Goal: Task Accomplishment & Management: Complete application form

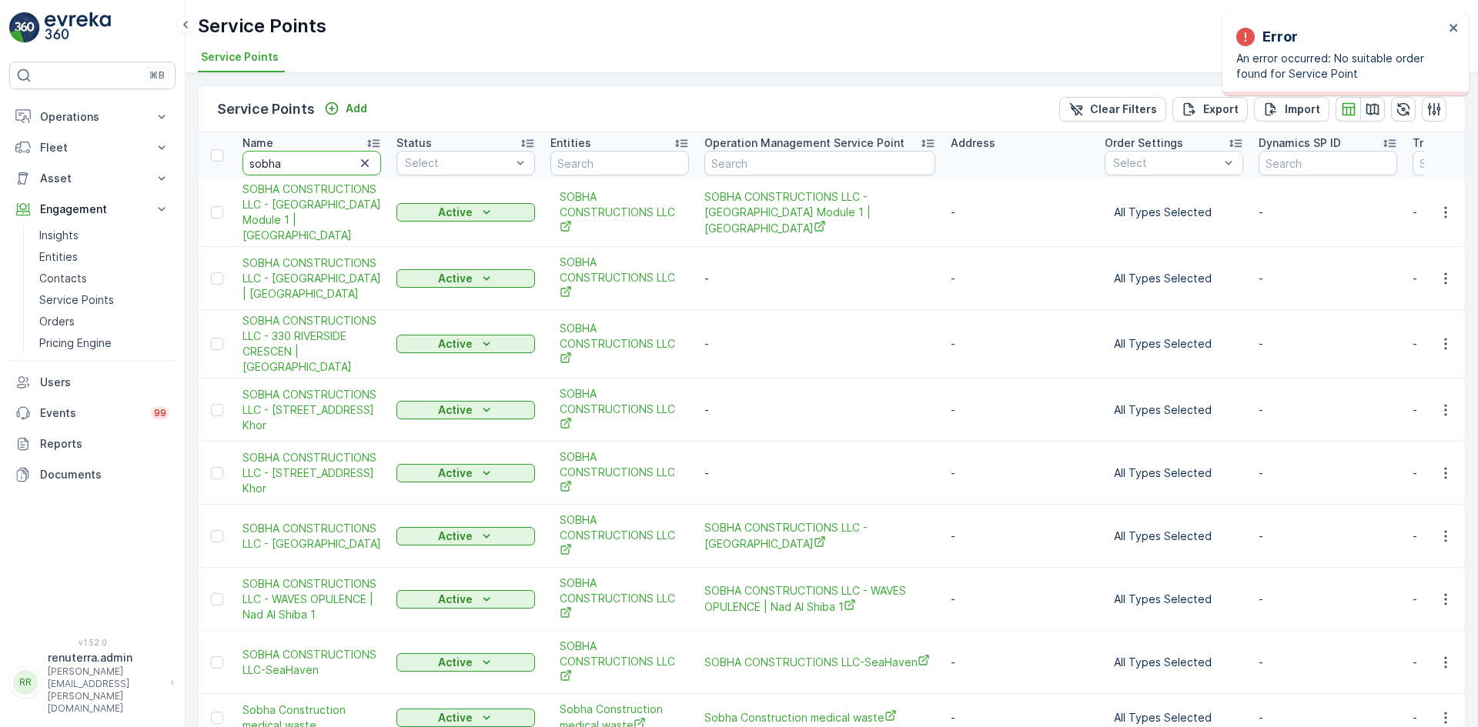
scroll to position [74, 0]
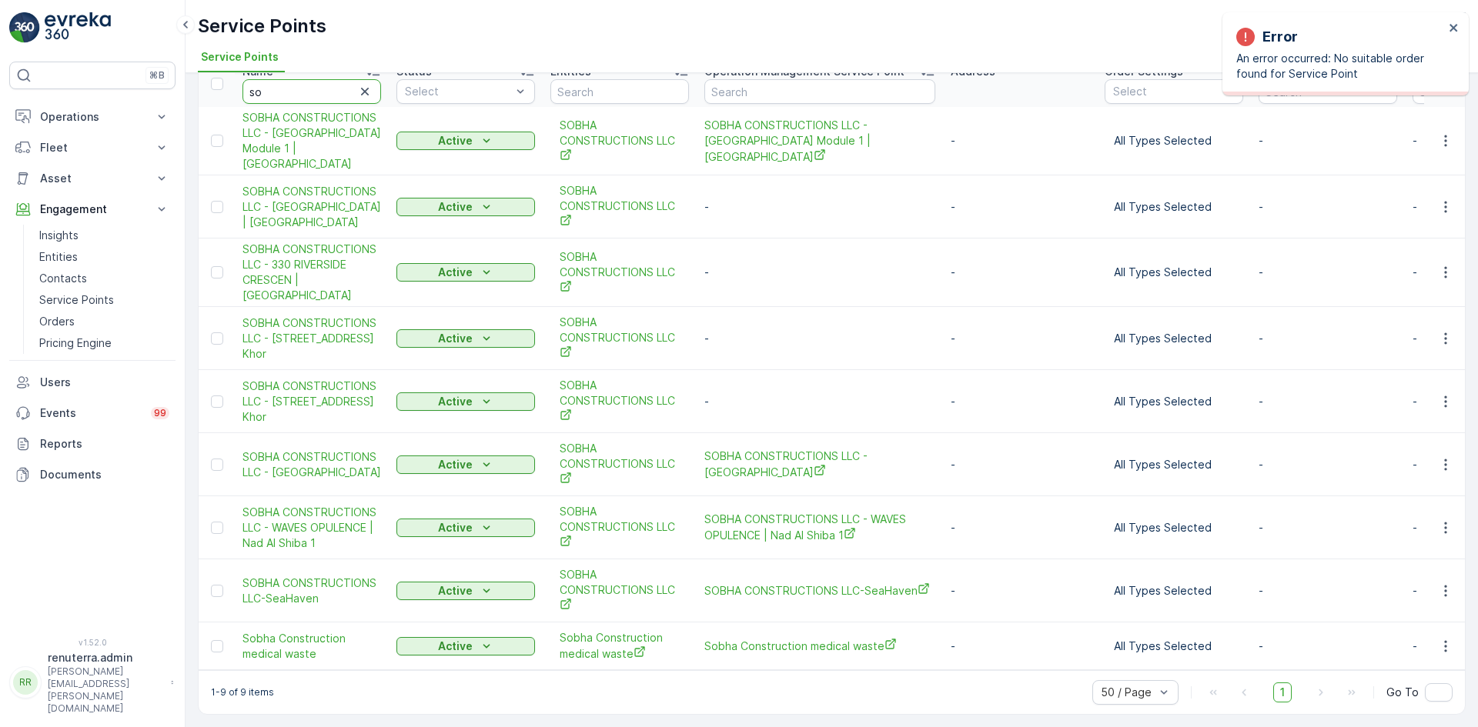
type input "s"
type input "deco"
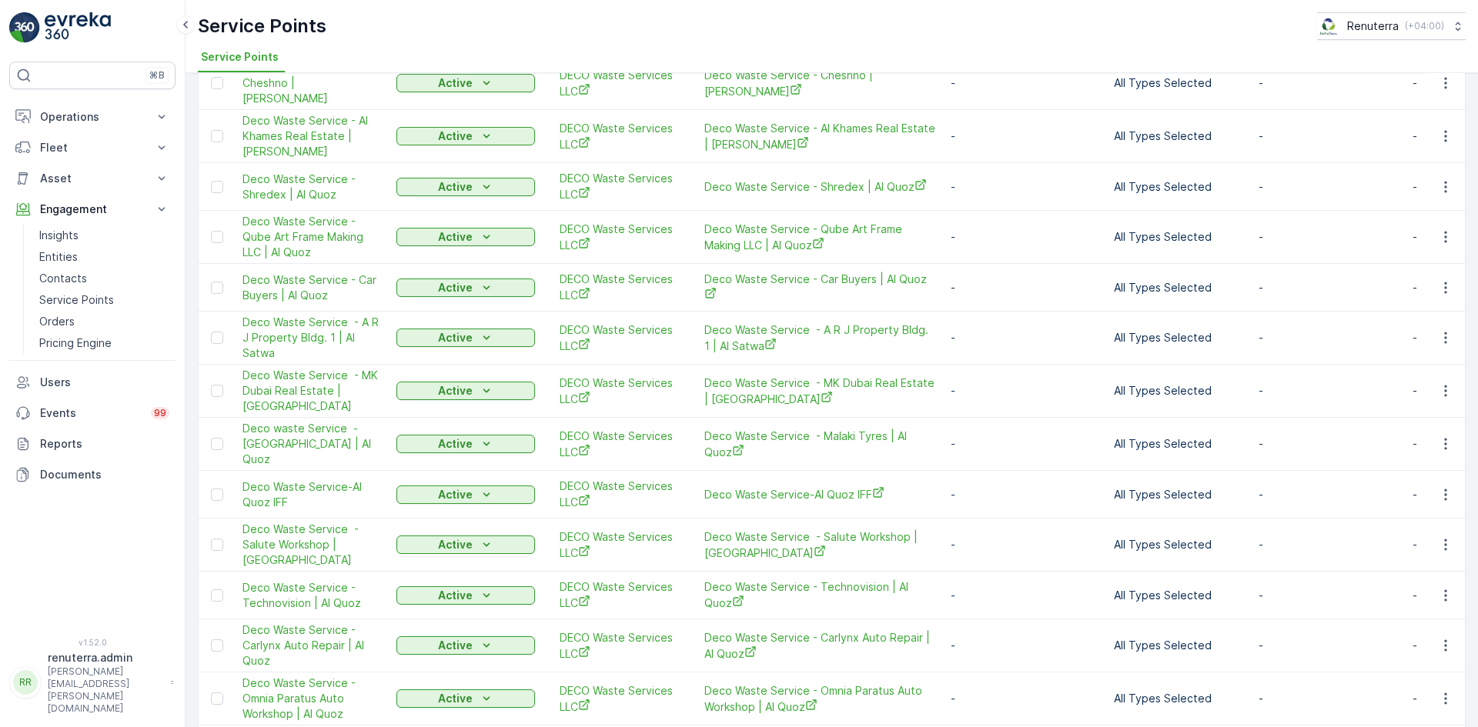
scroll to position [1100, 0]
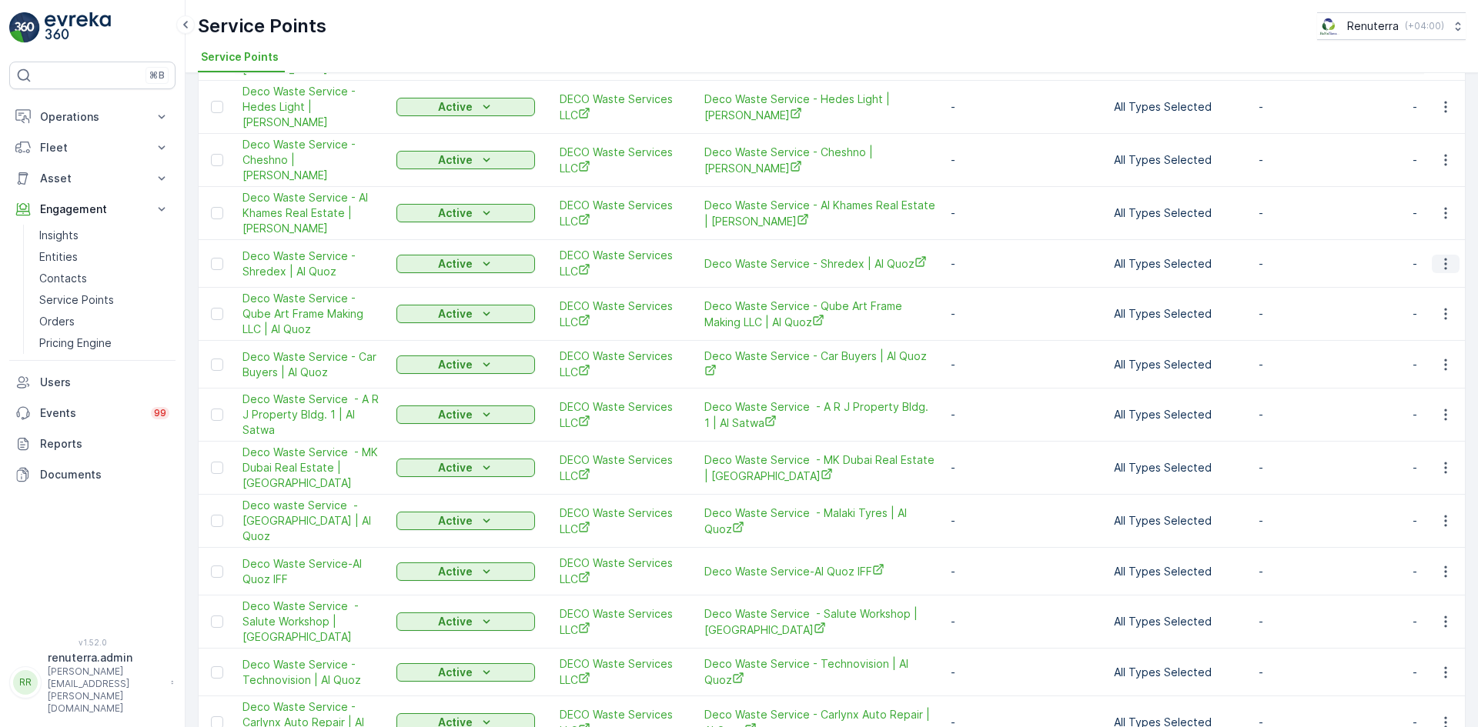
click at [1438, 256] on icon "button" at bounding box center [1445, 263] width 15 height 15
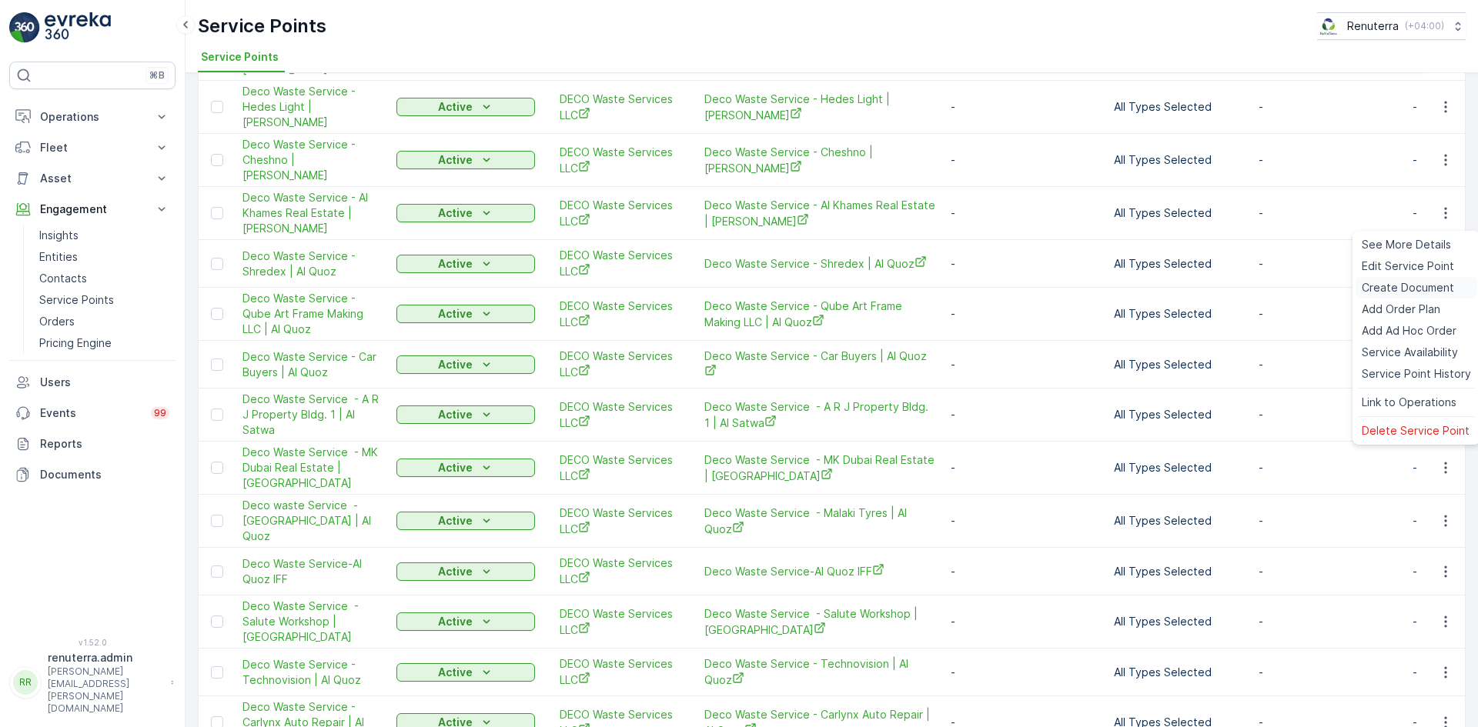
click at [1388, 286] on span "Create Document" at bounding box center [1407, 287] width 92 height 15
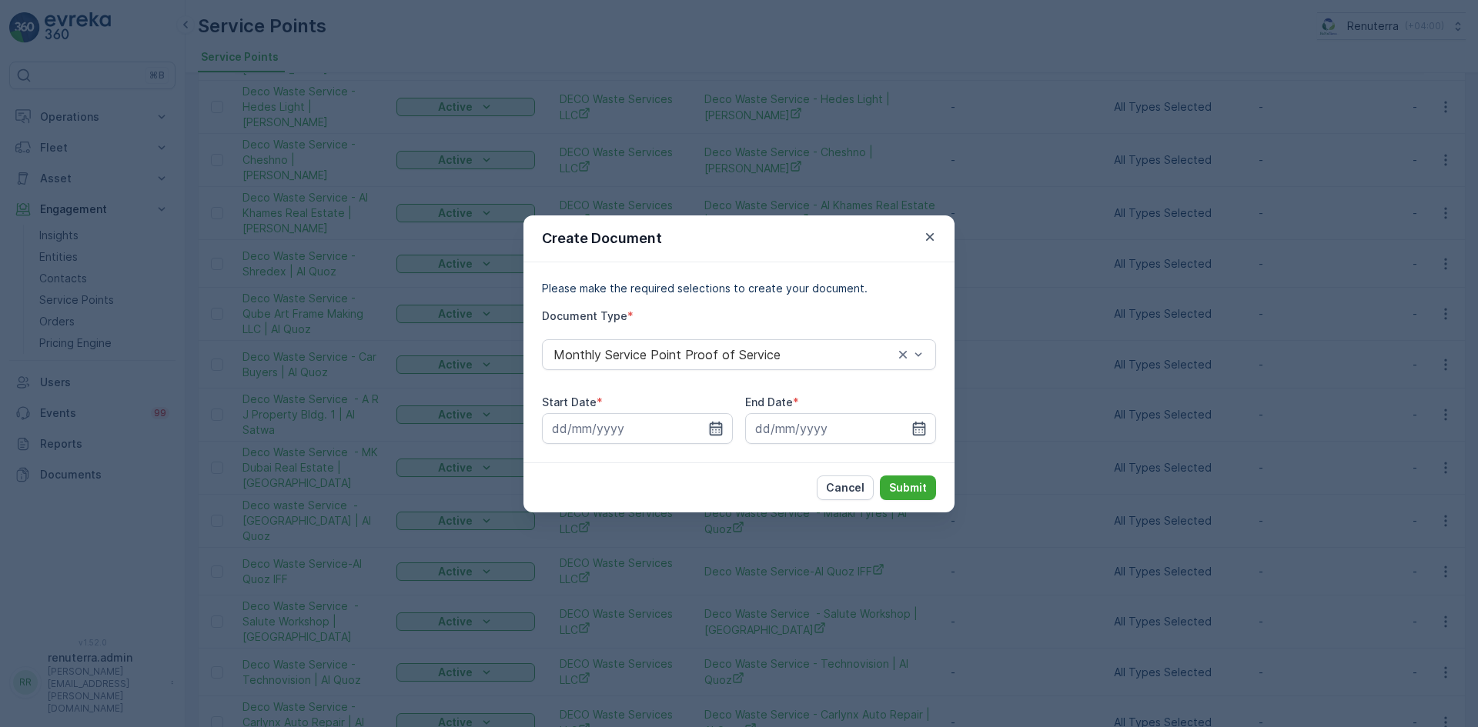
click at [715, 429] on icon "button" at bounding box center [715, 428] width 15 height 15
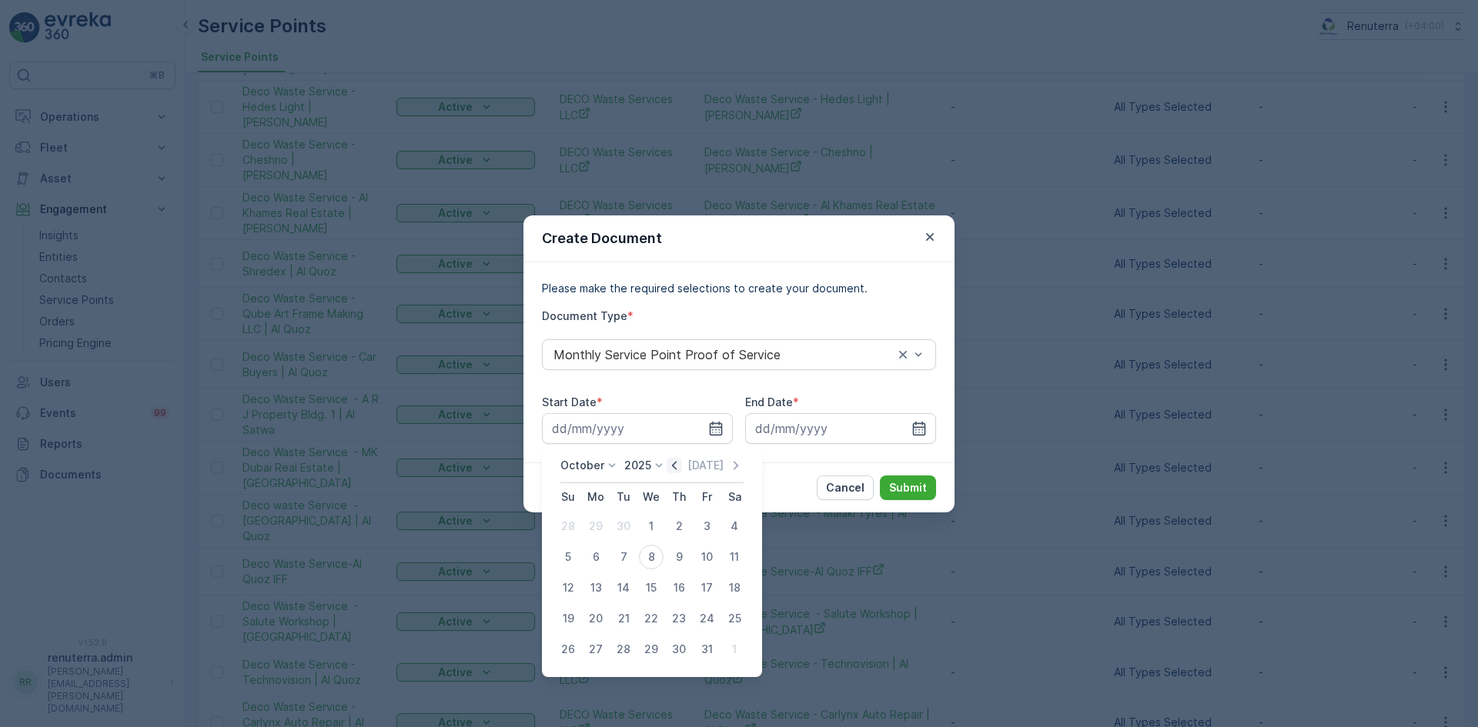
click at [676, 463] on icon "button" at bounding box center [674, 465] width 5 height 8
click at [596, 525] on div "1" at bounding box center [595, 526] width 25 height 25
type input "01.09.2025"
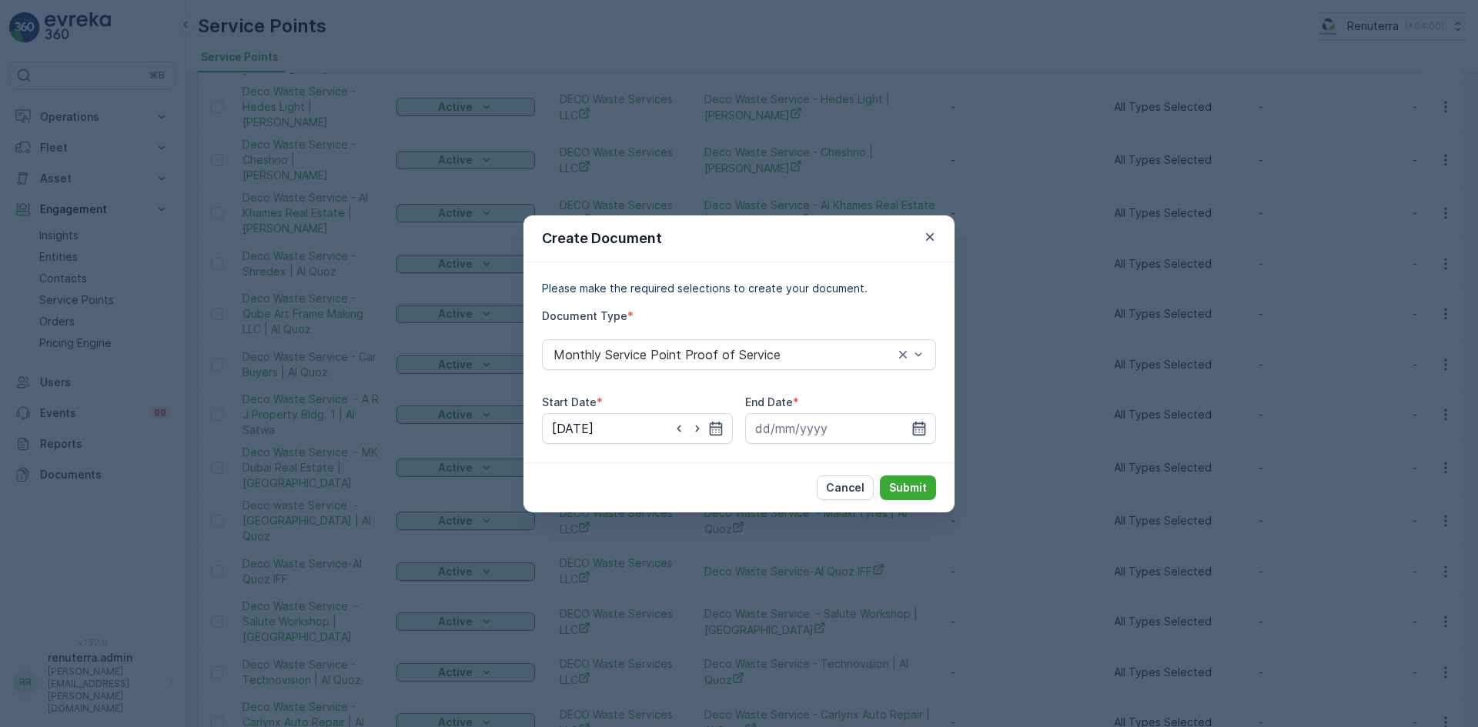
click at [922, 435] on icon "button" at bounding box center [919, 428] width 13 height 14
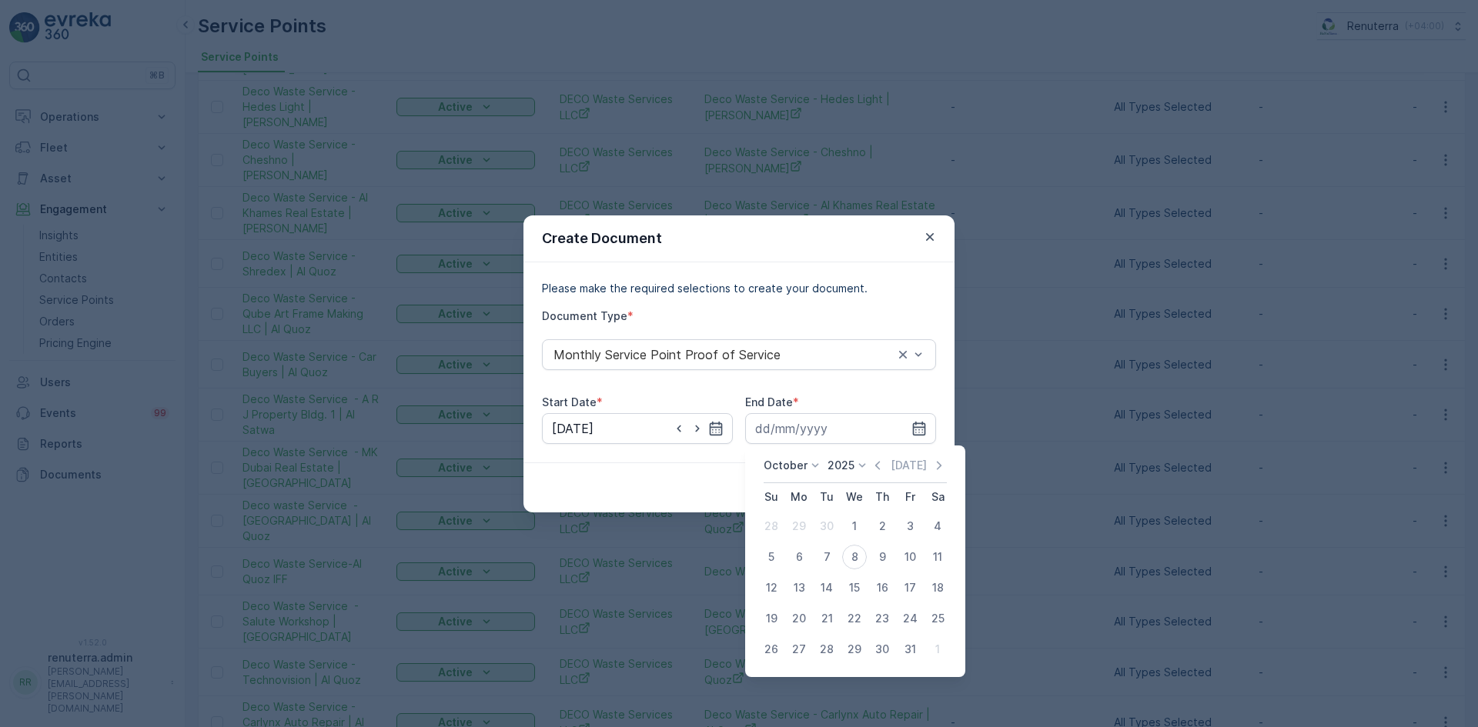
drag, startPoint x: 886, startPoint y: 464, endPoint x: 878, endPoint y: 469, distance: 9.0
click at [882, 466] on icon "button" at bounding box center [877, 465] width 15 height 15
click at [805, 523] on div "1" at bounding box center [799, 526] width 25 height 25
type input "01.09.2025"
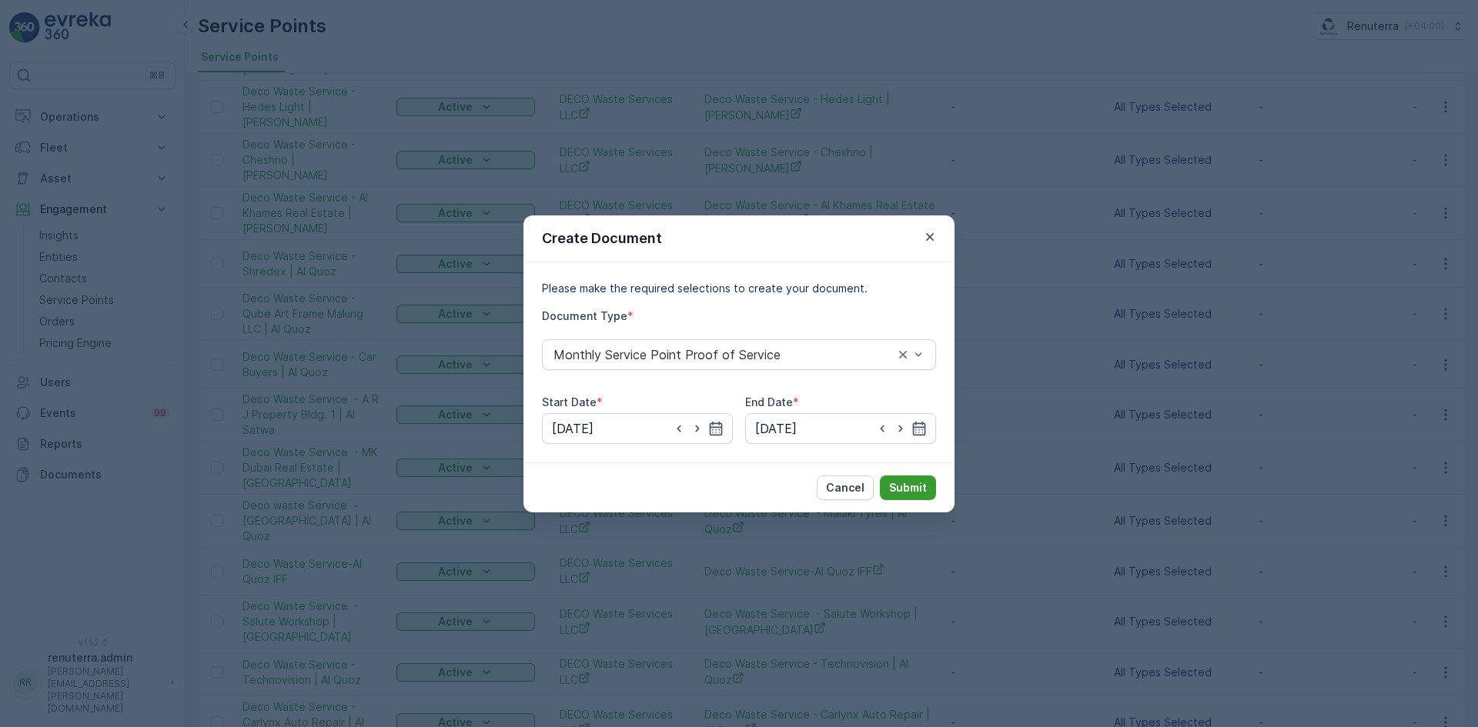
click at [904, 489] on p "Submit" at bounding box center [908, 487] width 38 height 15
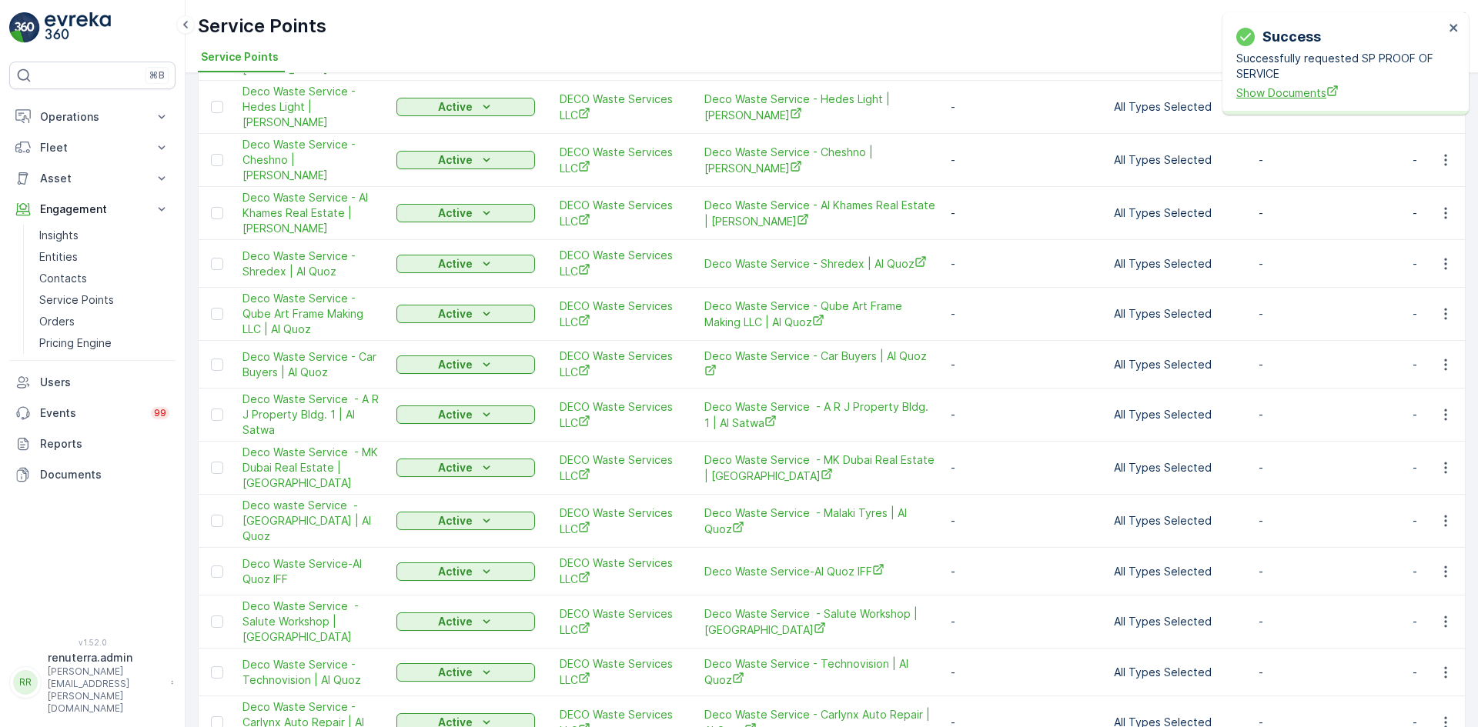
click at [1252, 86] on span "Show Documents" at bounding box center [1340, 93] width 208 height 16
click at [1444, 256] on icon "button" at bounding box center [1445, 263] width 15 height 15
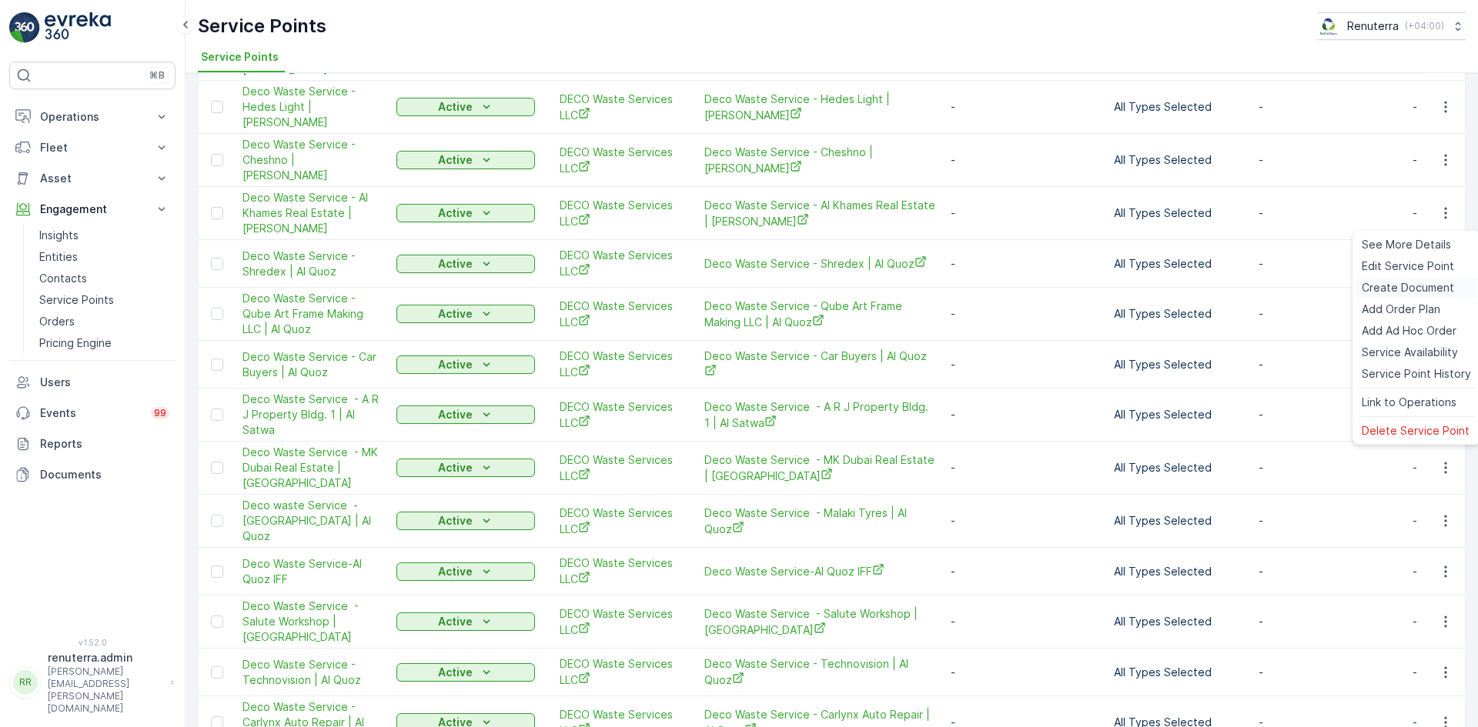
click at [1389, 289] on span "Create Document" at bounding box center [1407, 287] width 92 height 15
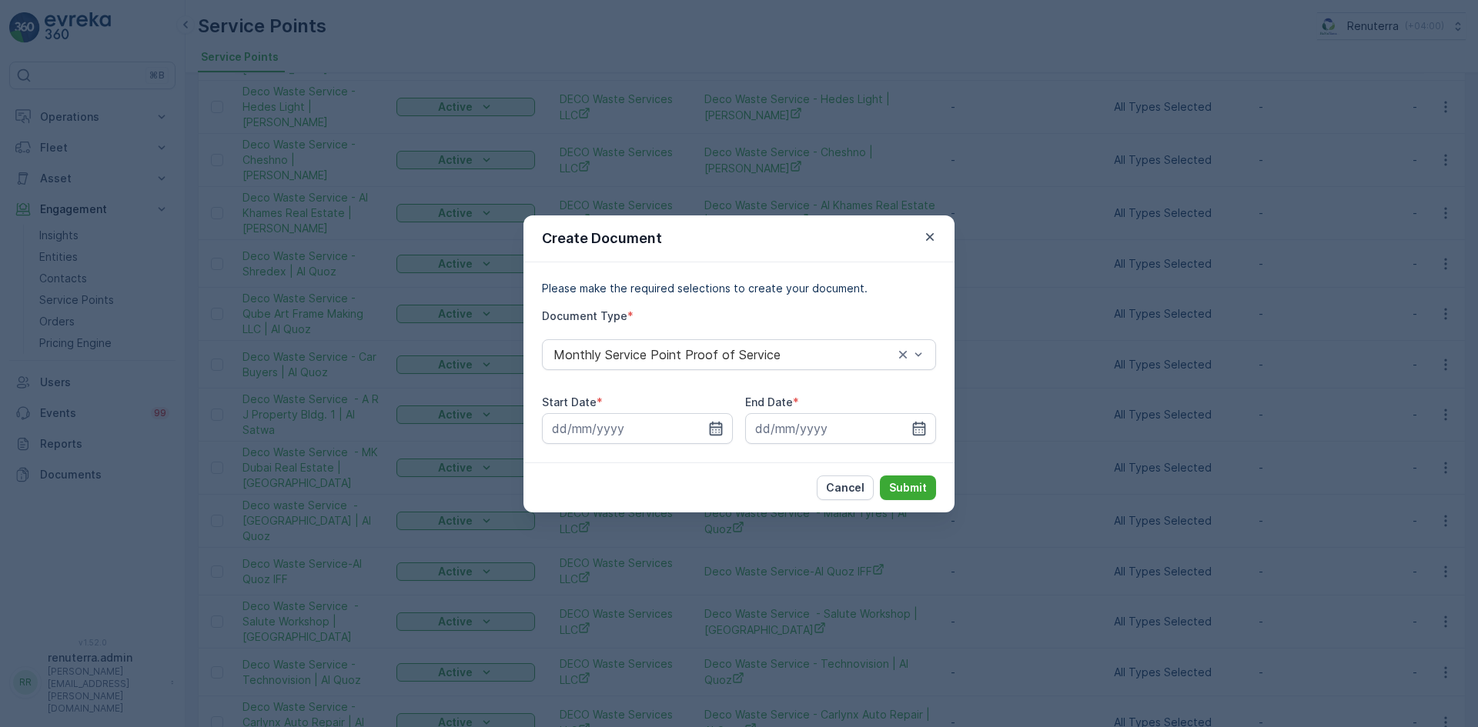
drag, startPoint x: 719, startPoint y: 419, endPoint x: 710, endPoint y: 433, distance: 16.2
click at [719, 421] on div at bounding box center [637, 428] width 191 height 31
click at [719, 424] on icon "button" at bounding box center [715, 428] width 15 height 15
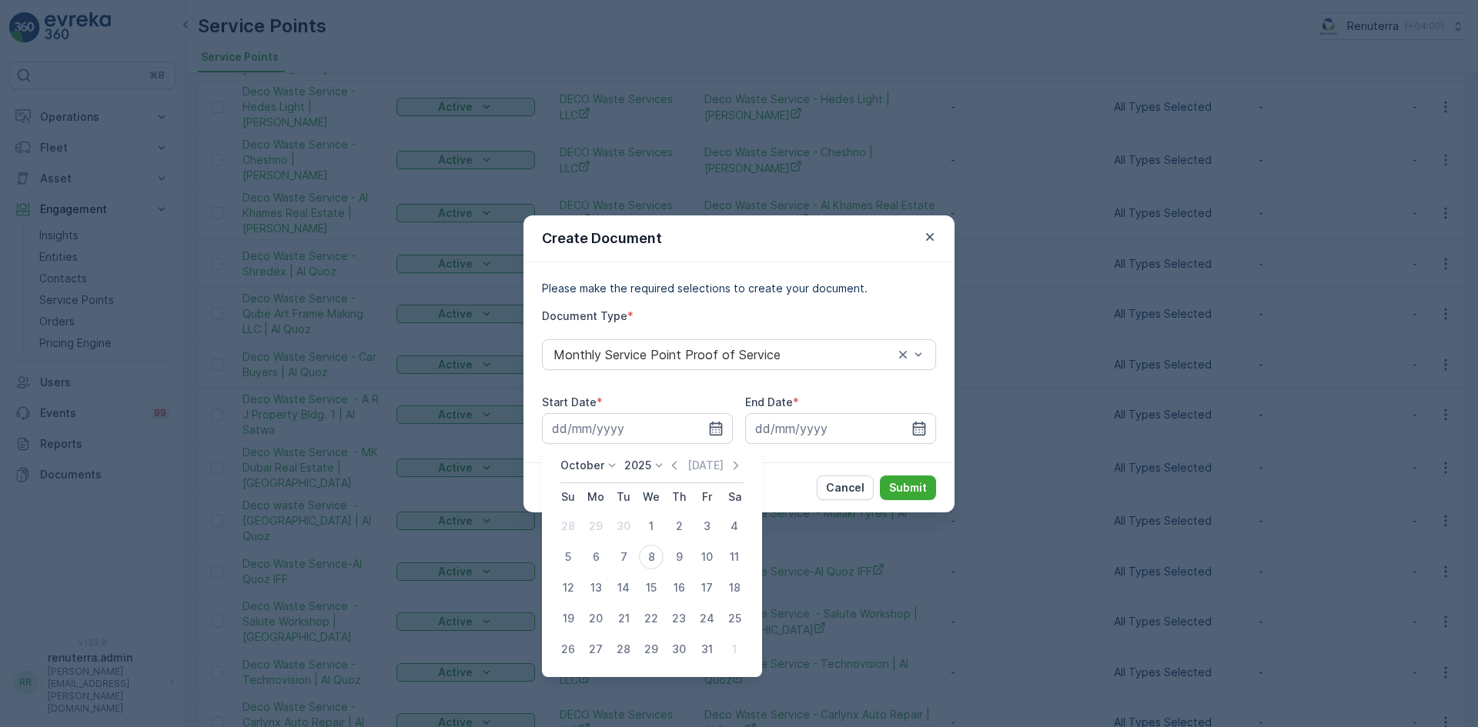
drag, startPoint x: 677, startPoint y: 465, endPoint x: 667, endPoint y: 470, distance: 11.4
click at [676, 468] on icon "button" at bounding box center [673, 465] width 15 height 15
click at [596, 530] on div "1" at bounding box center [595, 526] width 25 height 25
type input "01.09.2025"
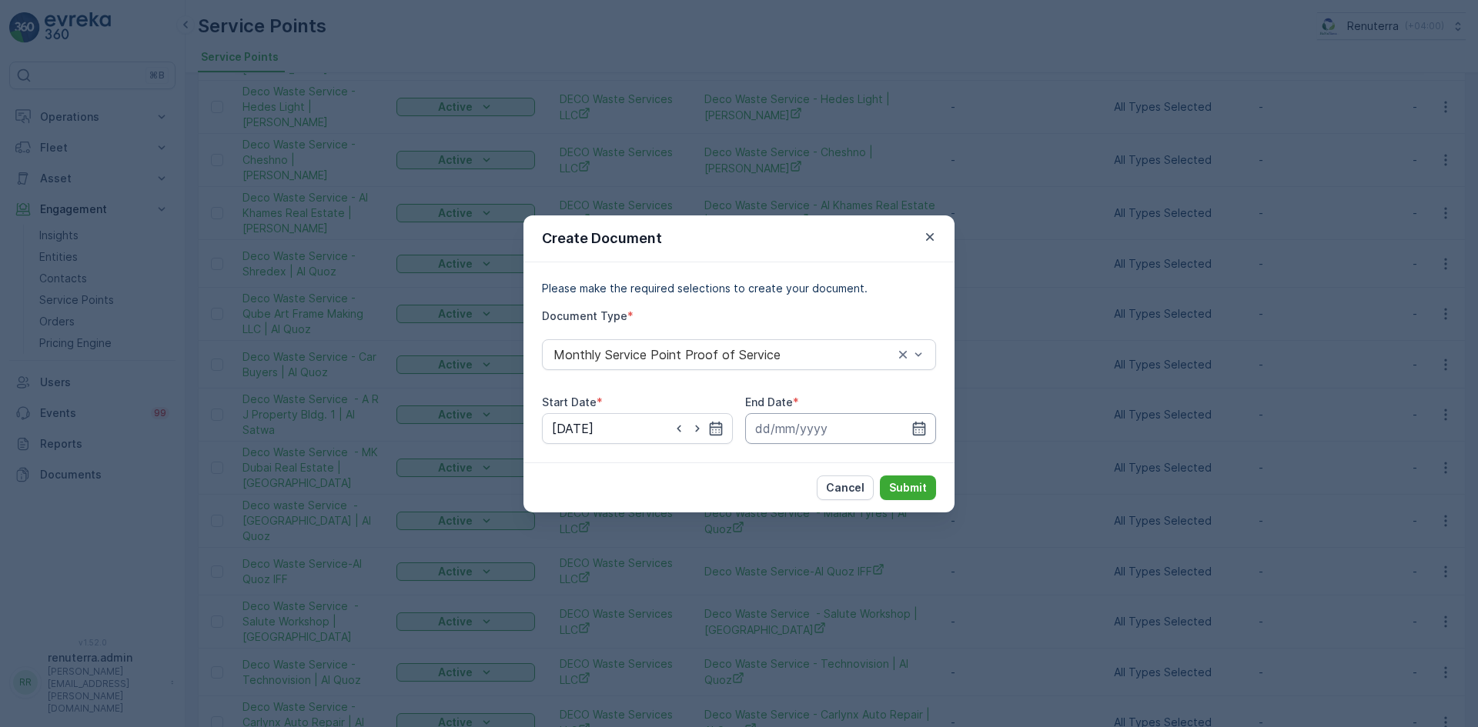
click at [927, 436] on input at bounding box center [840, 428] width 191 height 31
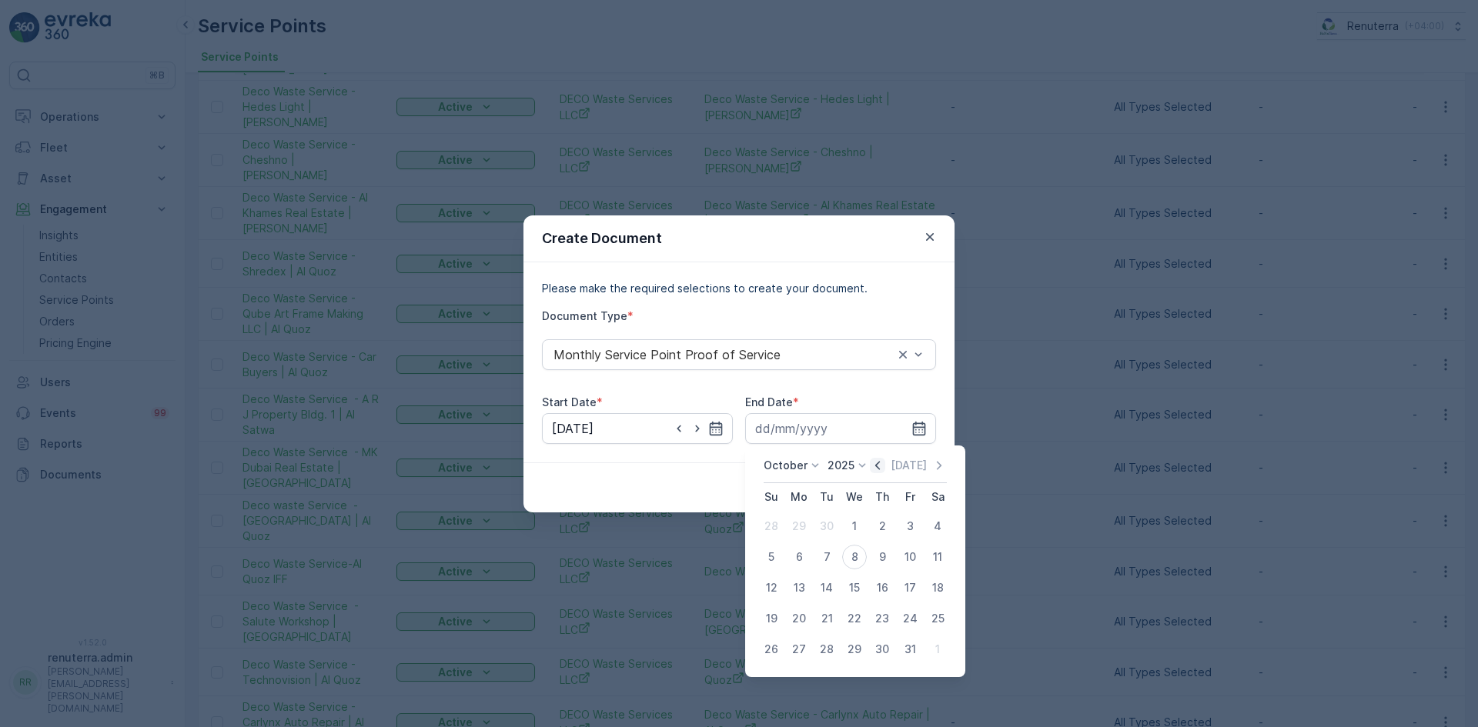
click at [877, 467] on icon "button" at bounding box center [877, 465] width 15 height 15
click at [827, 638] on div "30" at bounding box center [826, 649] width 25 height 25
type input "30.09.2025"
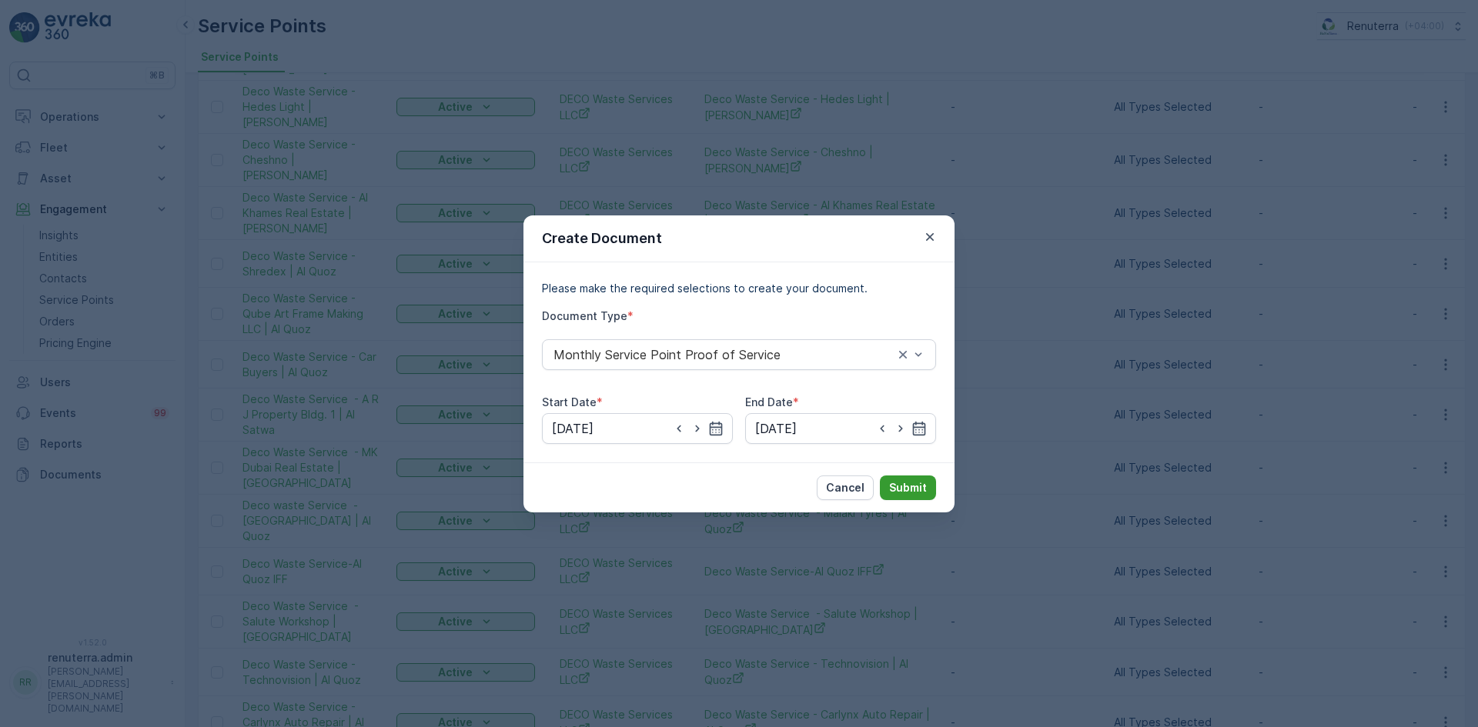
click at [903, 484] on p "Submit" at bounding box center [908, 487] width 38 height 15
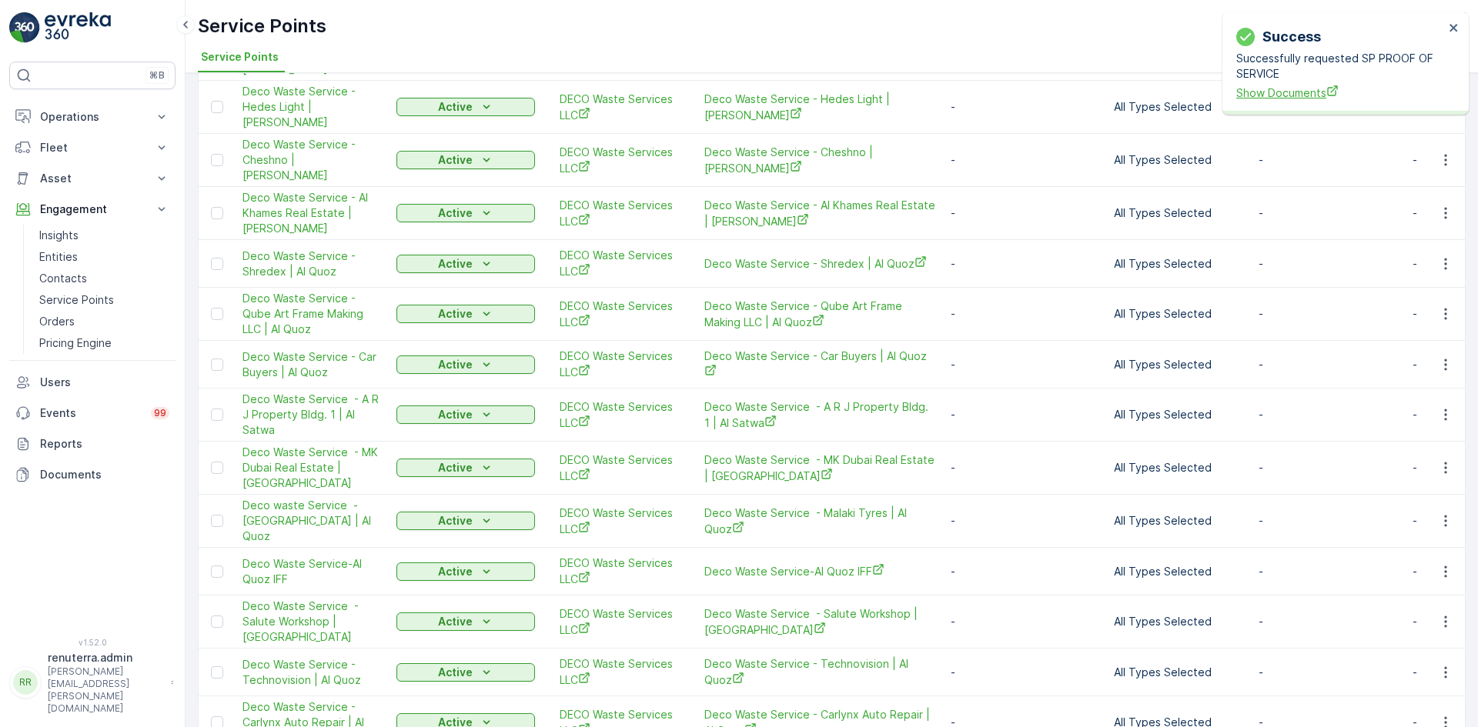
click at [1290, 92] on span "Show Documents" at bounding box center [1340, 93] width 208 height 16
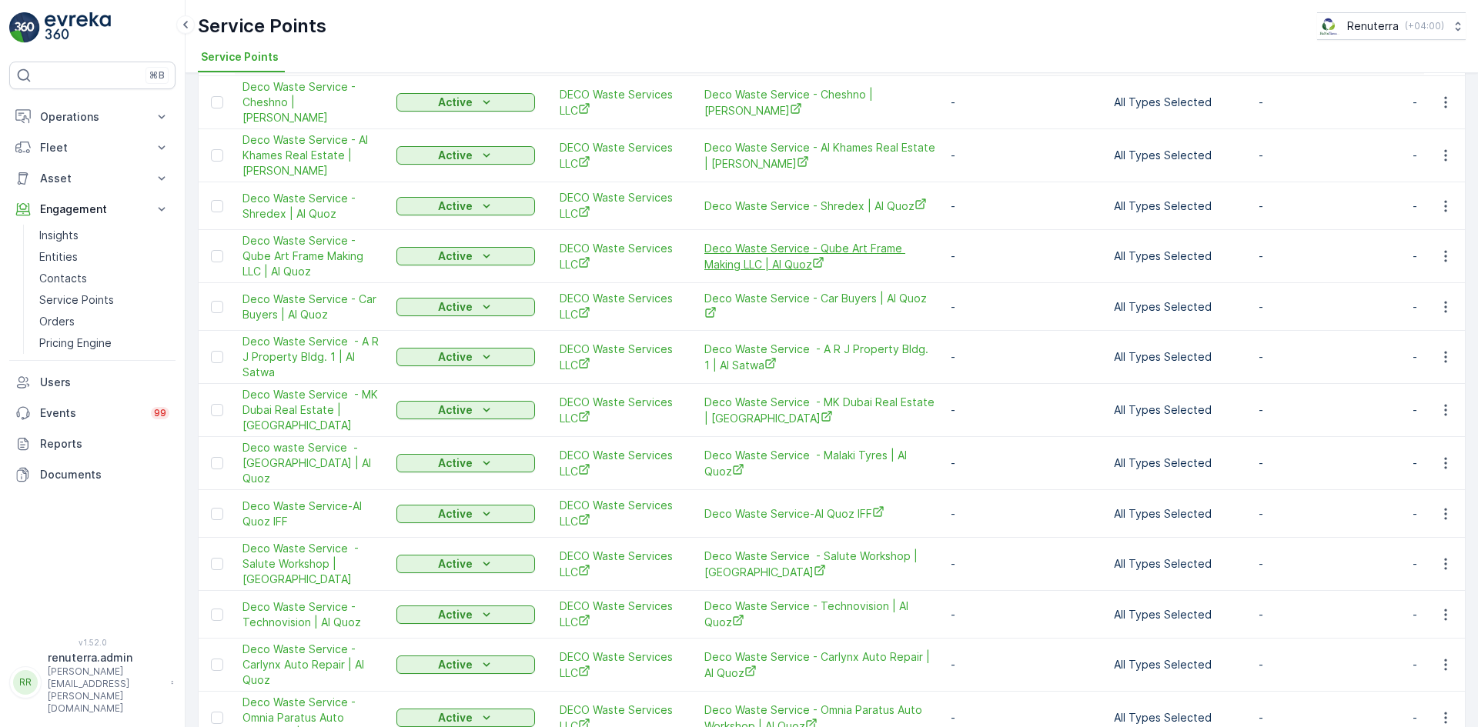
scroll to position [1254, 0]
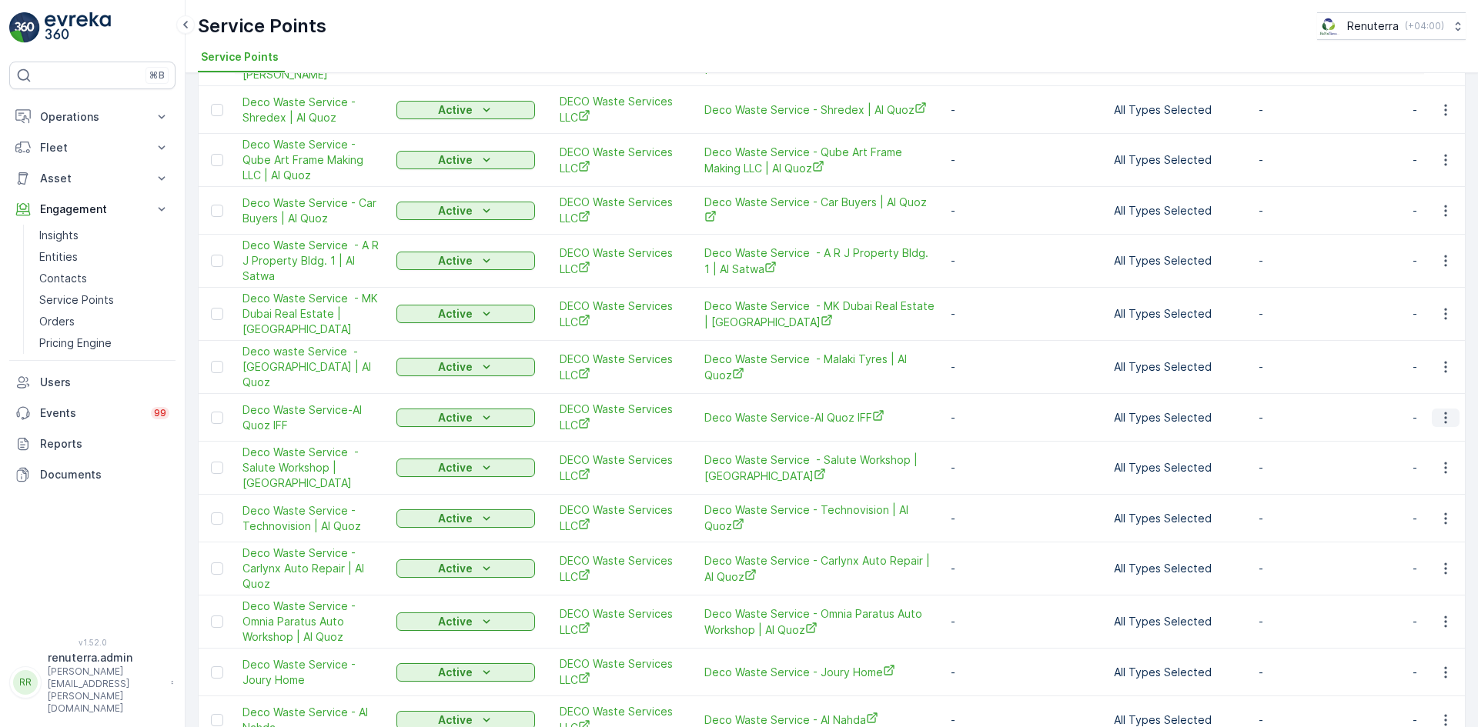
click at [1448, 410] on icon "button" at bounding box center [1445, 417] width 15 height 15
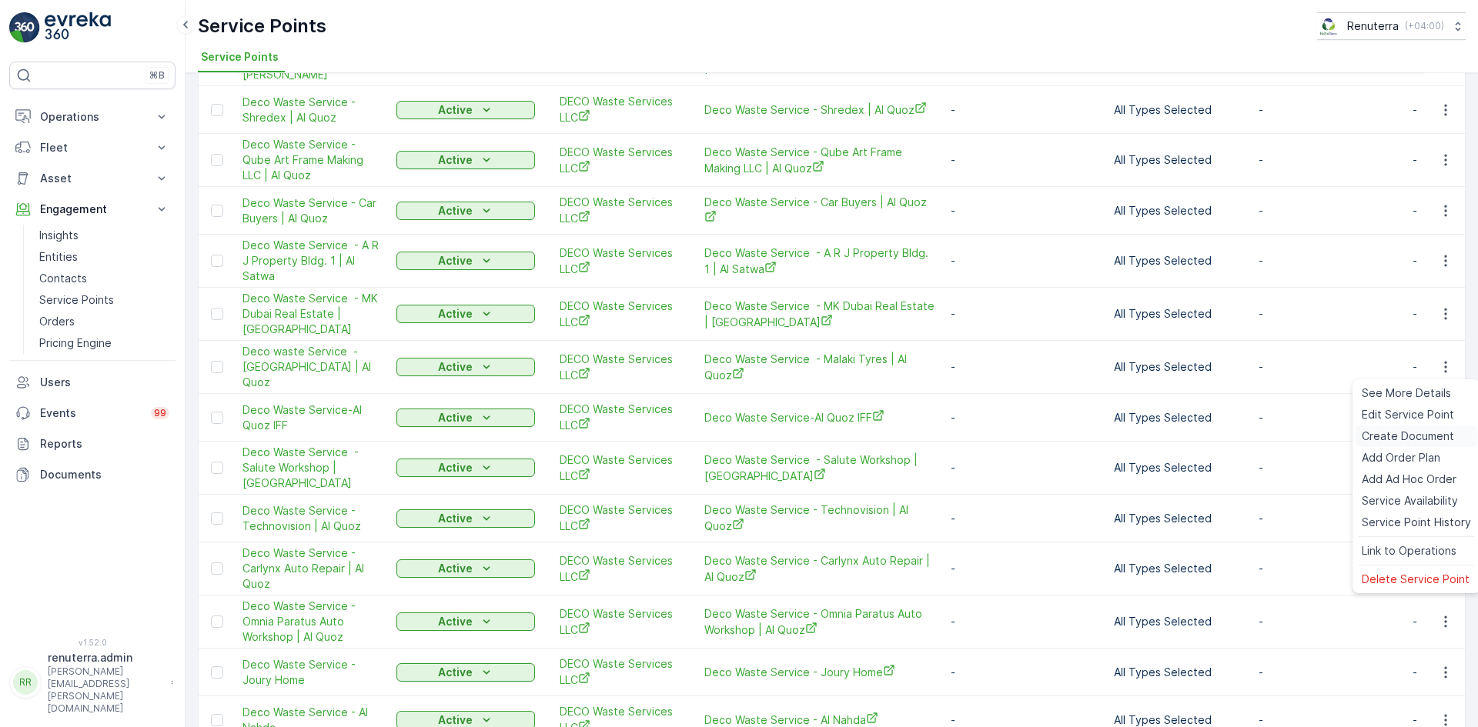
click at [1388, 437] on span "Create Document" at bounding box center [1407, 436] width 92 height 15
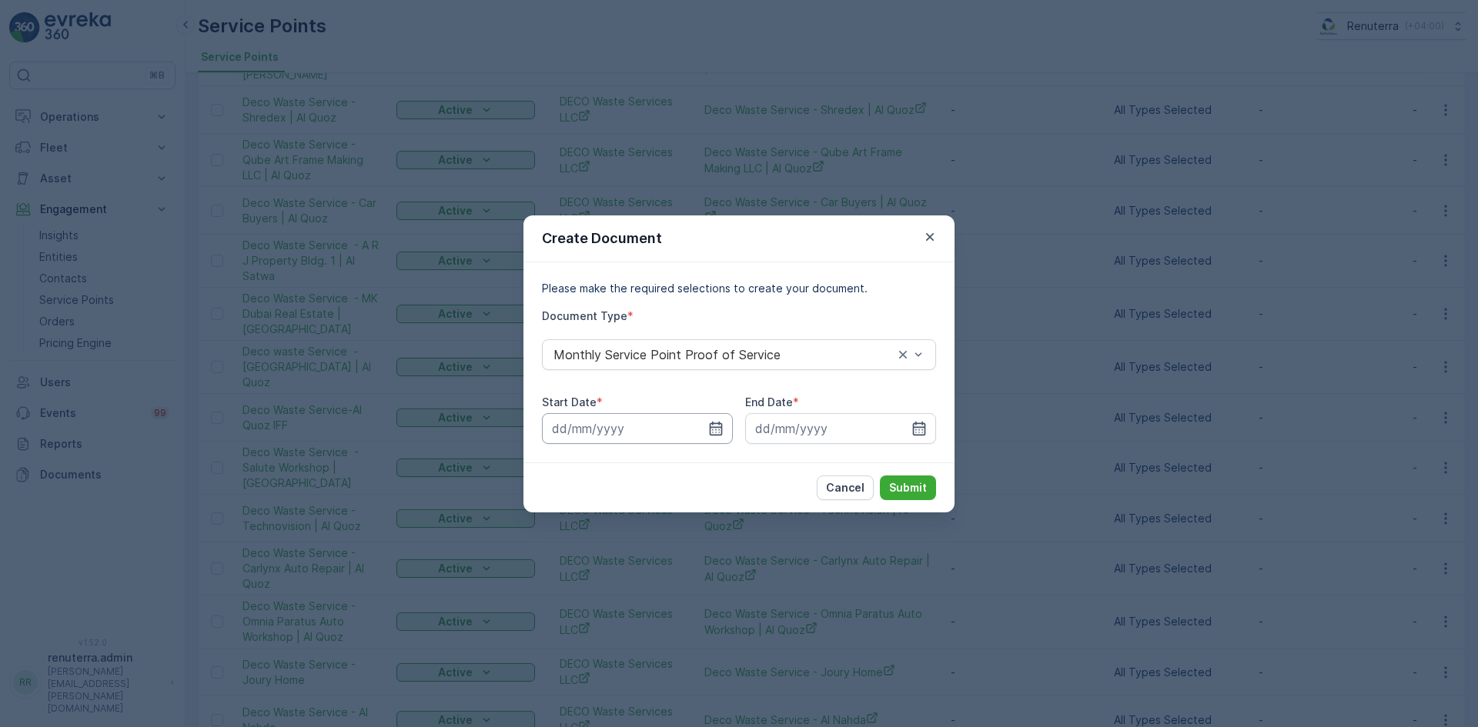
drag, startPoint x: 694, startPoint y: 427, endPoint x: 706, endPoint y: 424, distance: 12.7
click at [703, 426] on input at bounding box center [637, 428] width 191 height 31
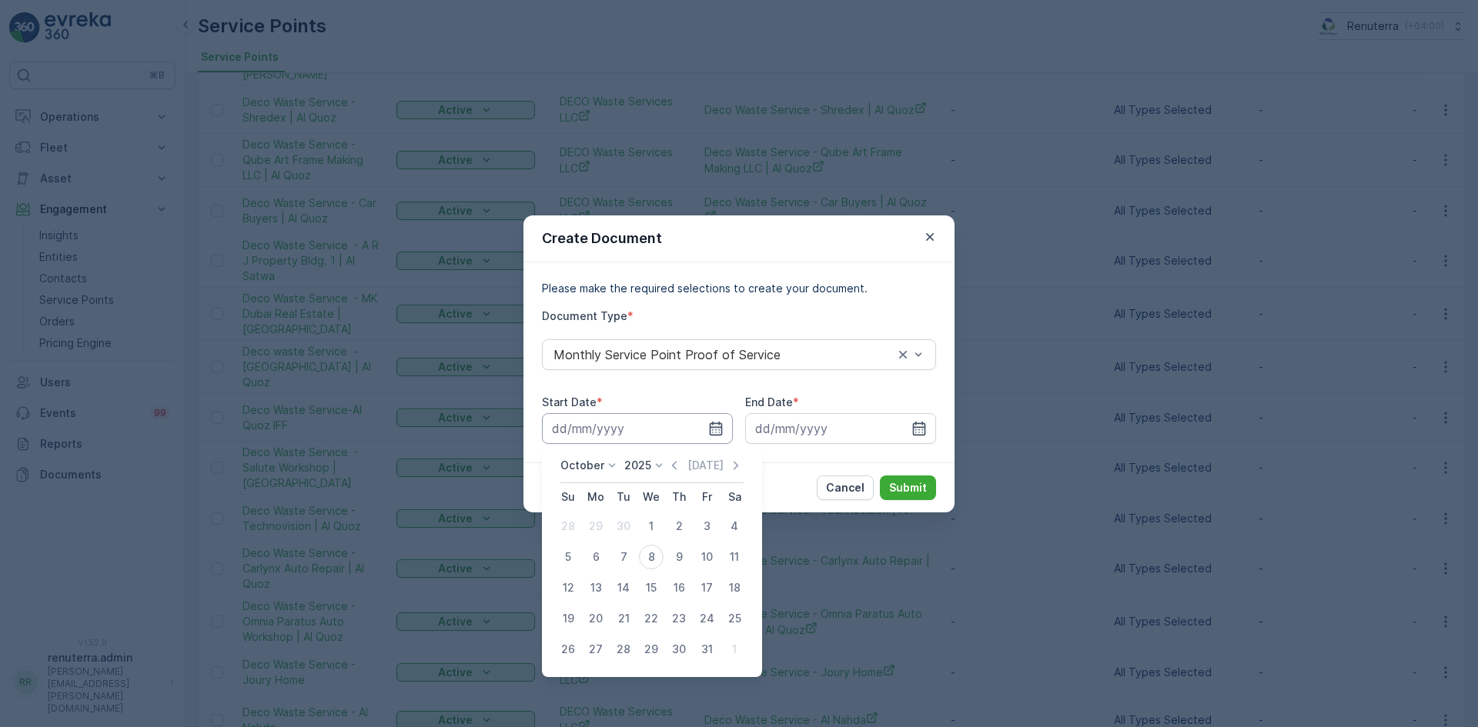
click at [707, 425] on input at bounding box center [637, 428] width 191 height 31
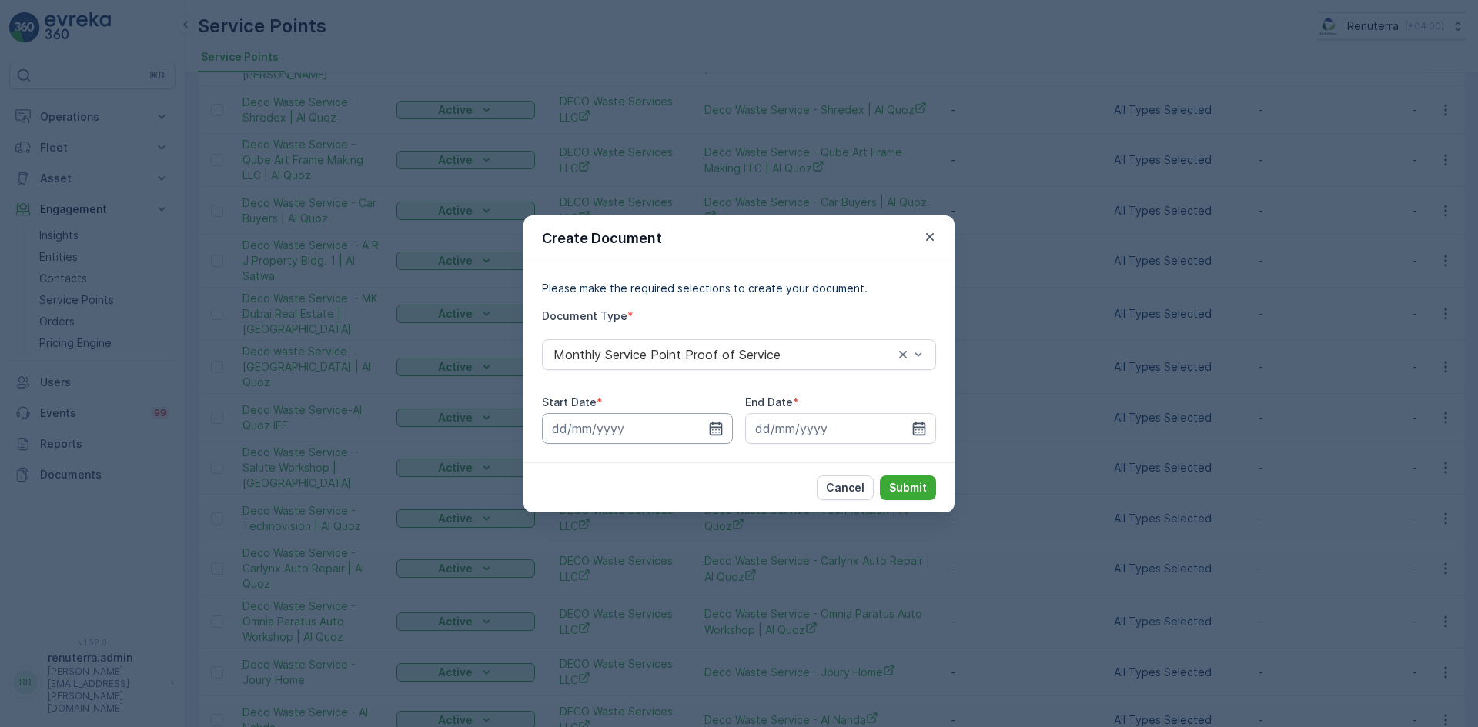
drag, startPoint x: 708, startPoint y: 432, endPoint x: 699, endPoint y: 442, distance: 13.6
click at [708, 431] on icon "button" at bounding box center [715, 428] width 15 height 15
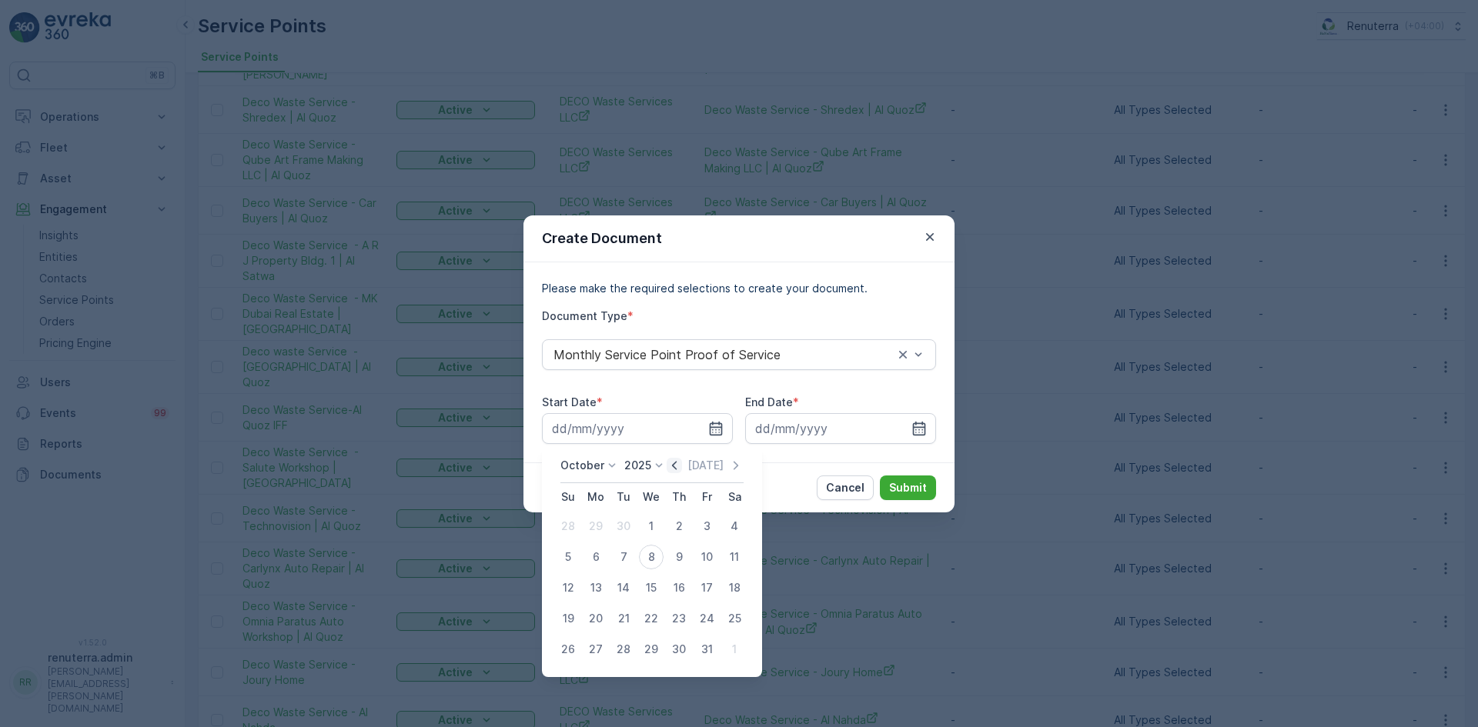
click at [676, 469] on icon "button" at bounding box center [673, 465] width 15 height 15
click at [592, 527] on div "1" at bounding box center [595, 526] width 25 height 25
type input "01.09.2025"
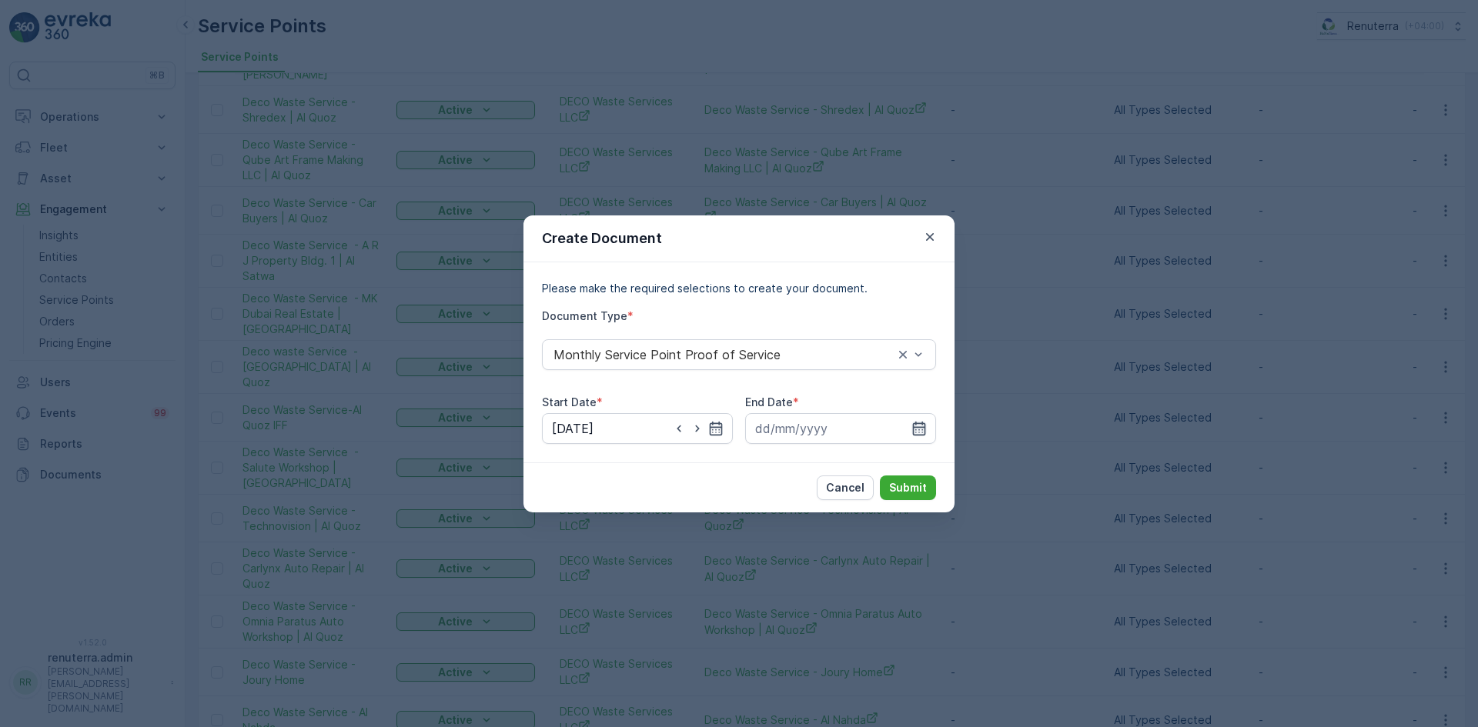
click at [912, 424] on icon "button" at bounding box center [918, 428] width 15 height 15
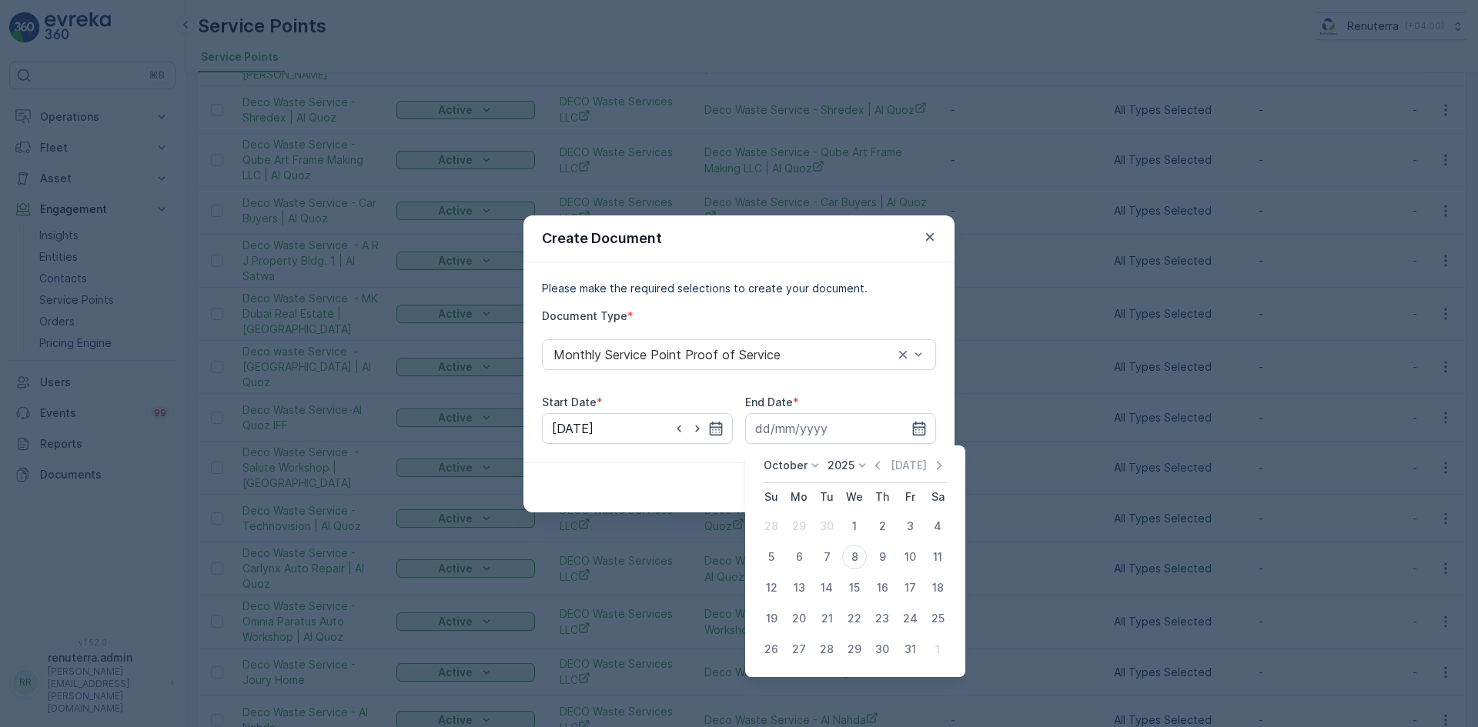
drag, startPoint x: 884, startPoint y: 464, endPoint x: 867, endPoint y: 510, distance: 49.5
click at [883, 465] on icon "button" at bounding box center [877, 465] width 15 height 15
click at [827, 650] on div "30" at bounding box center [826, 649] width 25 height 25
type input "30.09.2025"
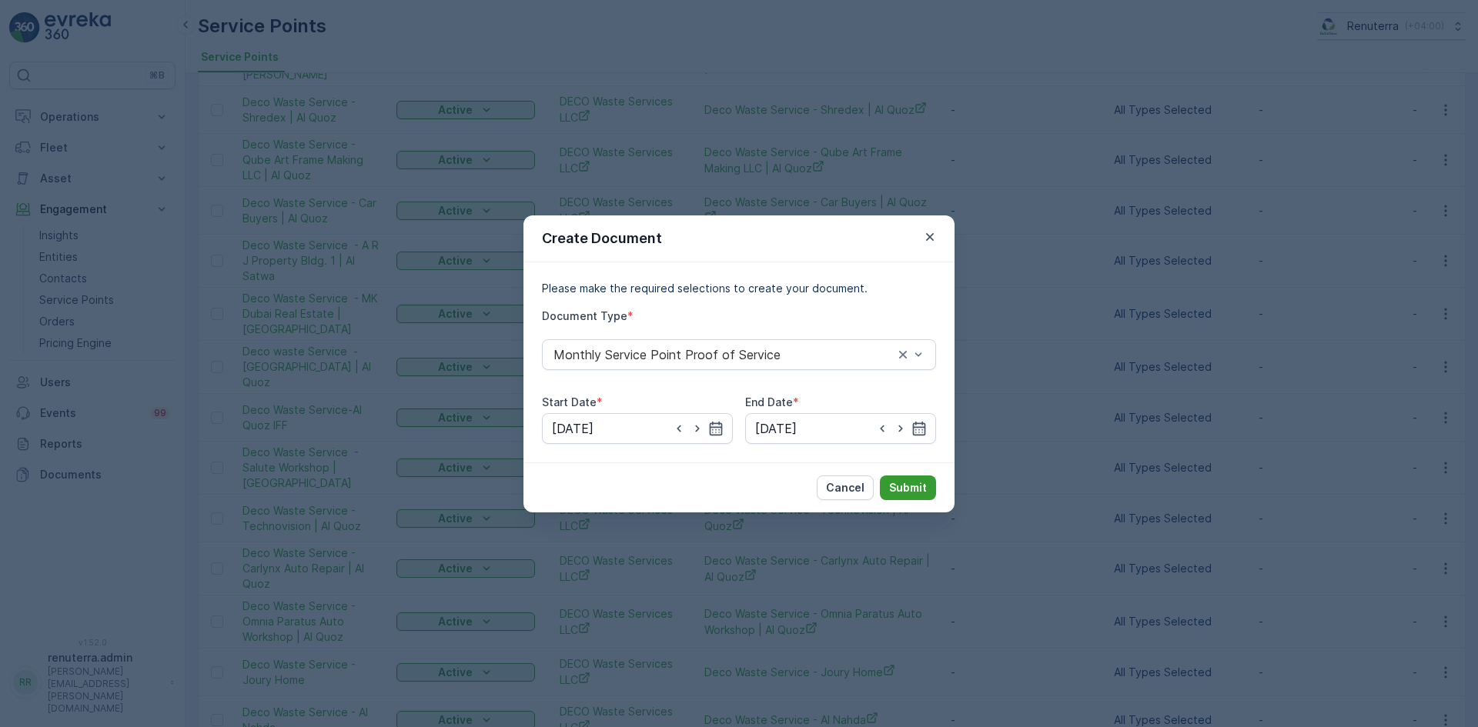
click at [904, 483] on p "Submit" at bounding box center [908, 487] width 38 height 15
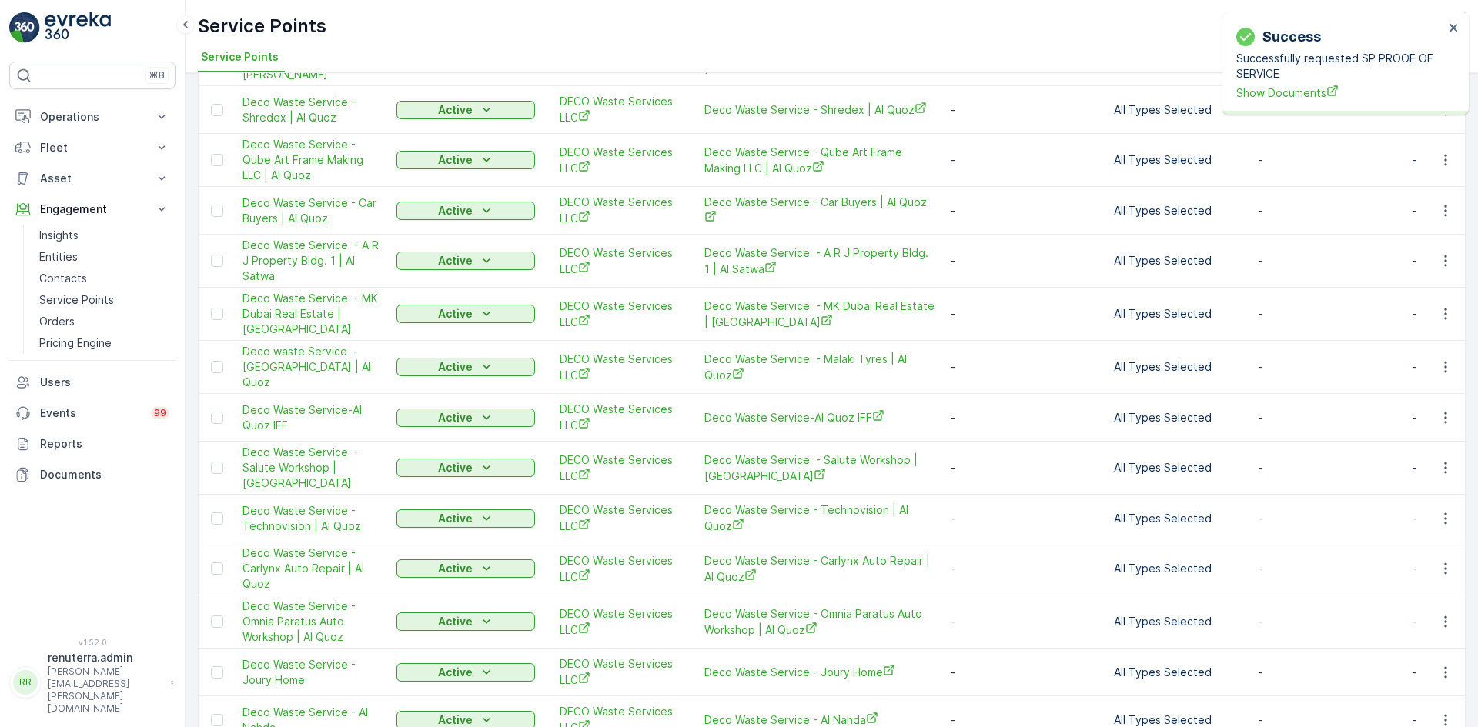
click at [1277, 88] on span "Show Documents" at bounding box center [1340, 93] width 208 height 16
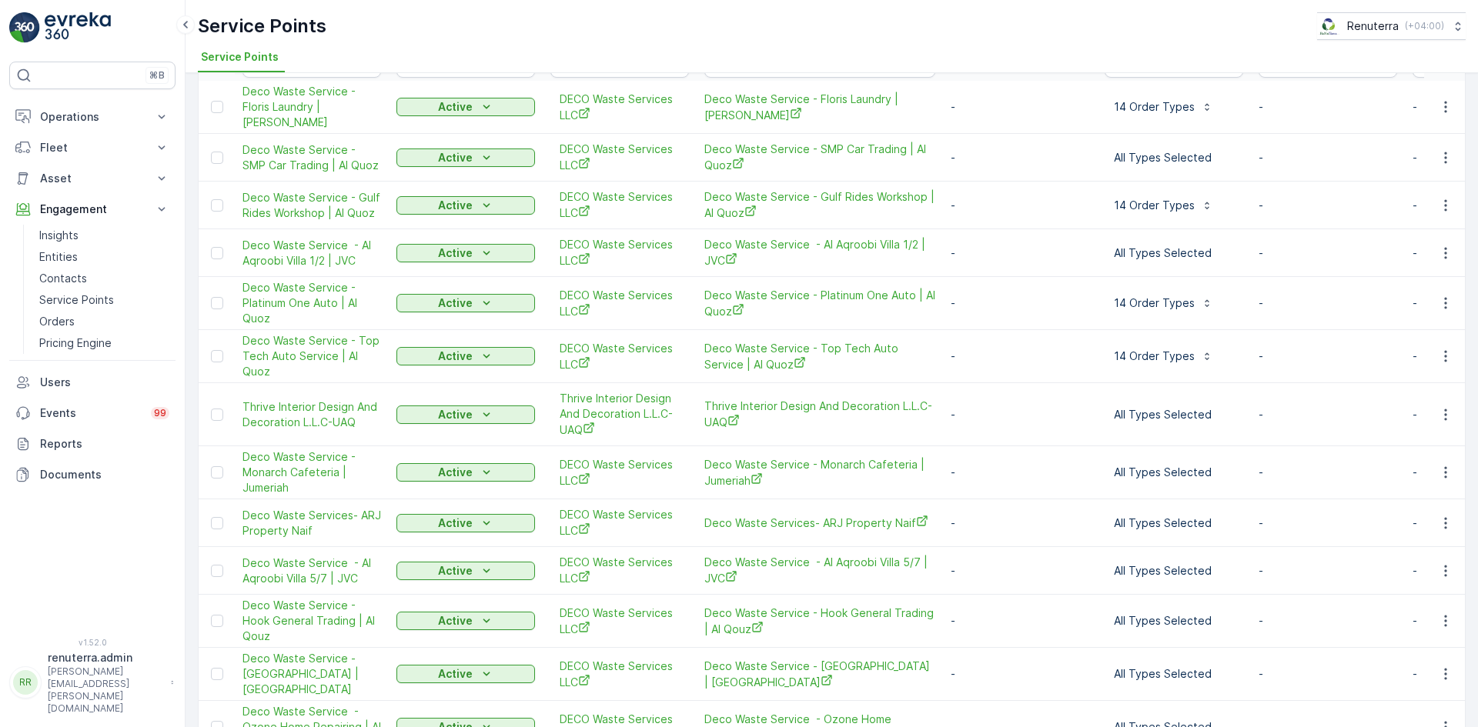
scroll to position [0, 0]
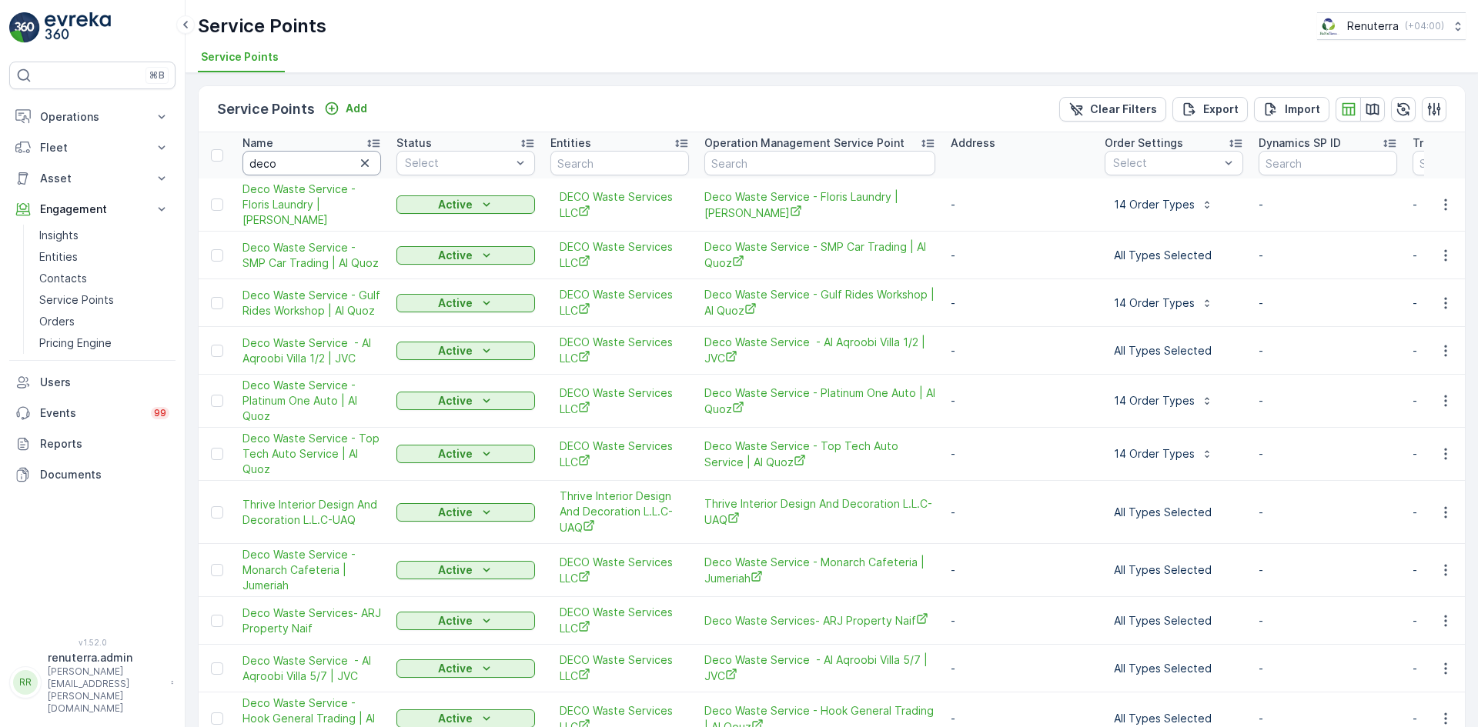
click at [296, 174] on input "deco" at bounding box center [311, 163] width 139 height 25
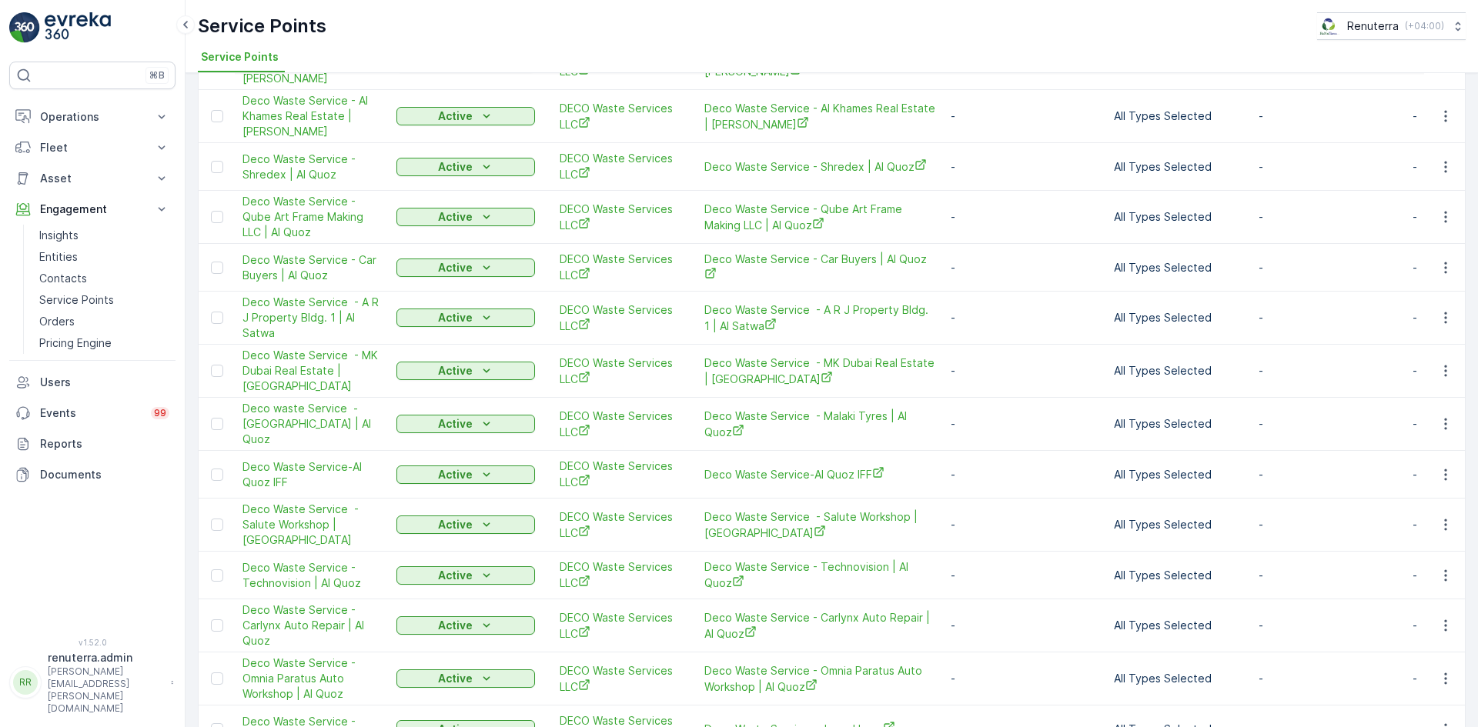
scroll to position [1231, 0]
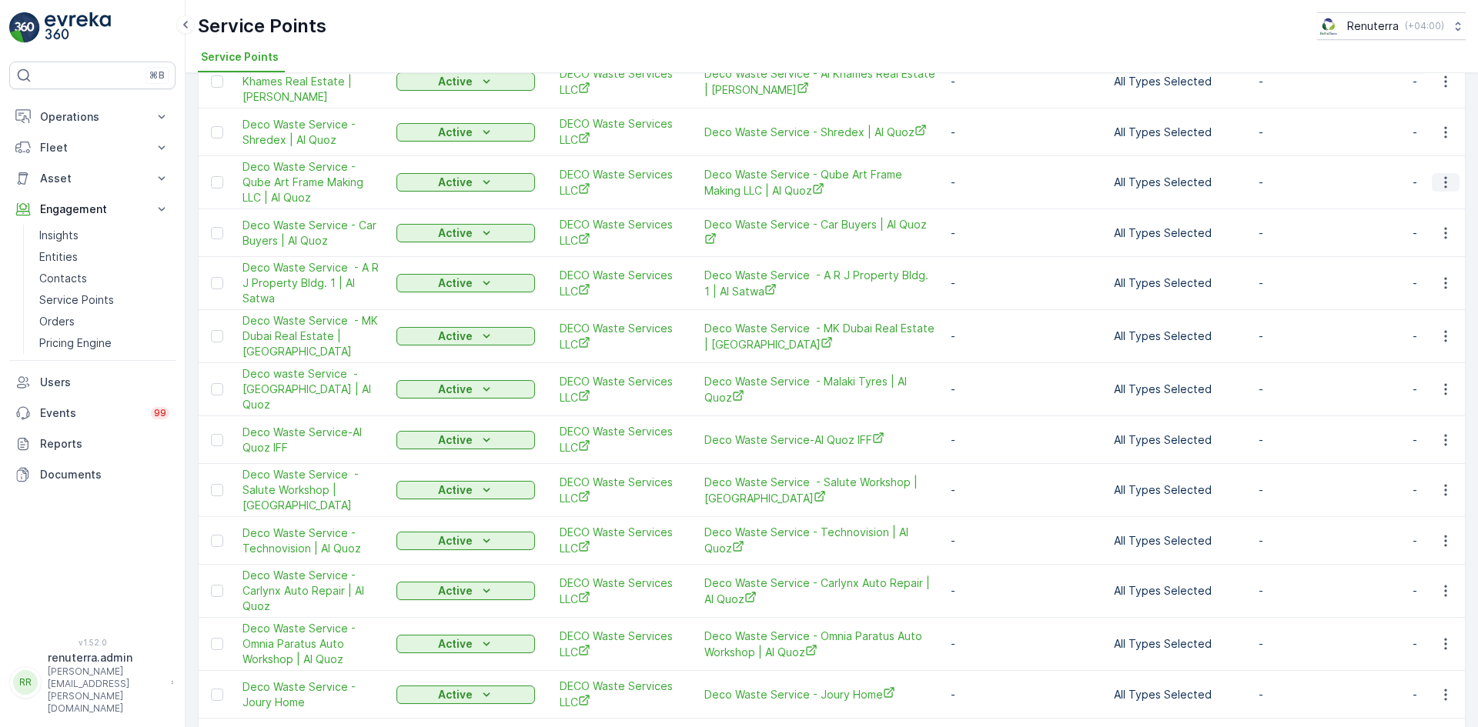
click at [1444, 175] on icon "button" at bounding box center [1445, 182] width 15 height 15
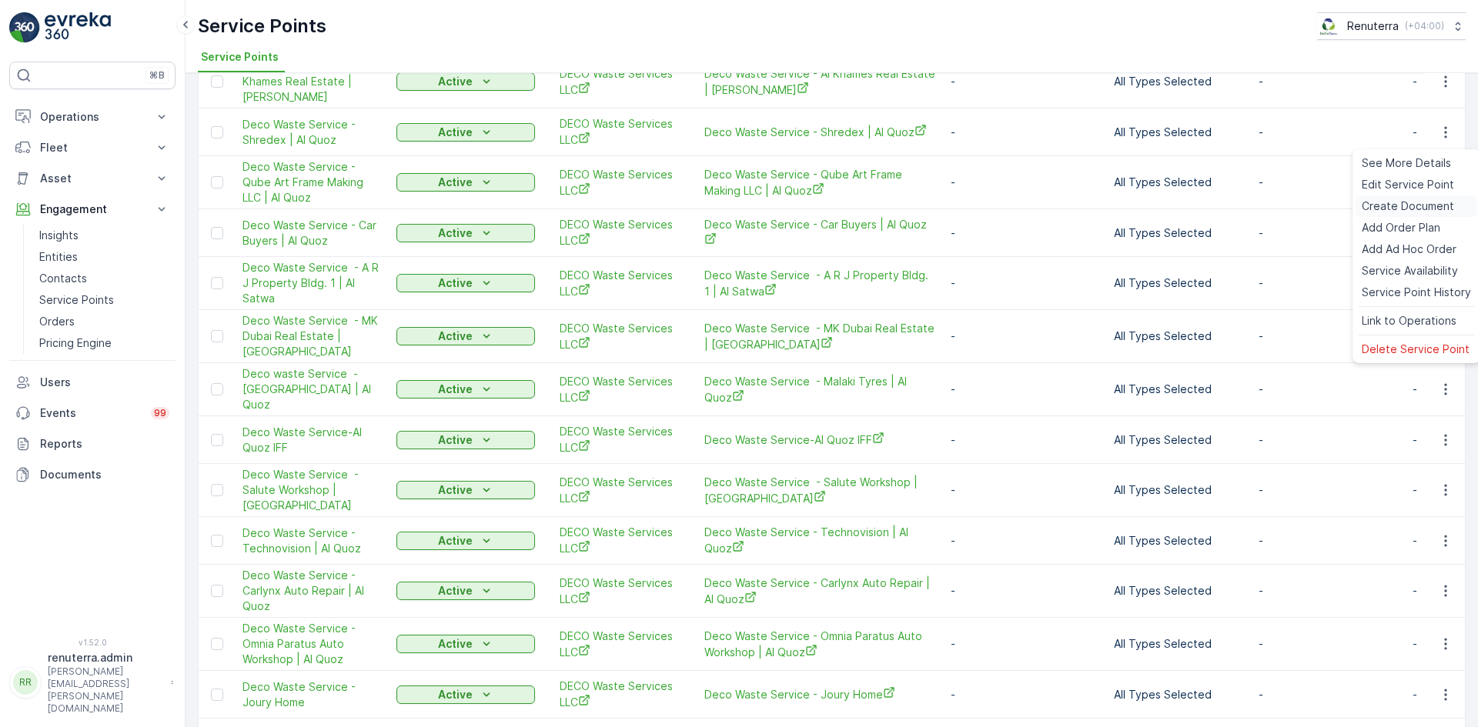
click at [1388, 202] on span "Create Document" at bounding box center [1407, 206] width 92 height 15
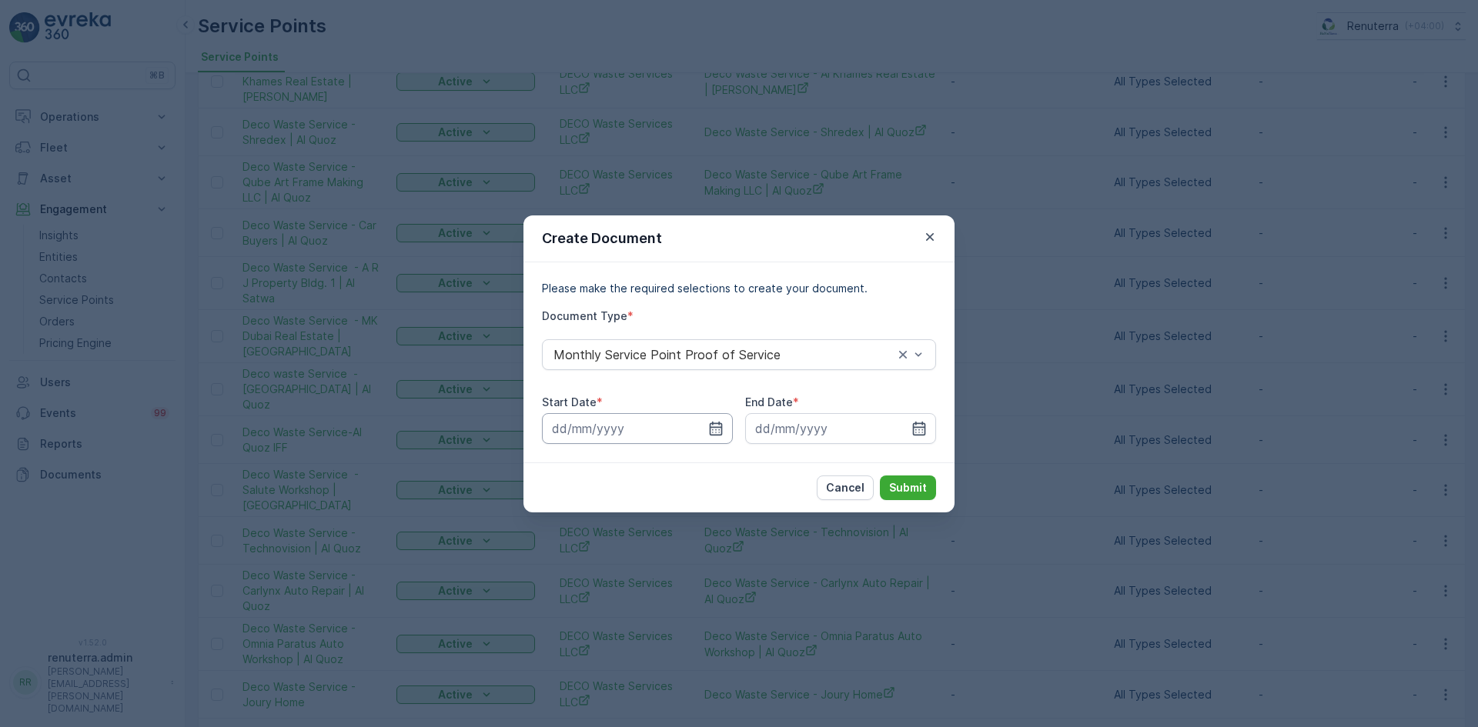
drag, startPoint x: 719, startPoint y: 423, endPoint x: 706, endPoint y: 433, distance: 15.9
click at [719, 423] on icon "button" at bounding box center [716, 428] width 13 height 14
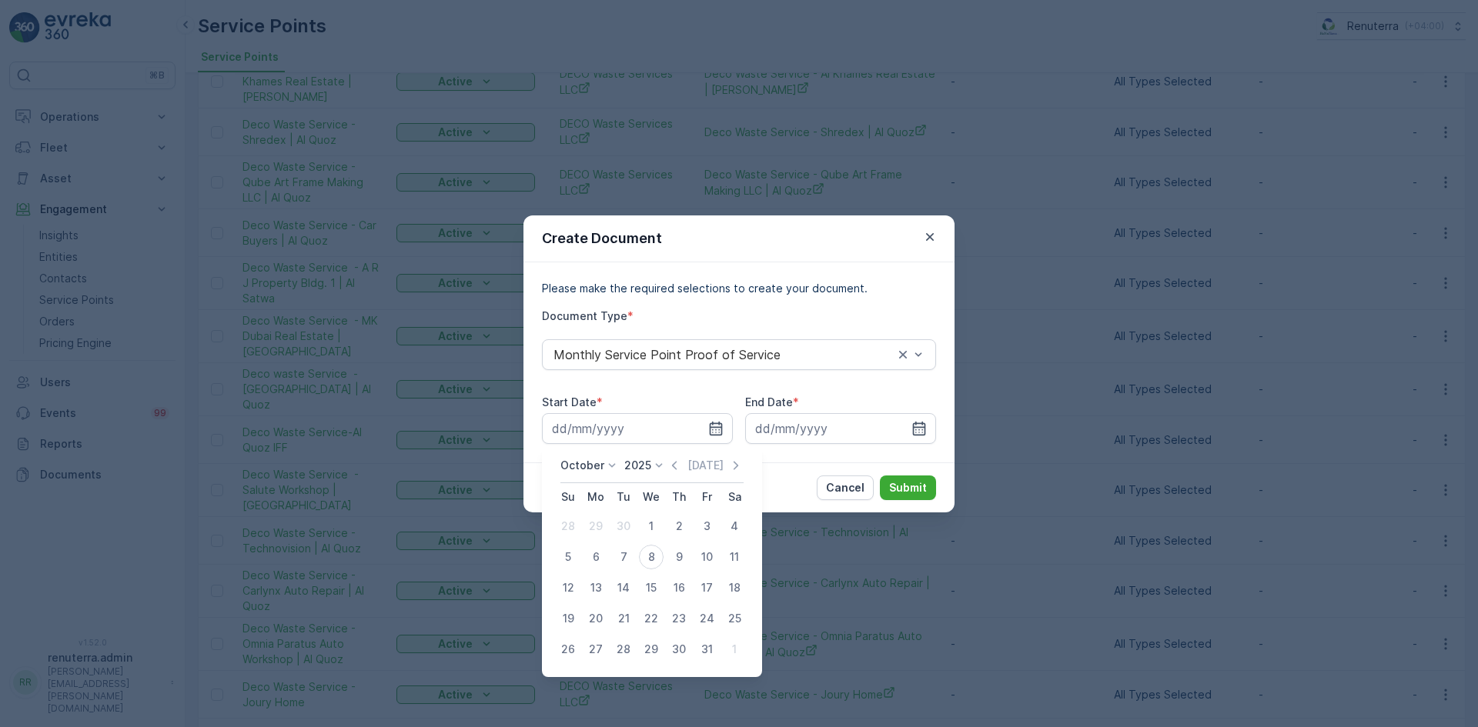
click at [674, 463] on icon "button" at bounding box center [673, 465] width 15 height 15
click at [597, 523] on div "1" at bounding box center [595, 526] width 25 height 25
type input "01.09.2025"
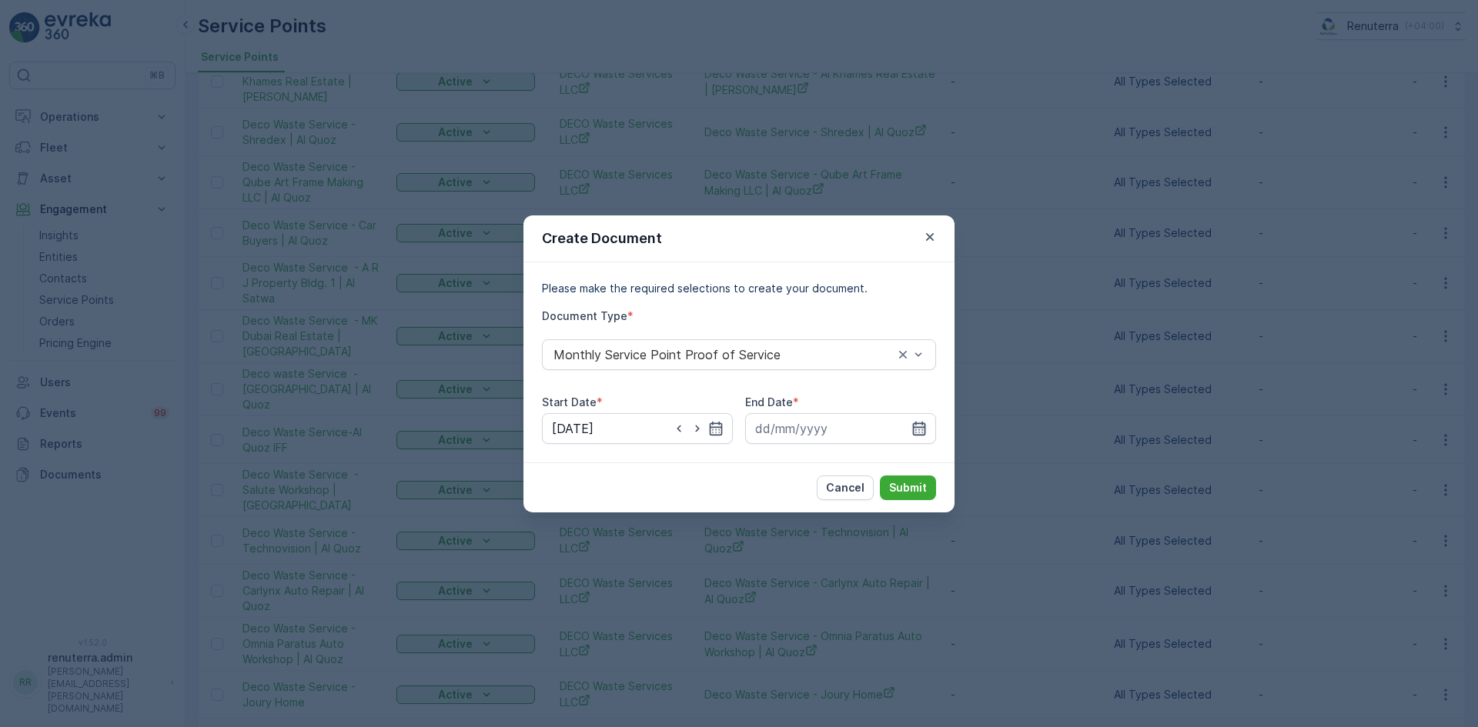
drag, startPoint x: 922, startPoint y: 424, endPoint x: 914, endPoint y: 442, distance: 19.6
click at [922, 425] on icon "button" at bounding box center [919, 428] width 13 height 14
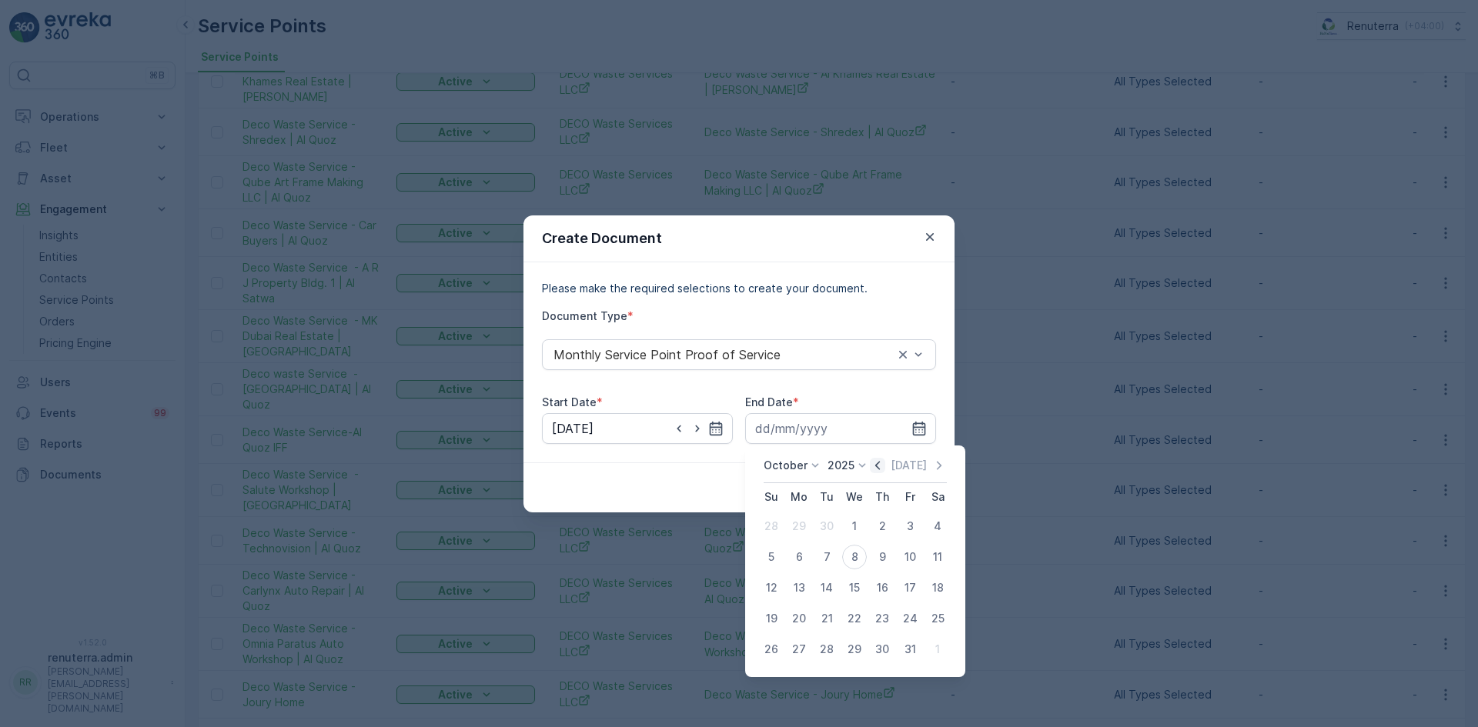
click at [883, 471] on icon "button" at bounding box center [877, 465] width 15 height 15
click at [821, 642] on div "30" at bounding box center [826, 649] width 25 height 25
type input "30.09.2025"
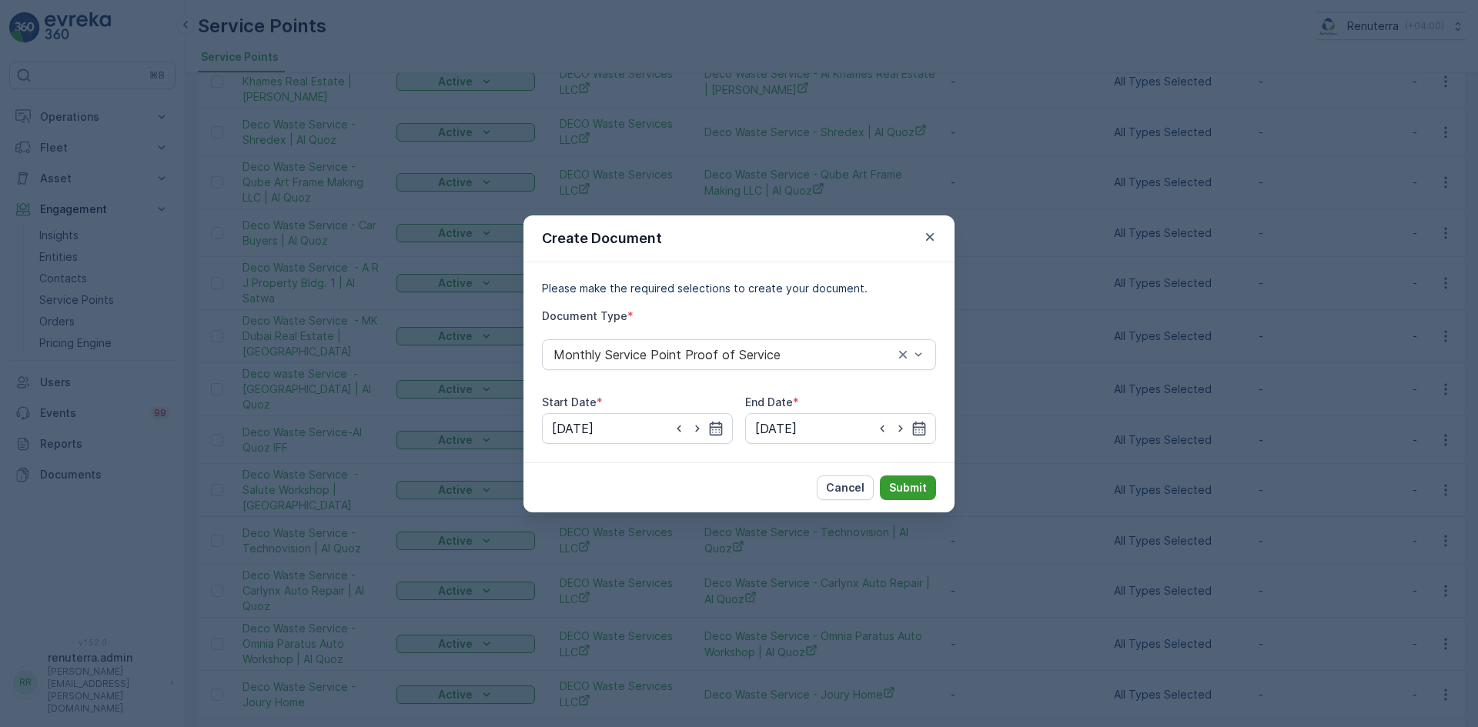
click at [903, 493] on p "Submit" at bounding box center [908, 487] width 38 height 15
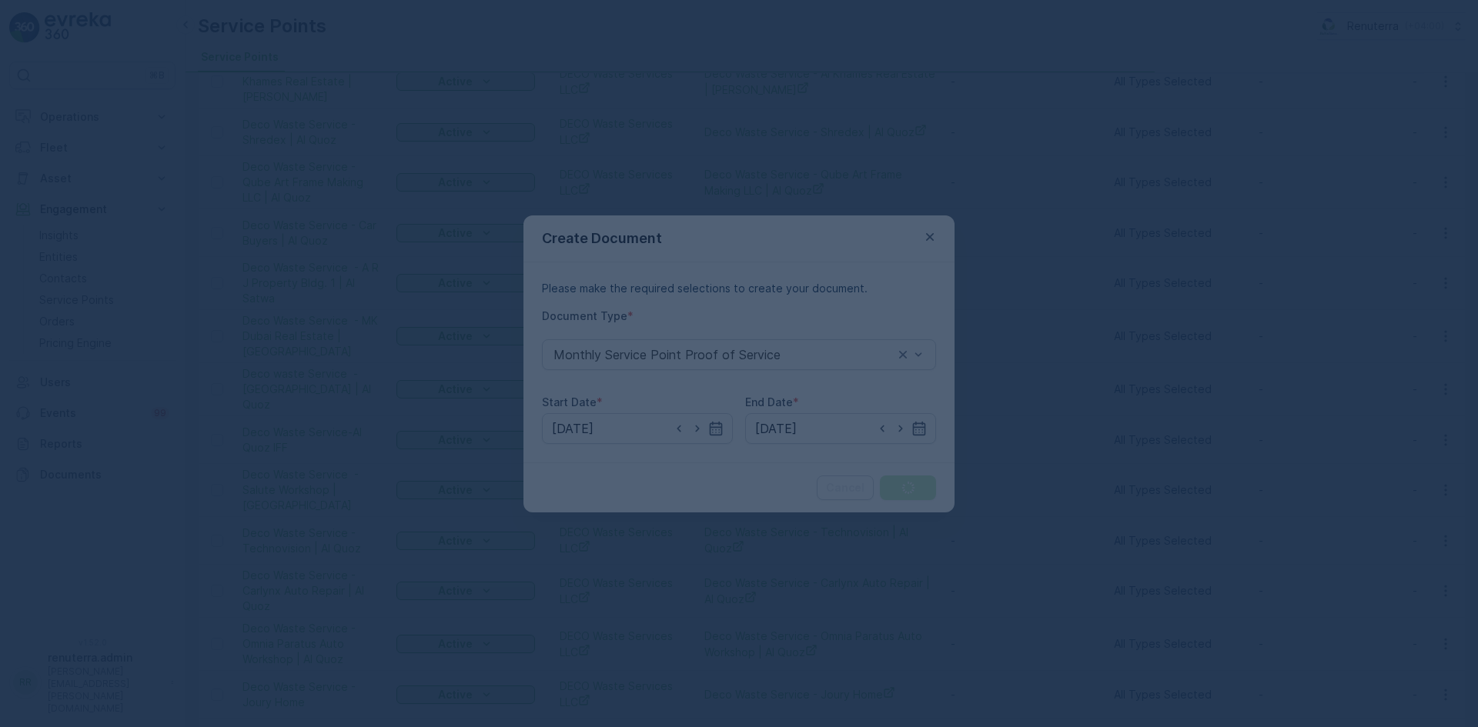
click at [899, 483] on div at bounding box center [739, 363] width 1478 height 727
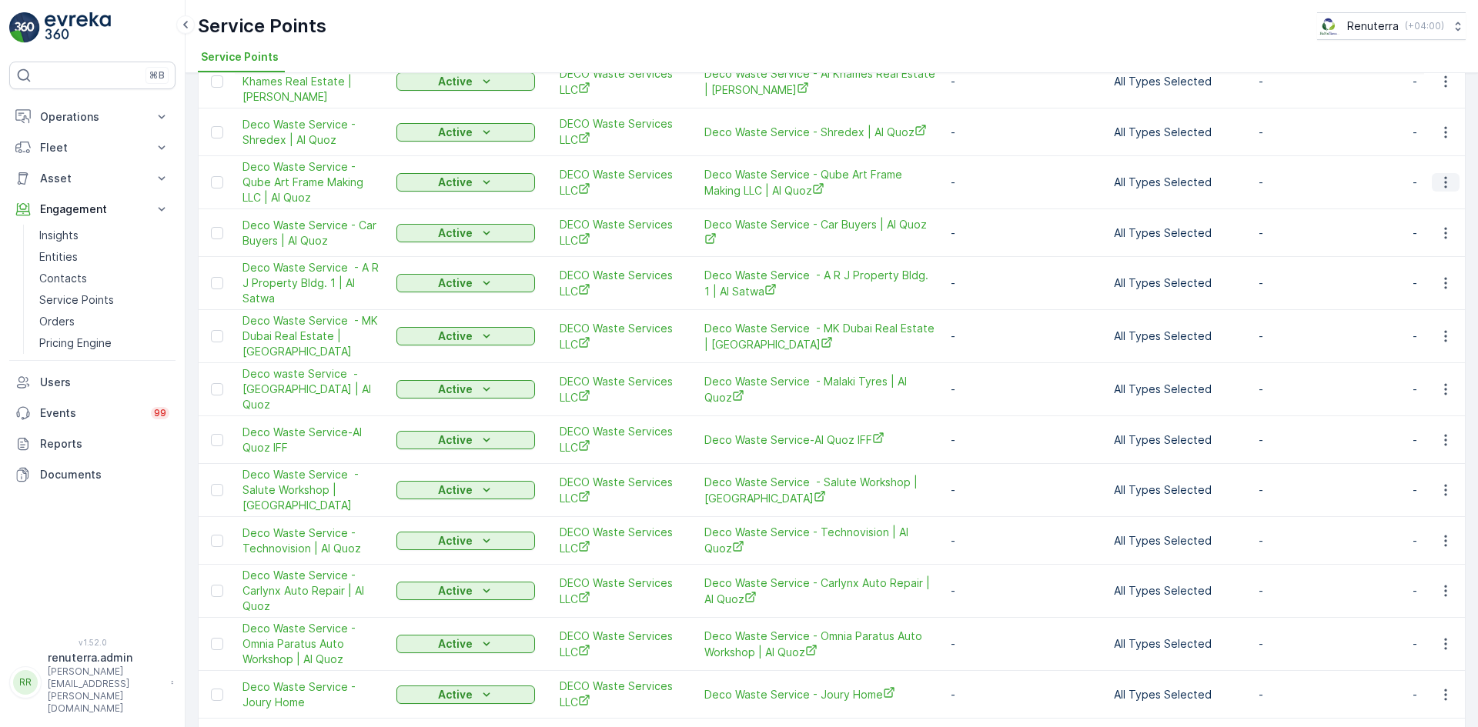
click at [1448, 173] on button "button" at bounding box center [1445, 182] width 28 height 18
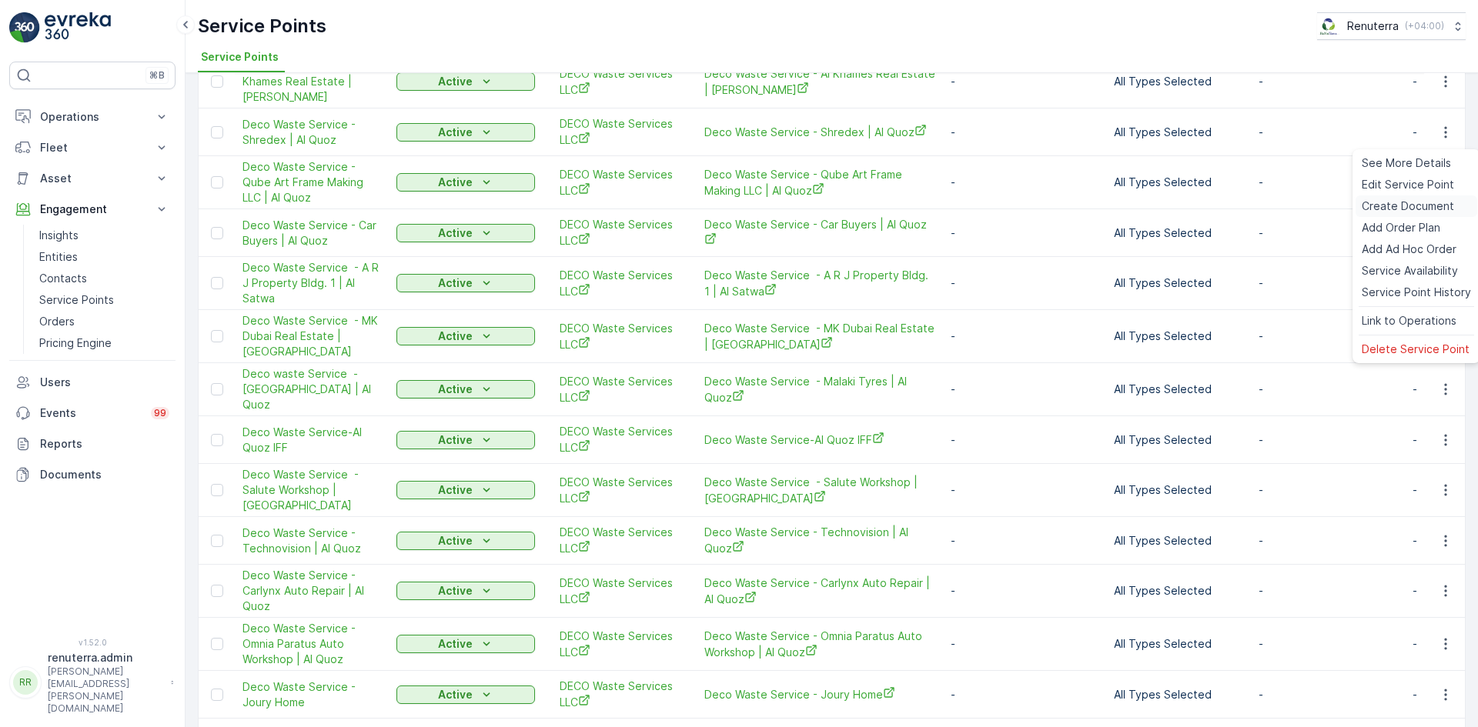
click at [1404, 209] on span "Create Document" at bounding box center [1407, 206] width 92 height 15
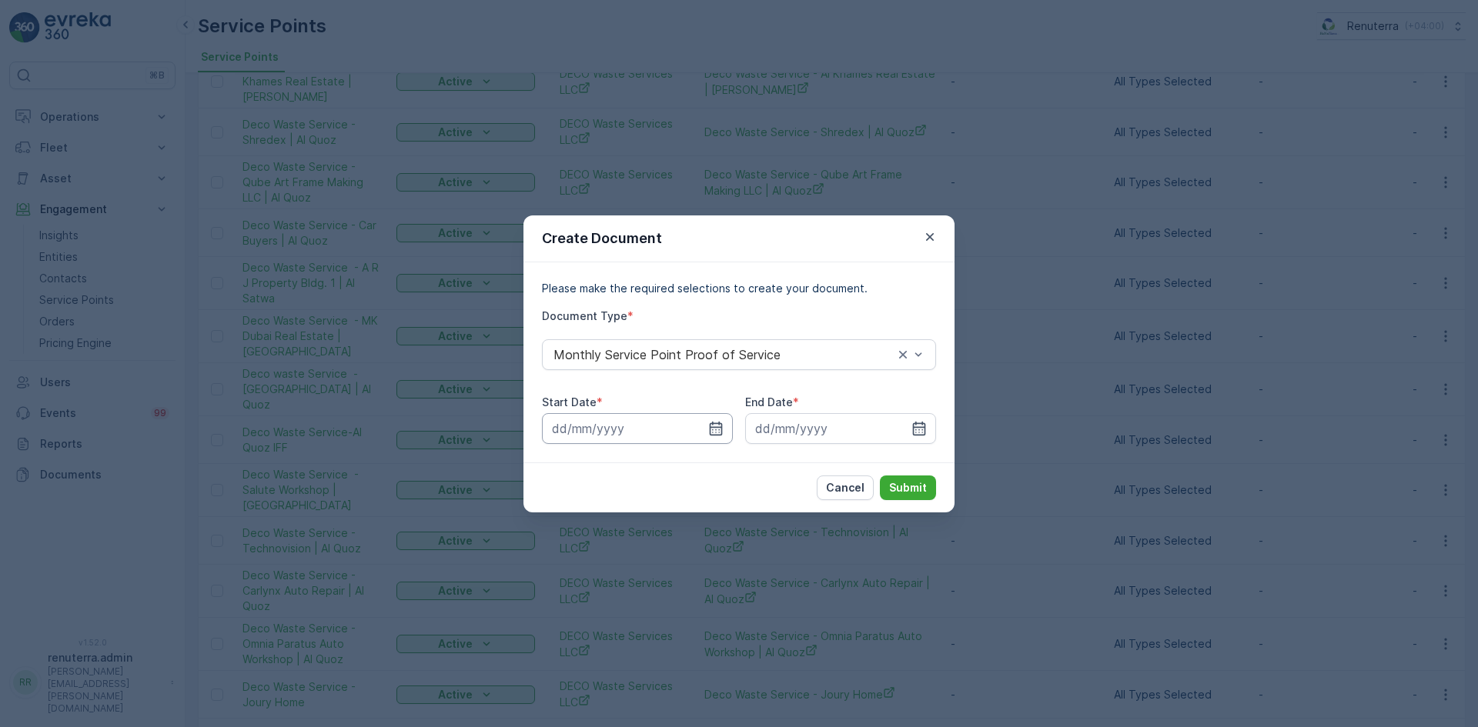
click at [724, 427] on input at bounding box center [637, 428] width 191 height 31
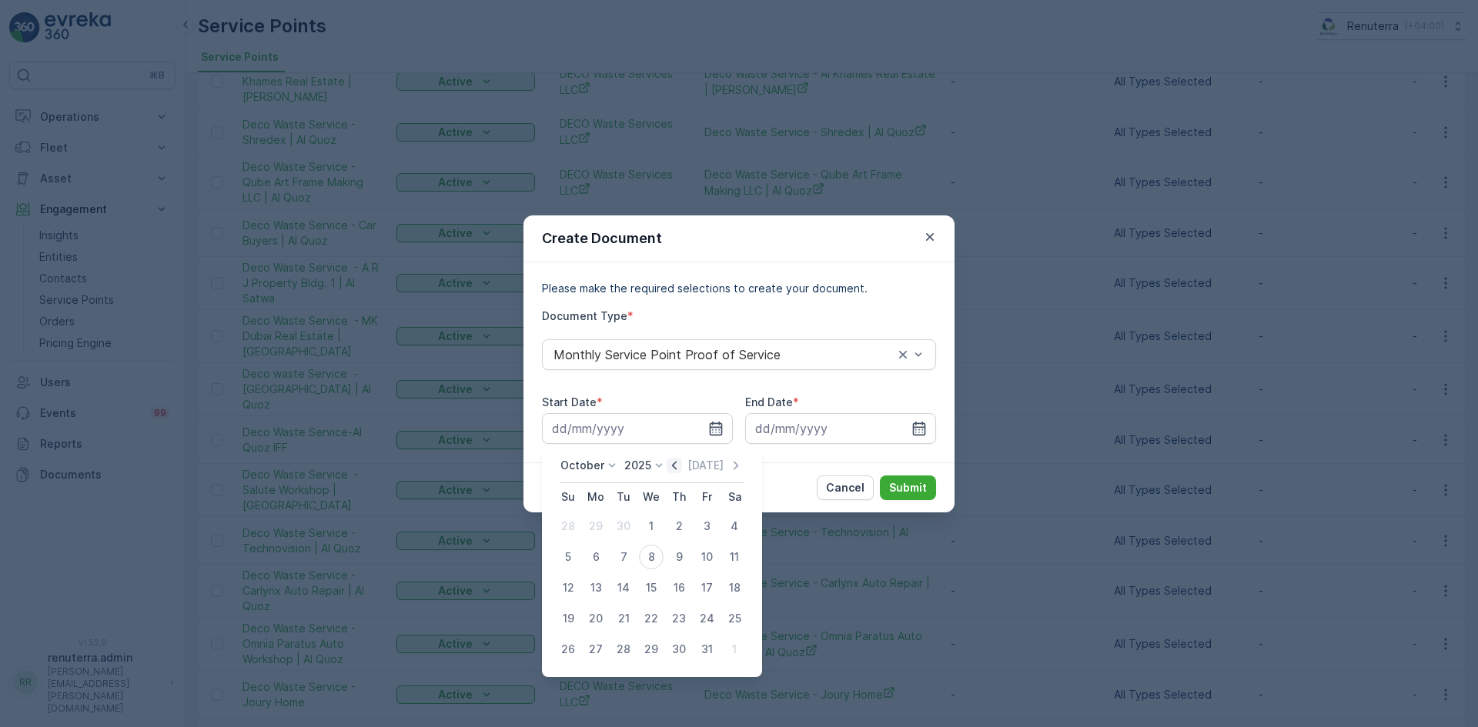
click at [676, 466] on icon "button" at bounding box center [674, 465] width 5 height 8
click at [597, 528] on div "1" at bounding box center [595, 526] width 25 height 25
type input "01.09.2025"
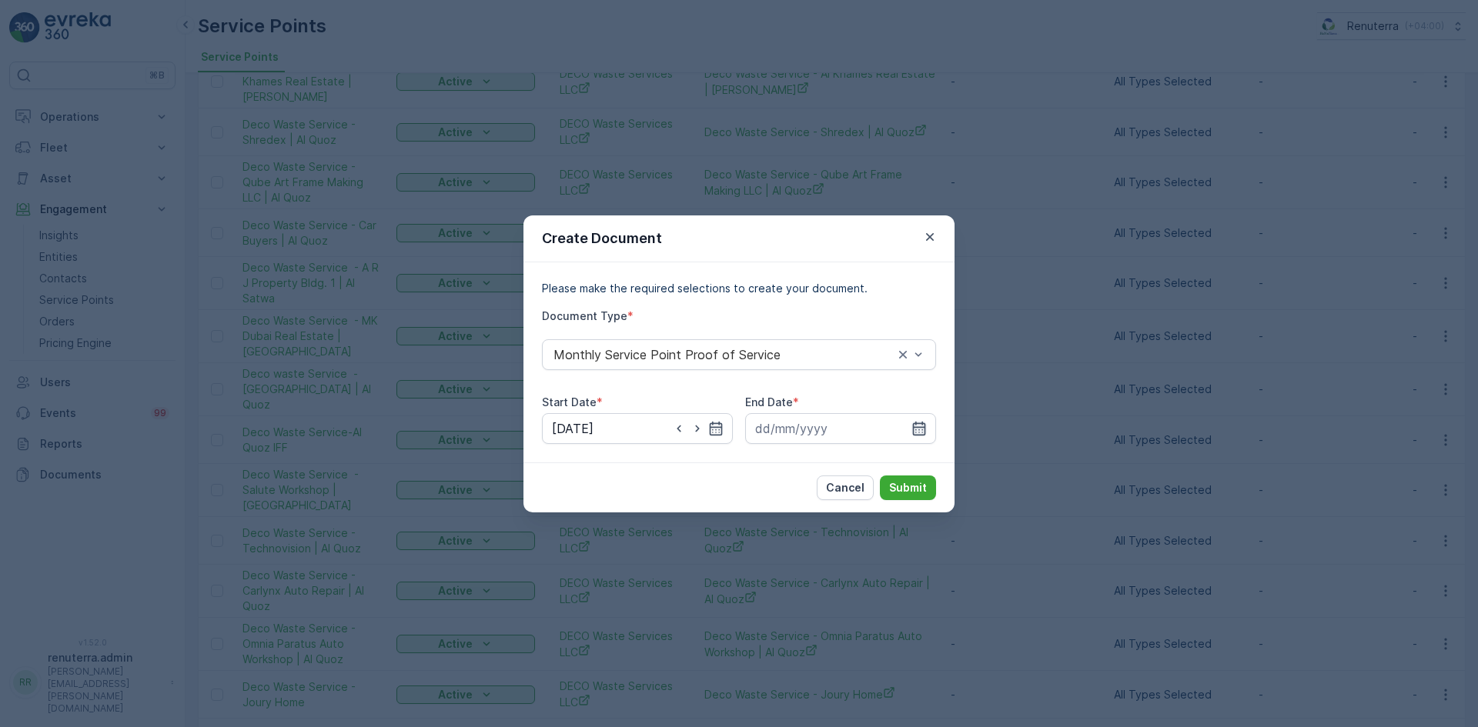
click at [918, 429] on icon "button" at bounding box center [918, 428] width 15 height 15
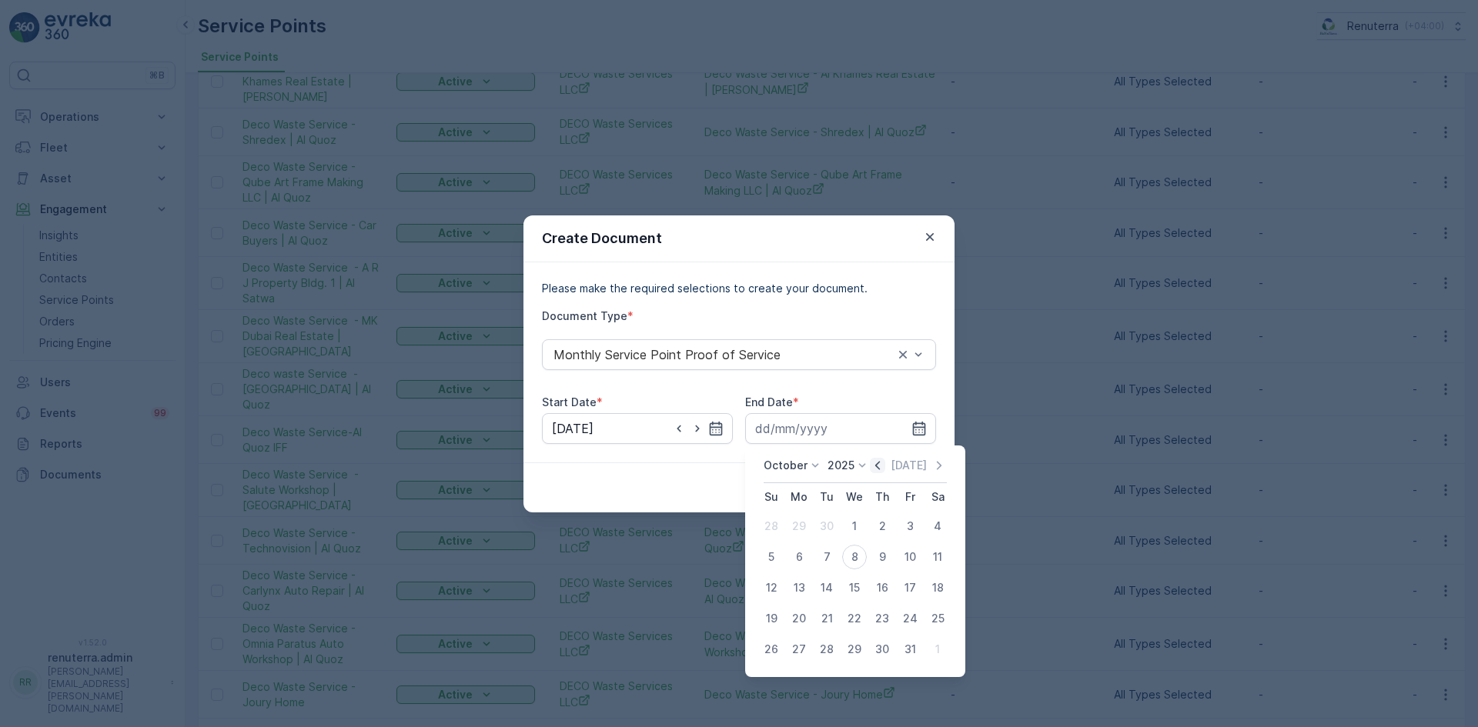
click at [878, 469] on icon "button" at bounding box center [877, 465] width 15 height 15
click at [826, 643] on div "30" at bounding box center [826, 649] width 25 height 25
type input "30.09.2025"
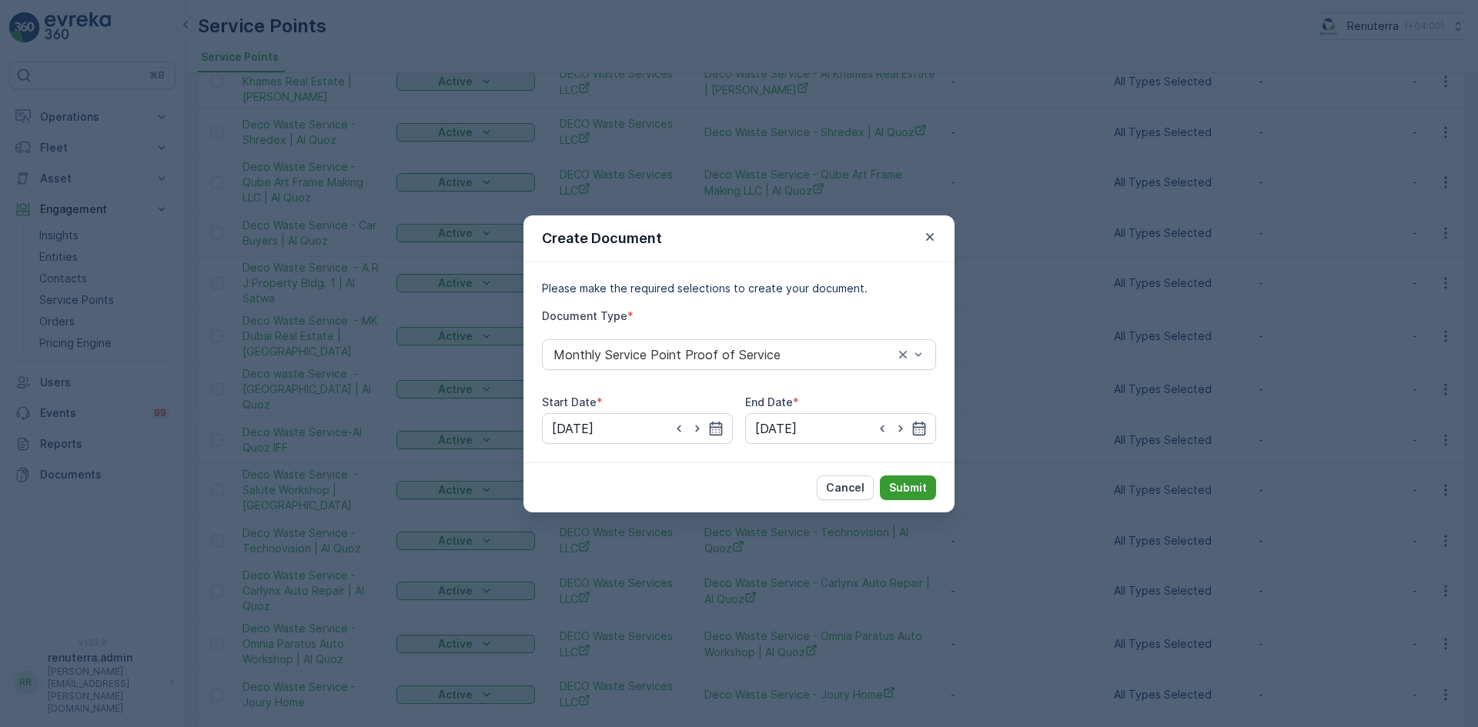
click at [915, 482] on p "Submit" at bounding box center [908, 487] width 38 height 15
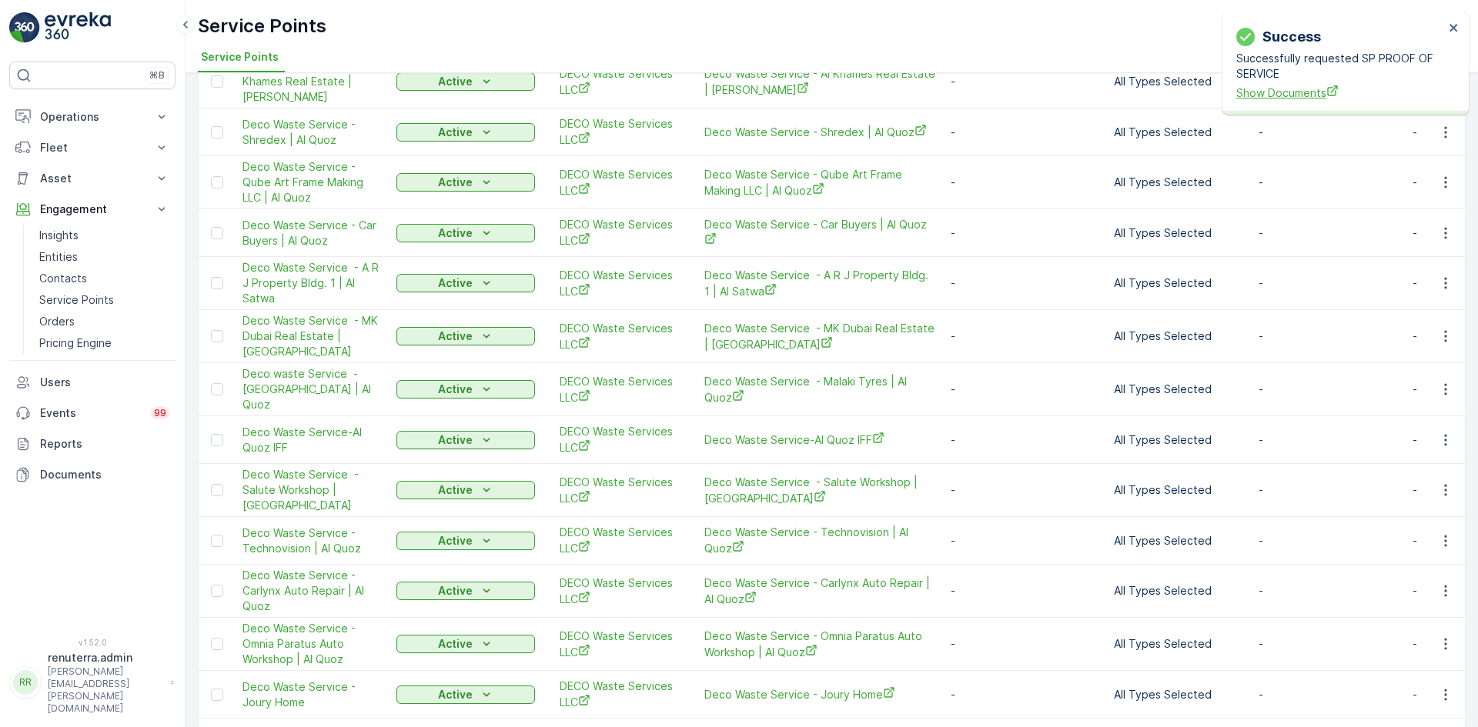
click at [1307, 97] on span "Show Documents" at bounding box center [1340, 93] width 208 height 16
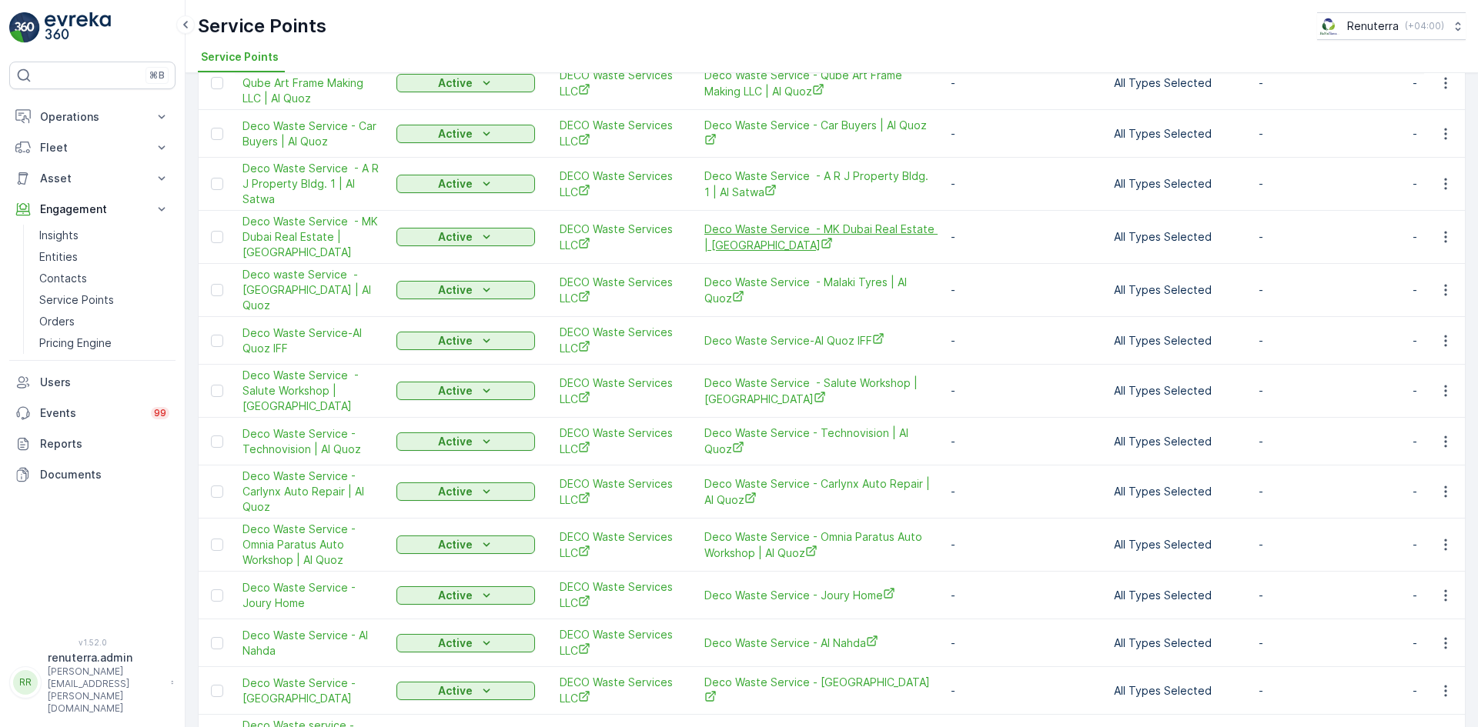
scroll to position [1385, 0]
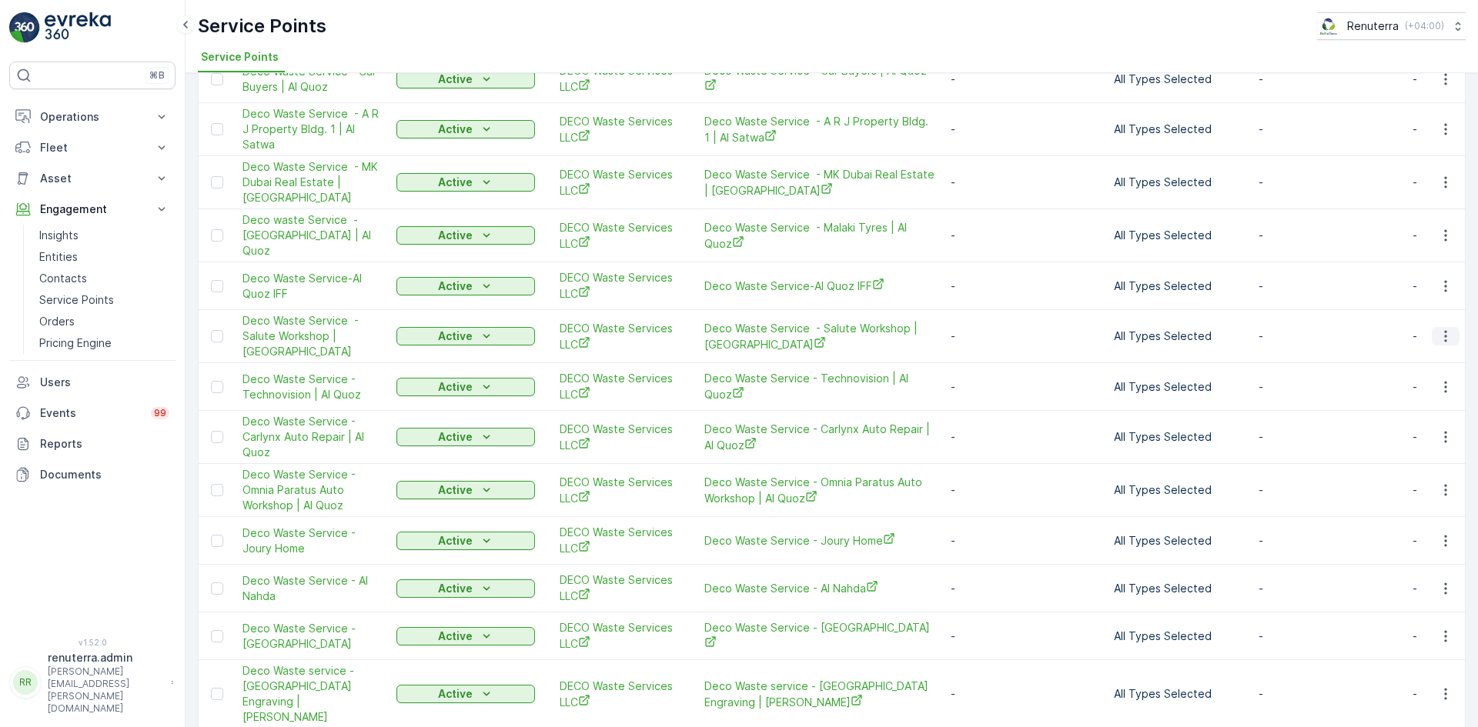
click at [1438, 329] on icon "button" at bounding box center [1445, 336] width 15 height 15
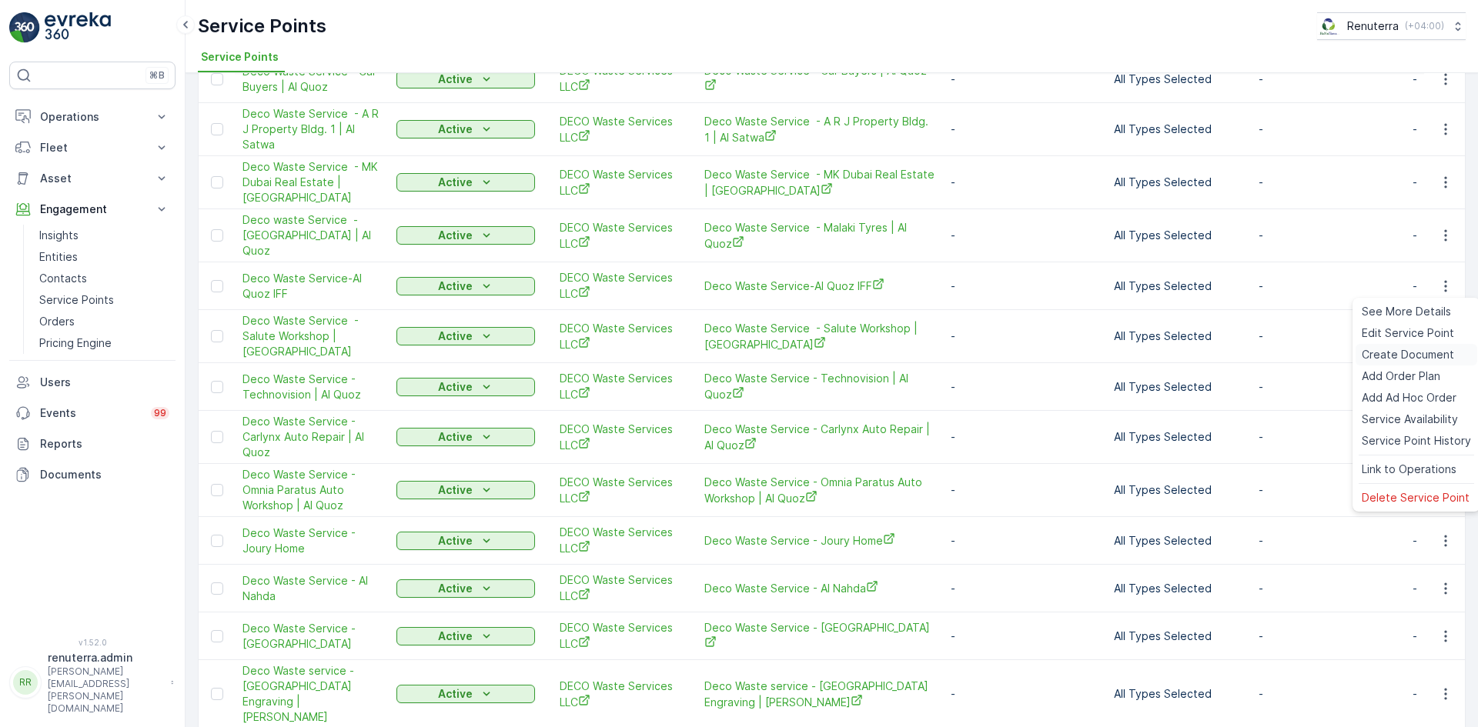
click at [1395, 354] on span "Create Document" at bounding box center [1407, 354] width 92 height 15
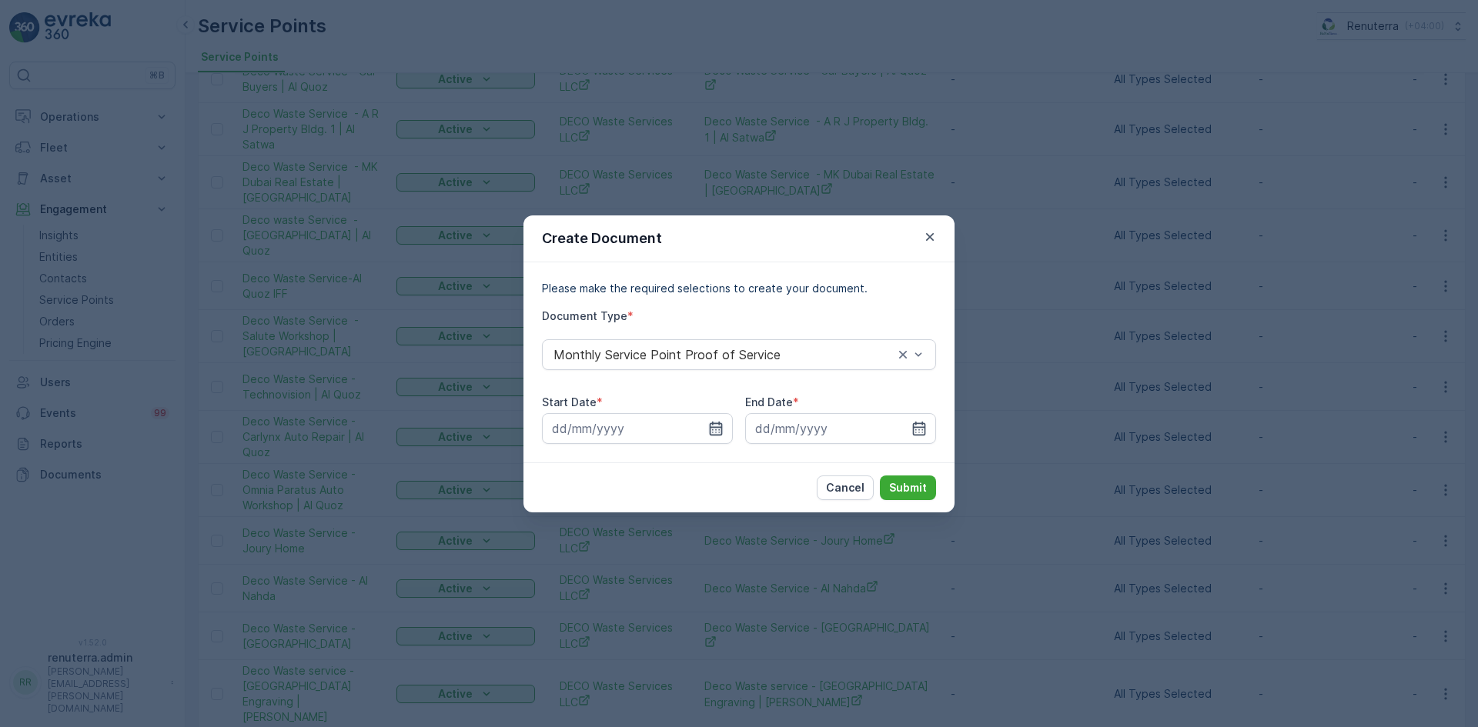
click at [711, 427] on icon "button" at bounding box center [716, 428] width 13 height 14
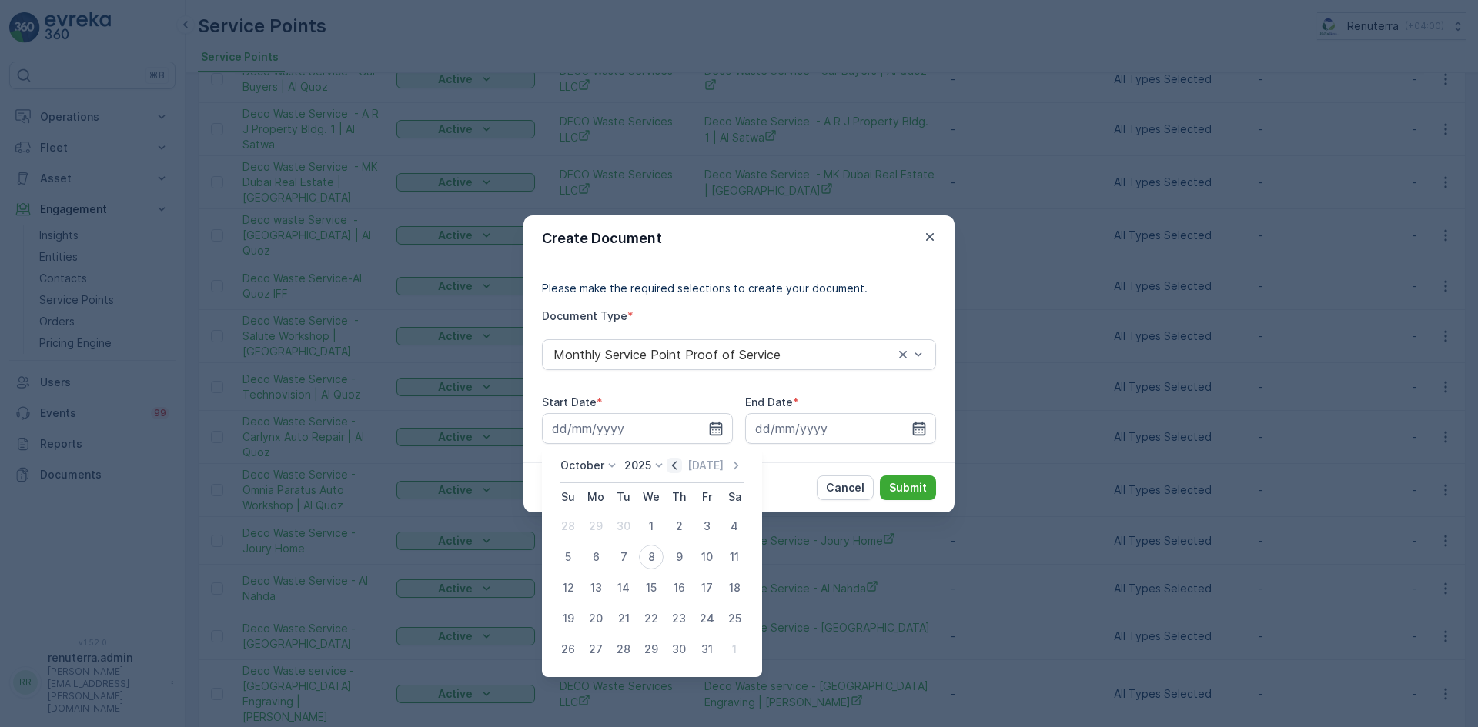
click at [682, 466] on icon "button" at bounding box center [673, 465] width 15 height 15
click at [593, 527] on div "1" at bounding box center [595, 526] width 25 height 25
type input "01.09.2025"
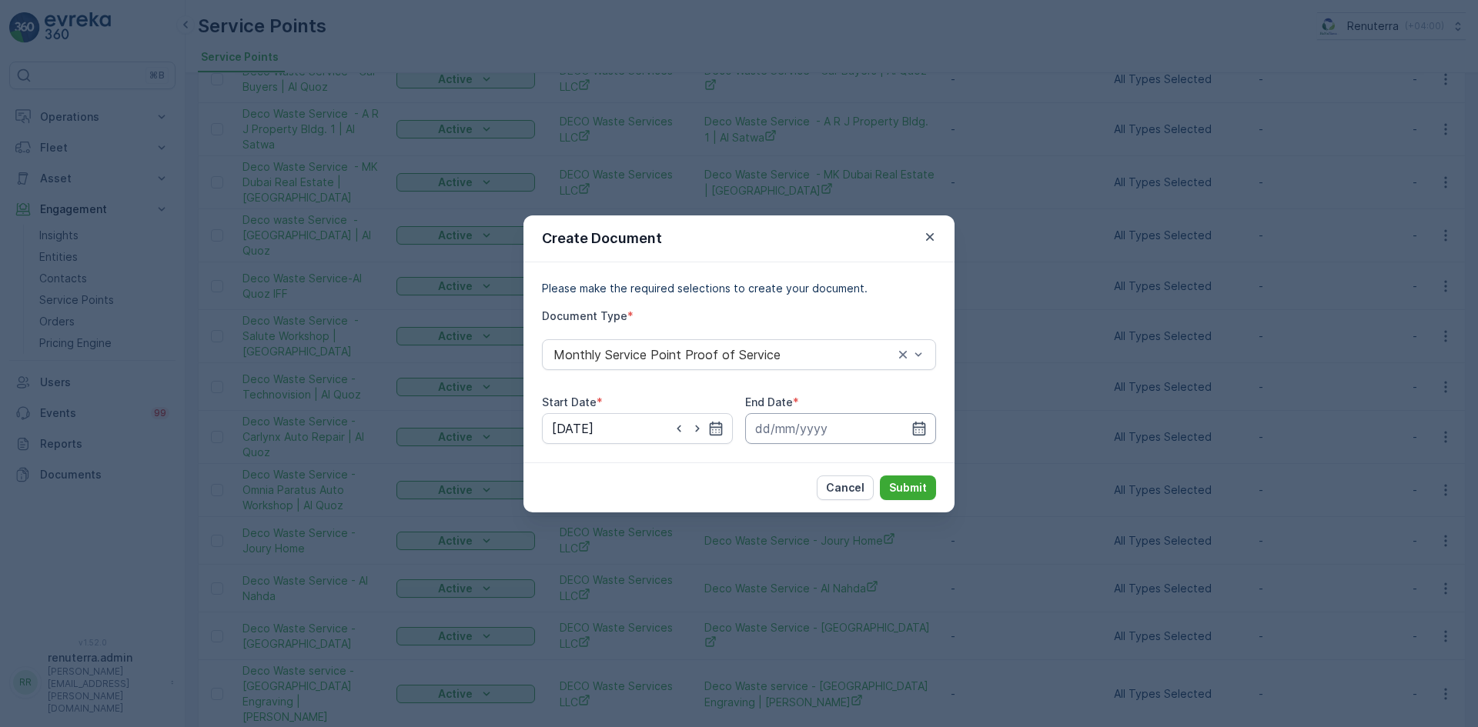
click at [929, 429] on input at bounding box center [840, 428] width 191 height 31
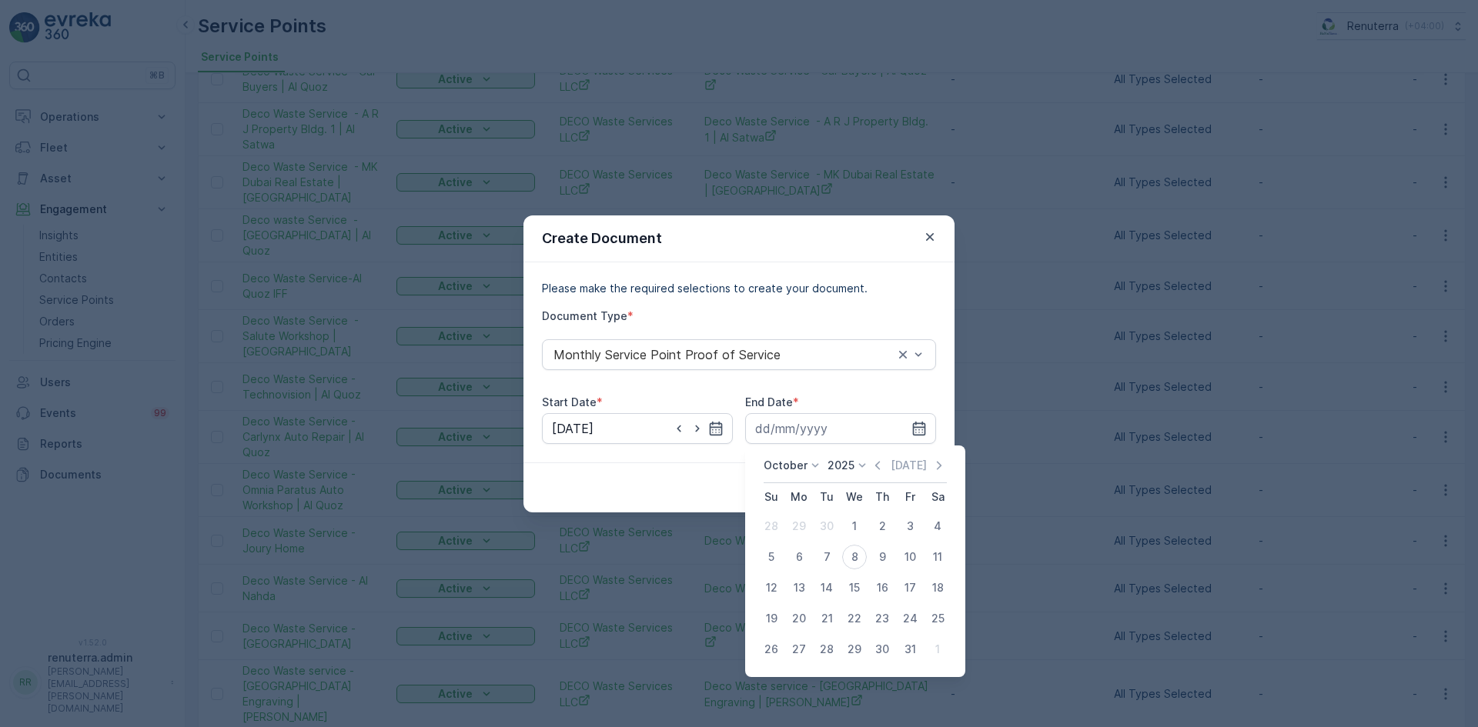
click at [879, 469] on icon "button" at bounding box center [877, 465] width 15 height 15
drag, startPoint x: 819, startPoint y: 652, endPoint x: 850, endPoint y: 613, distance: 50.4
click at [820, 652] on div "30" at bounding box center [826, 649] width 25 height 25
type input "30.09.2025"
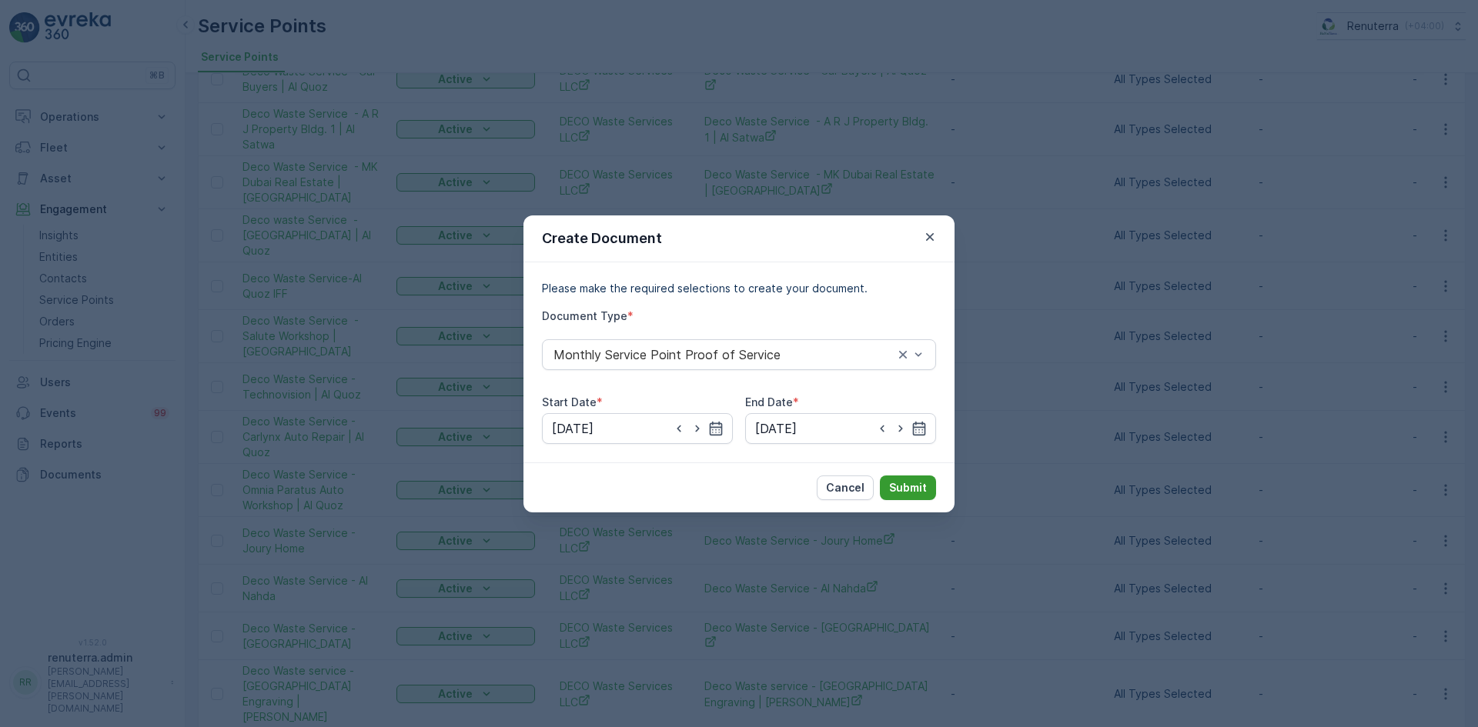
click at [900, 486] on p "Submit" at bounding box center [908, 487] width 38 height 15
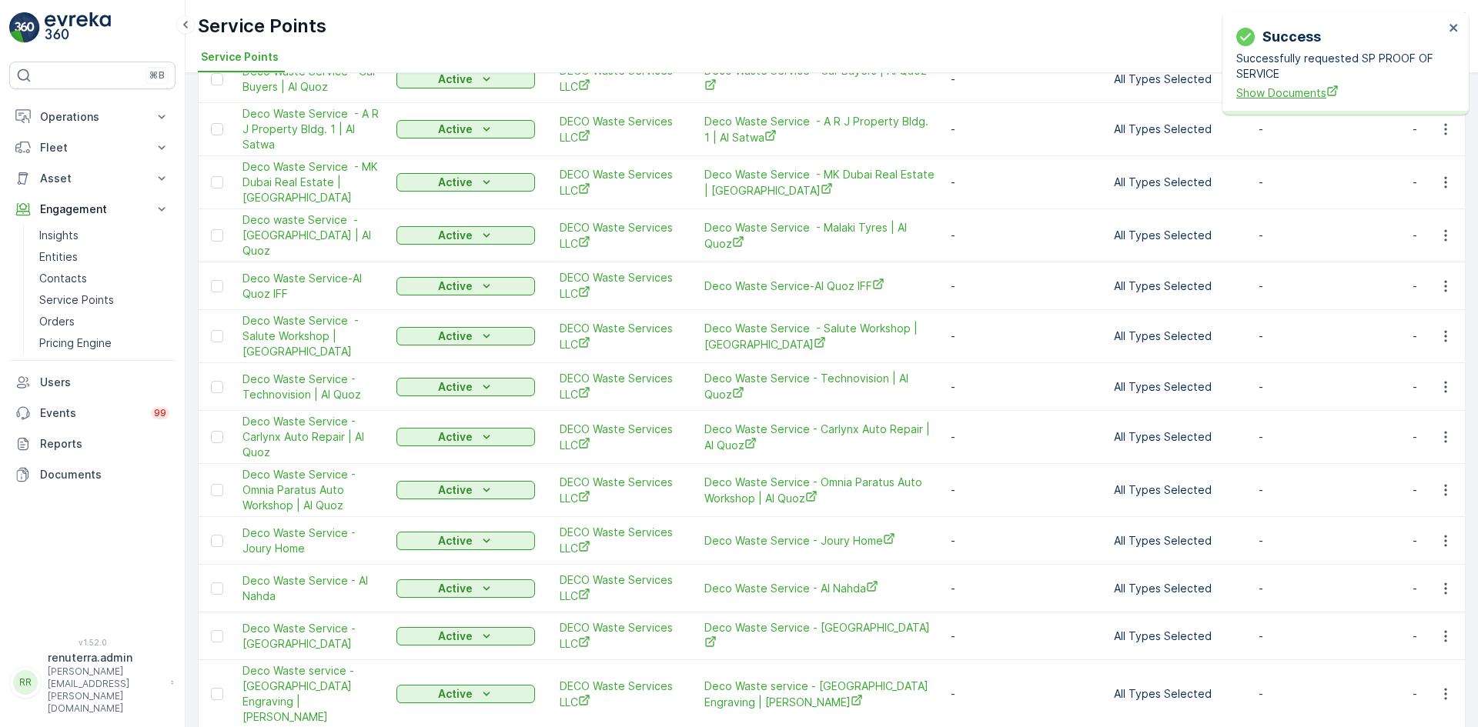
click at [1247, 96] on span "Show Documents" at bounding box center [1340, 93] width 208 height 16
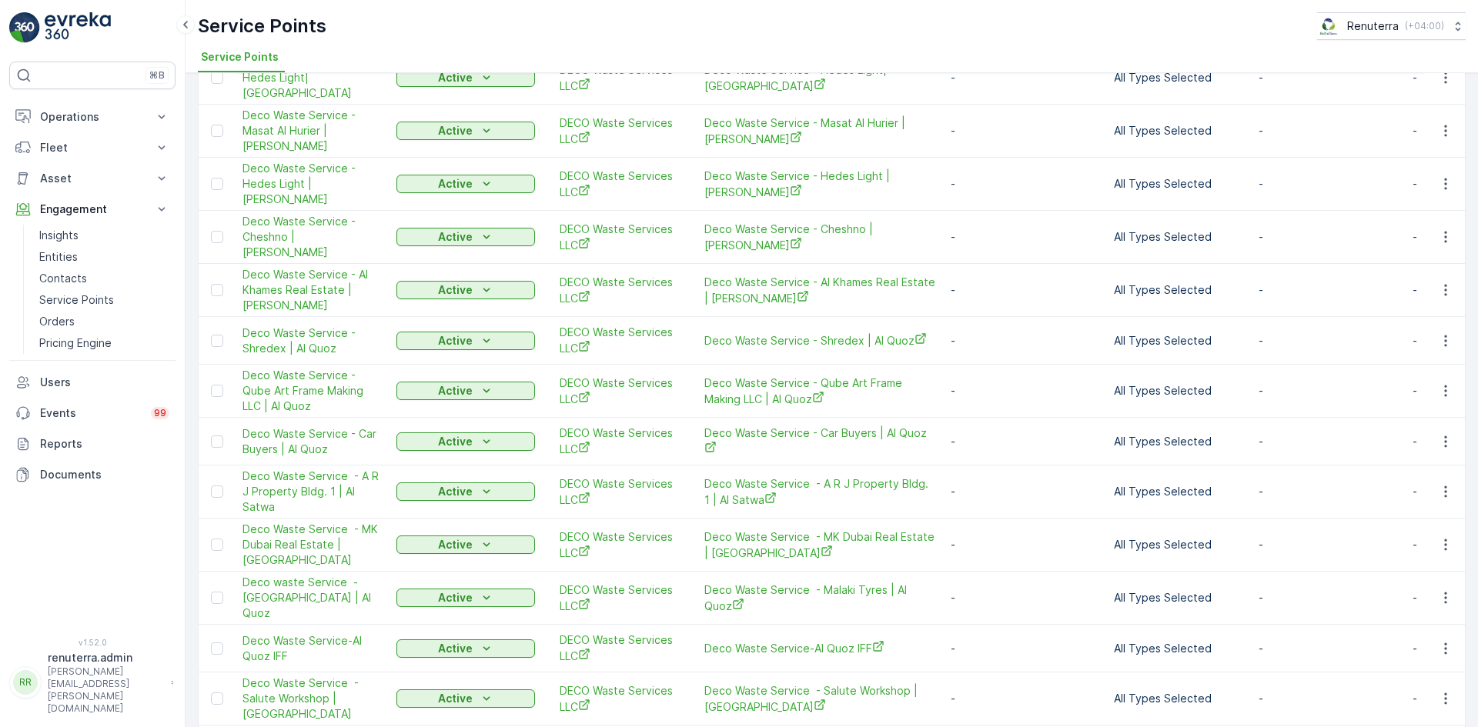
scroll to position [946, 0]
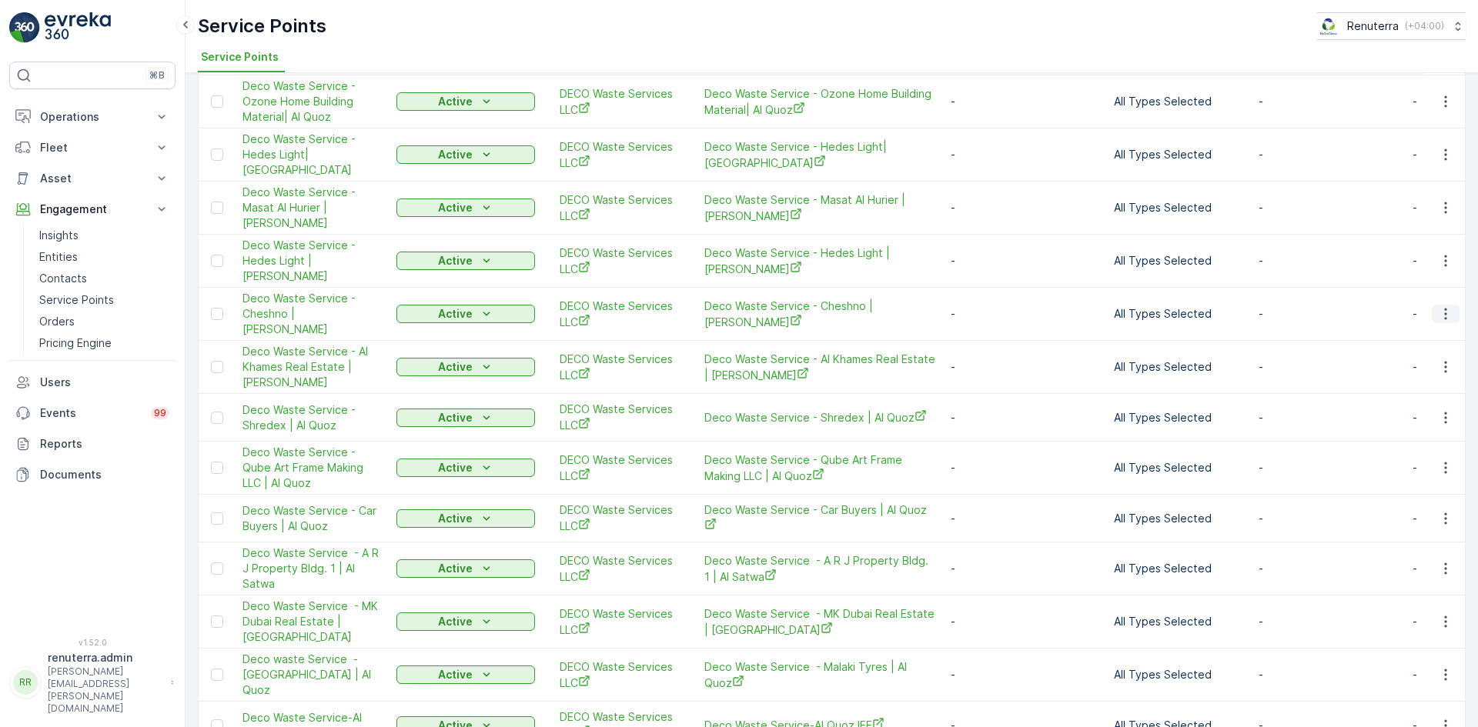
click at [1440, 306] on icon "button" at bounding box center [1445, 313] width 15 height 15
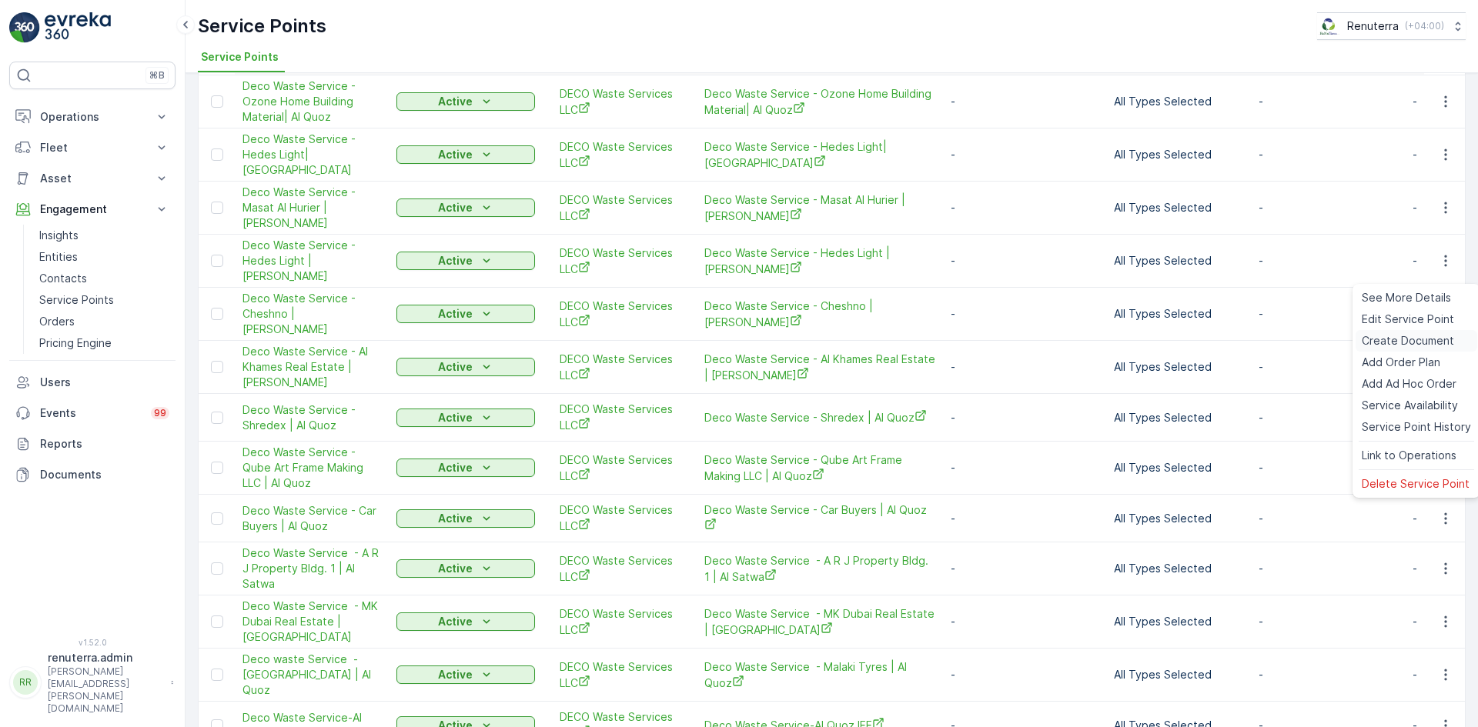
click at [1395, 348] on span "Create Document" at bounding box center [1407, 340] width 92 height 15
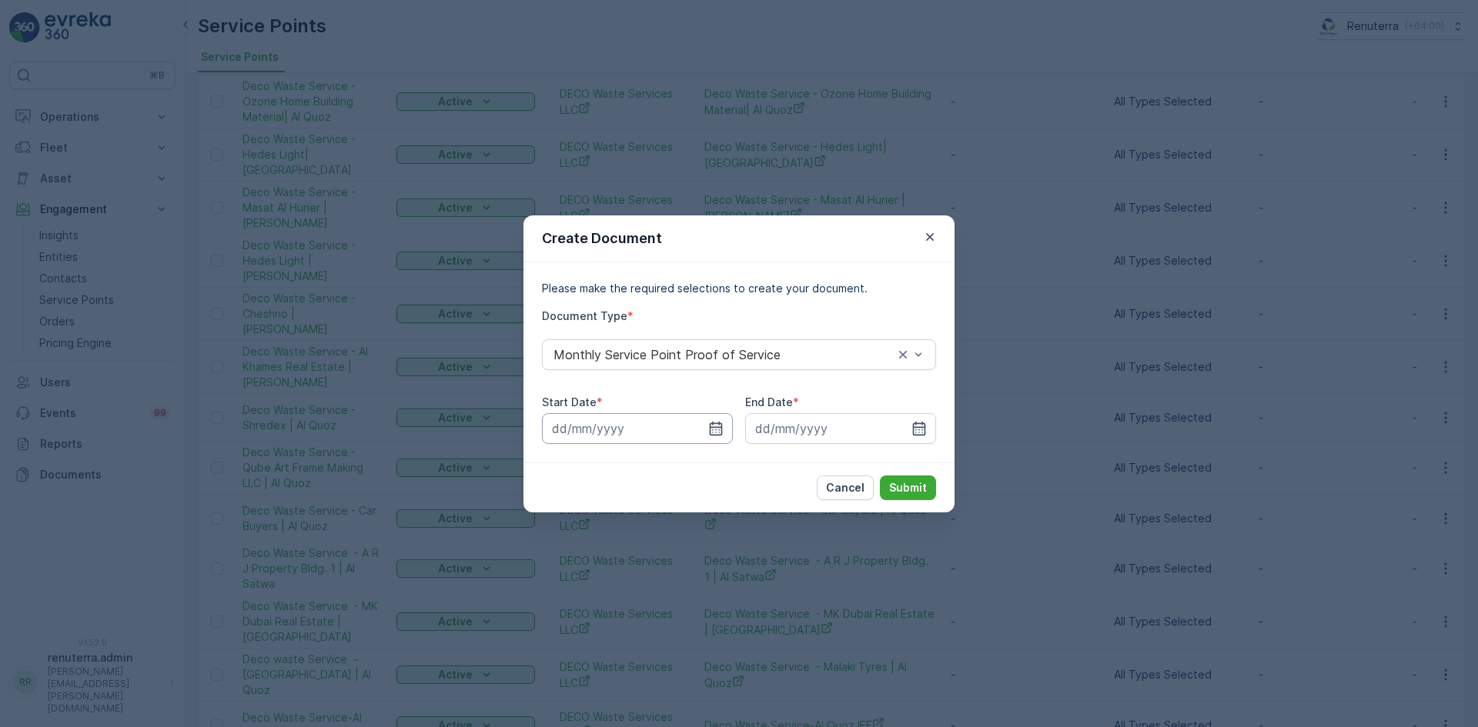
click at [705, 426] on input at bounding box center [637, 428] width 191 height 31
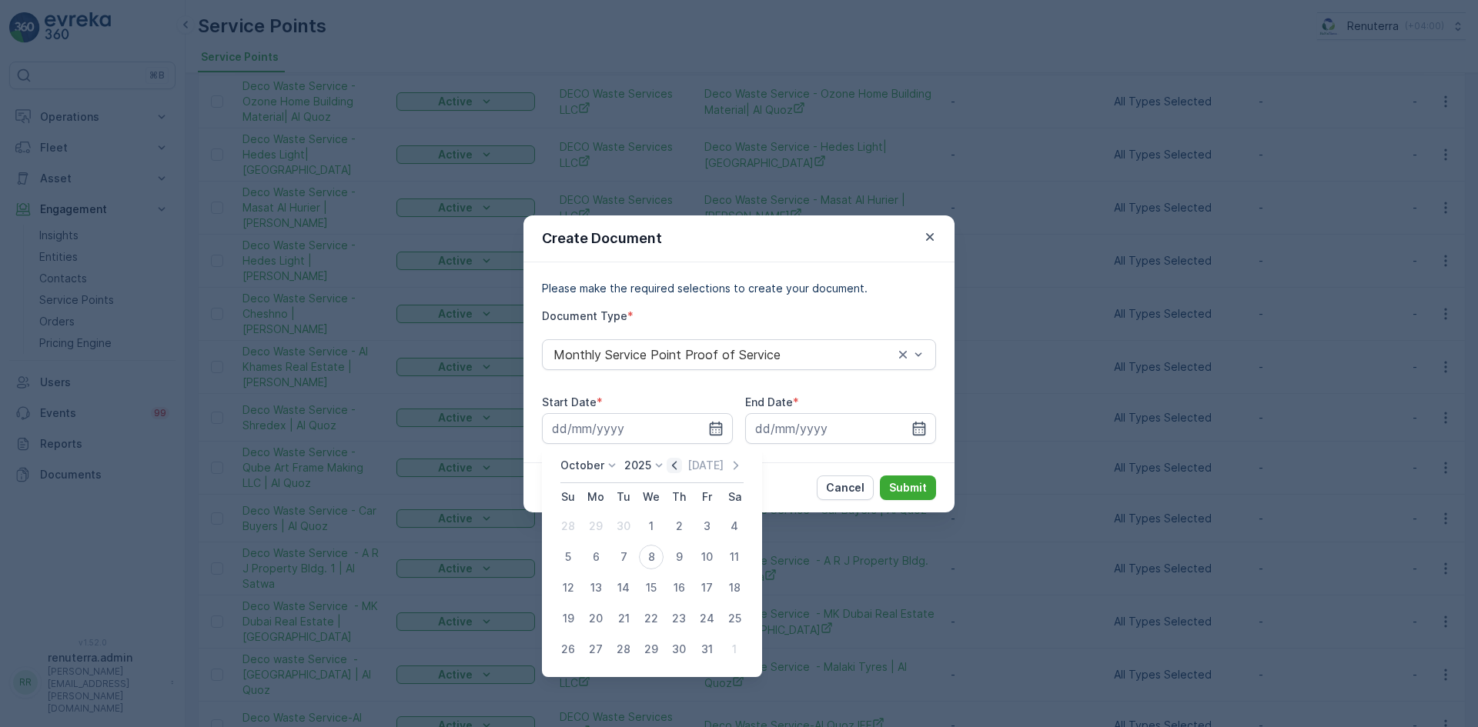
click at [676, 465] on icon "button" at bounding box center [674, 465] width 5 height 8
click at [602, 526] on div "1" at bounding box center [595, 526] width 25 height 25
type input "01.09.2025"
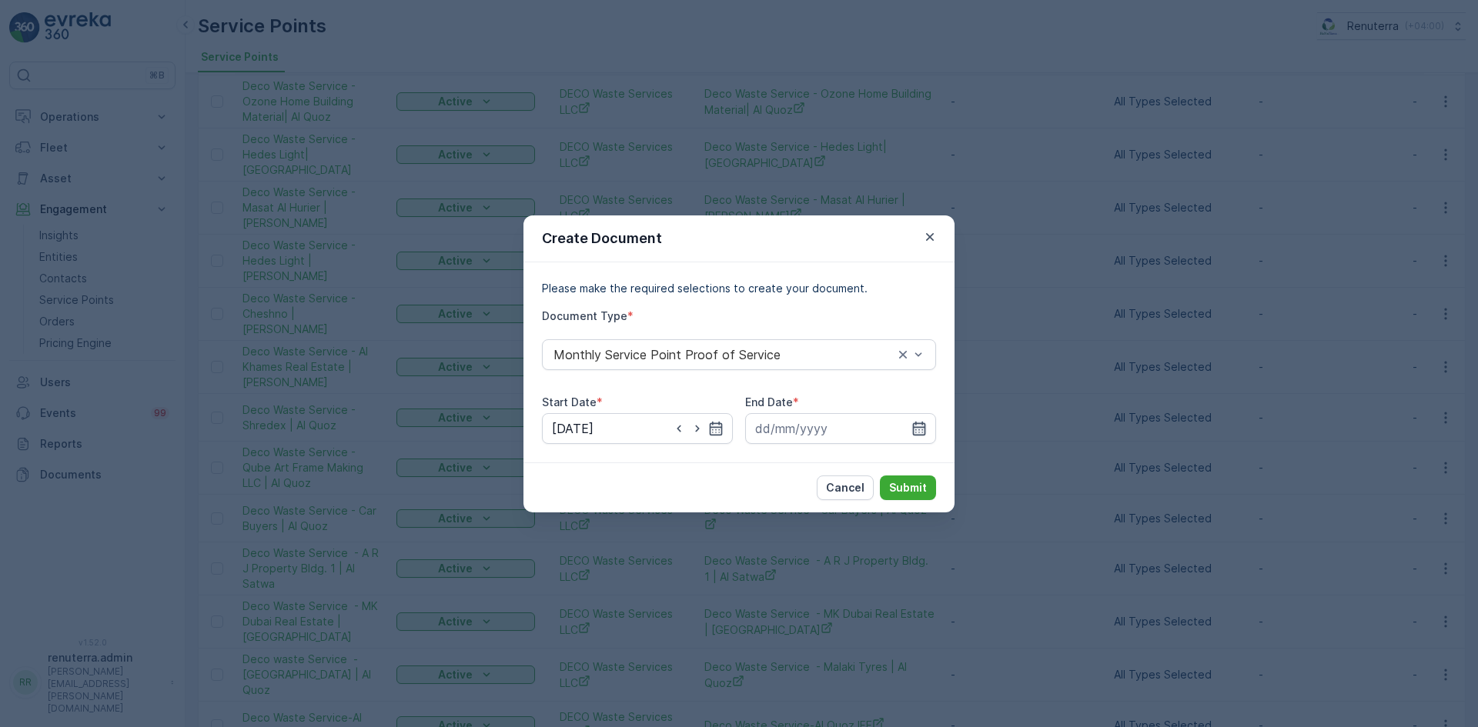
click at [917, 425] on icon "button" at bounding box center [918, 428] width 15 height 15
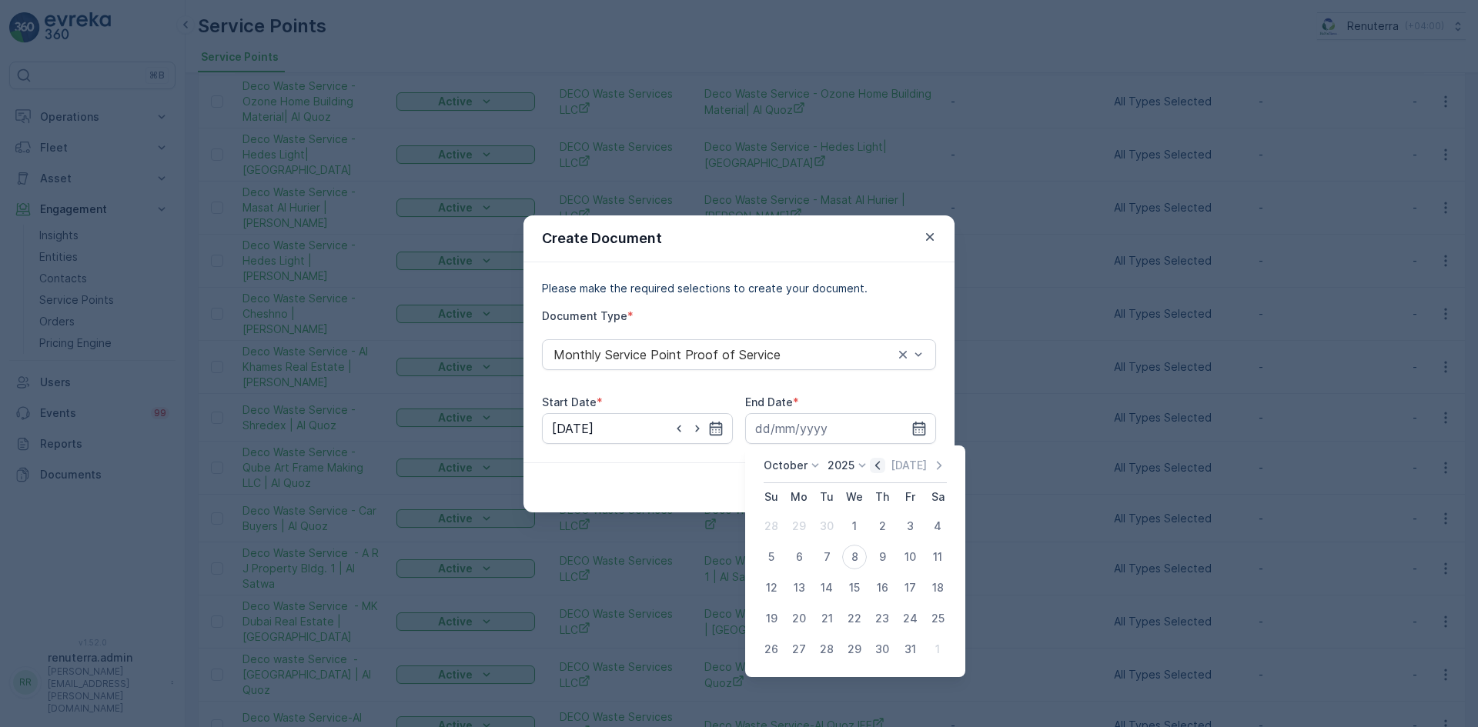
click at [882, 465] on icon "button" at bounding box center [877, 465] width 15 height 15
click at [829, 646] on div "30" at bounding box center [826, 649] width 25 height 25
type input "30.09.2025"
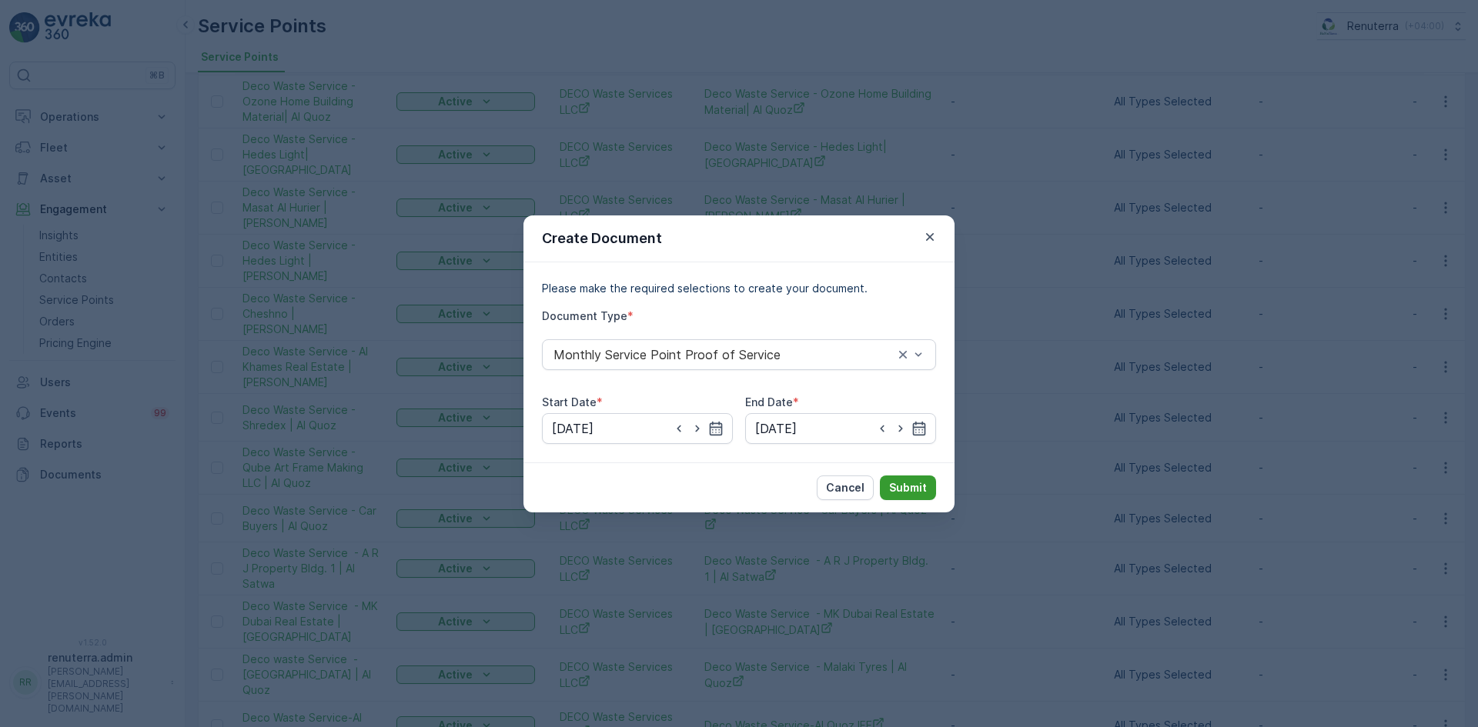
click at [907, 483] on p "Submit" at bounding box center [908, 487] width 38 height 15
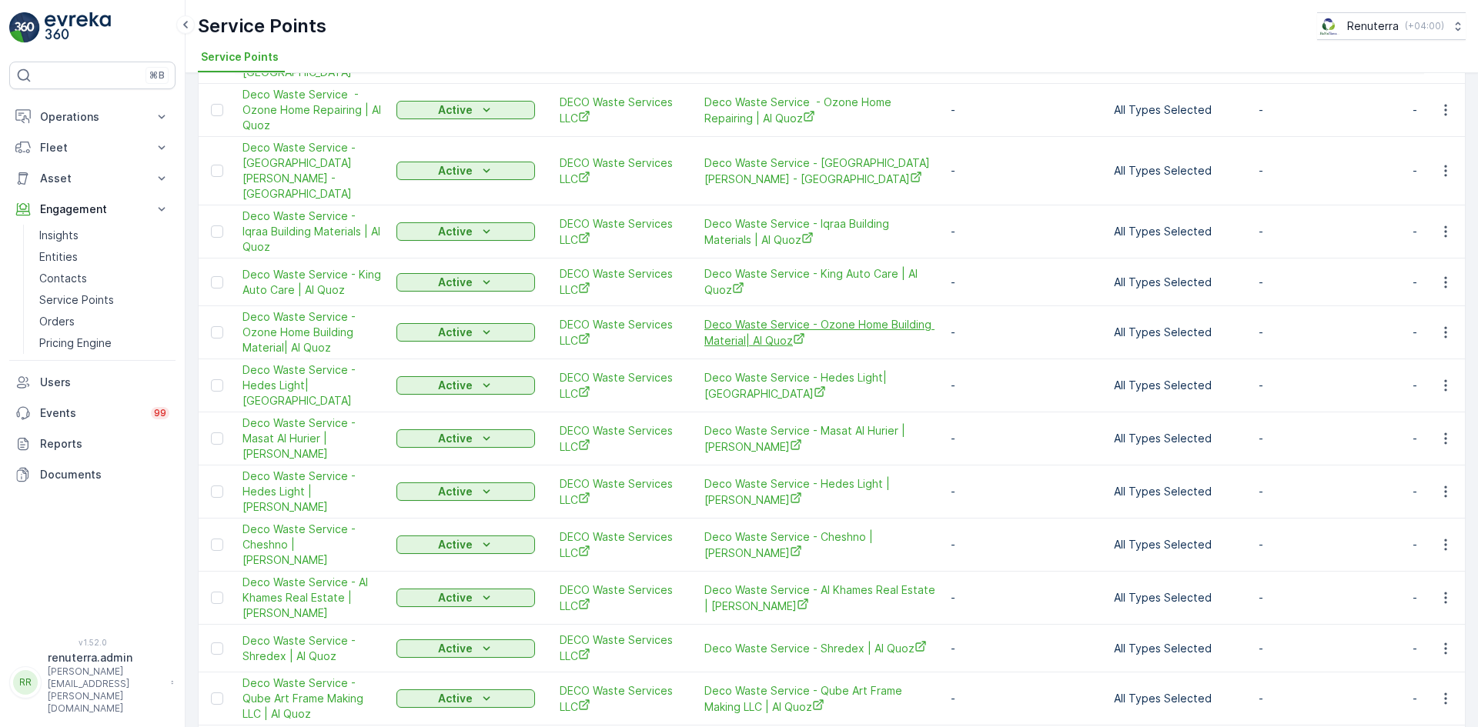
scroll to position [792, 0]
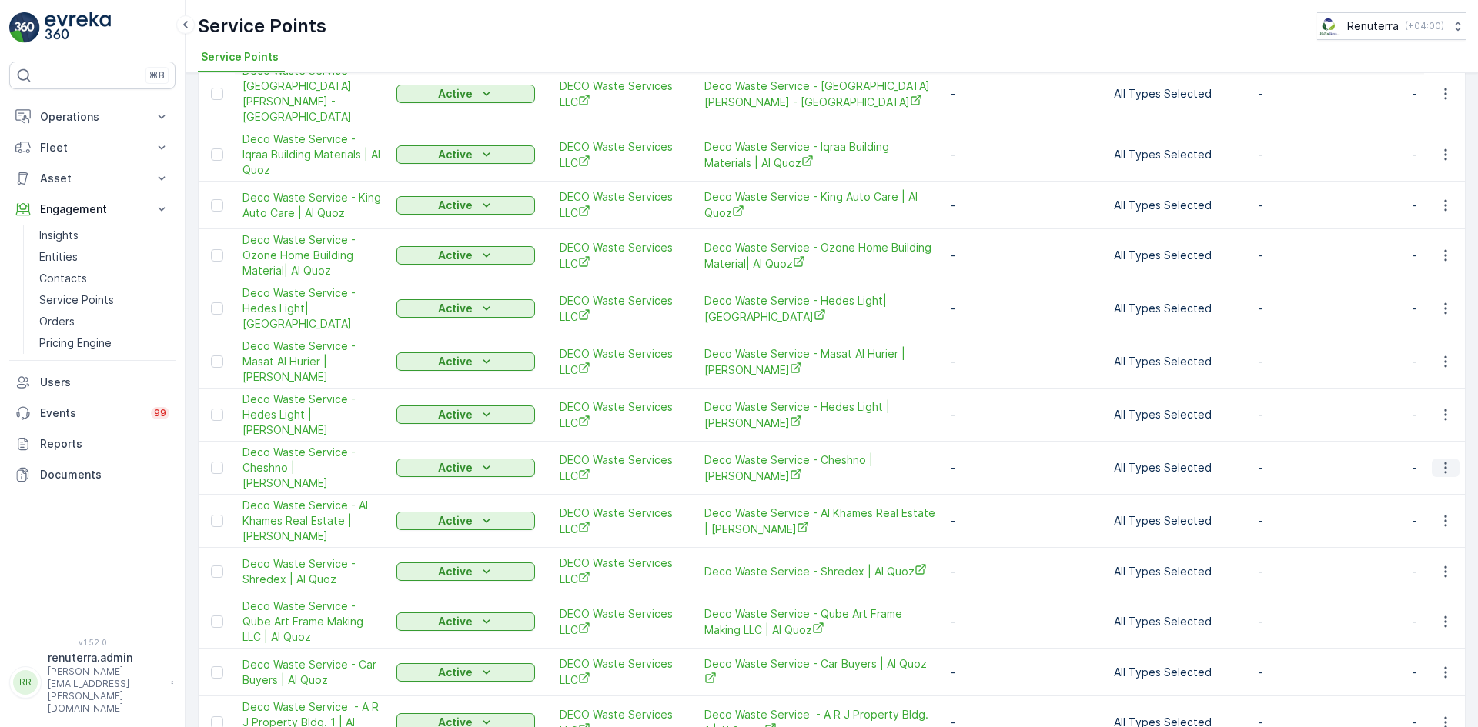
click at [1433, 459] on button "button" at bounding box center [1445, 468] width 28 height 18
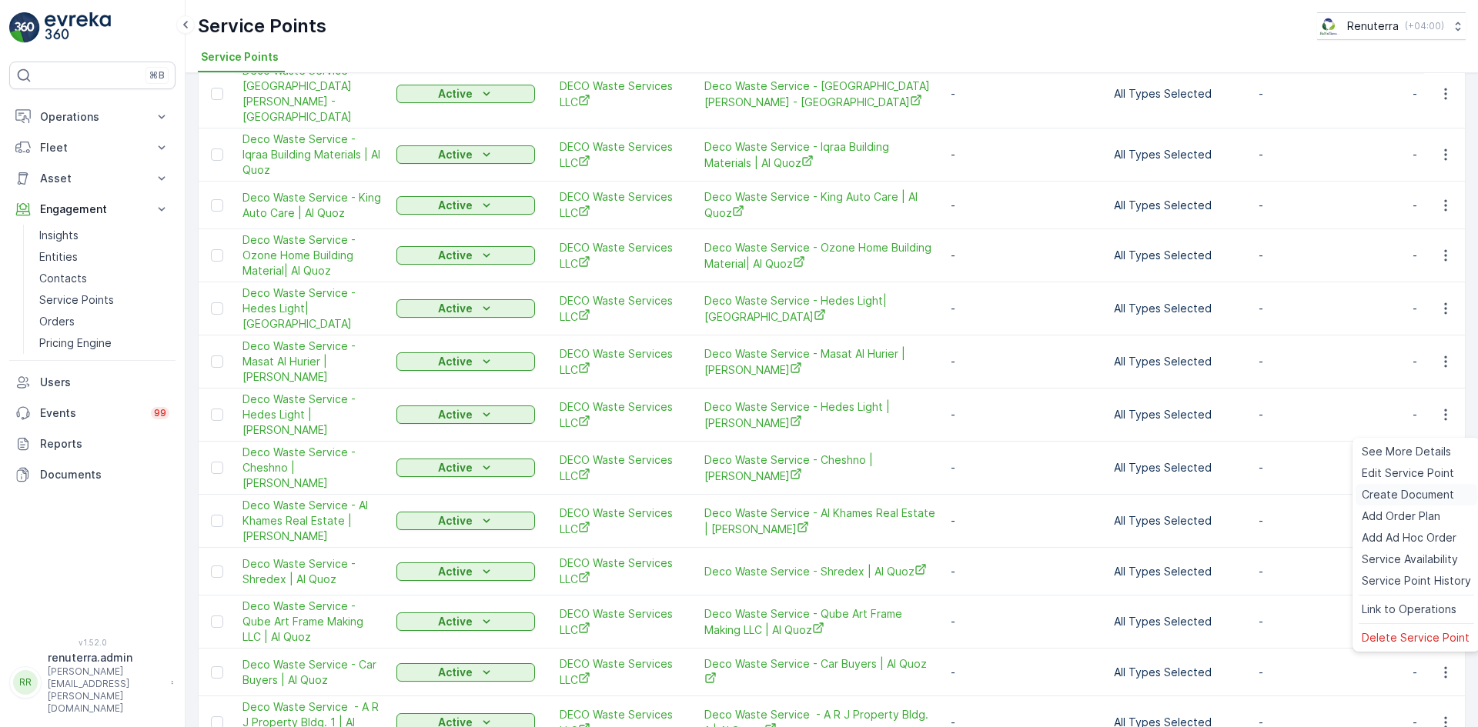
click at [1394, 490] on span "Create Document" at bounding box center [1407, 494] width 92 height 15
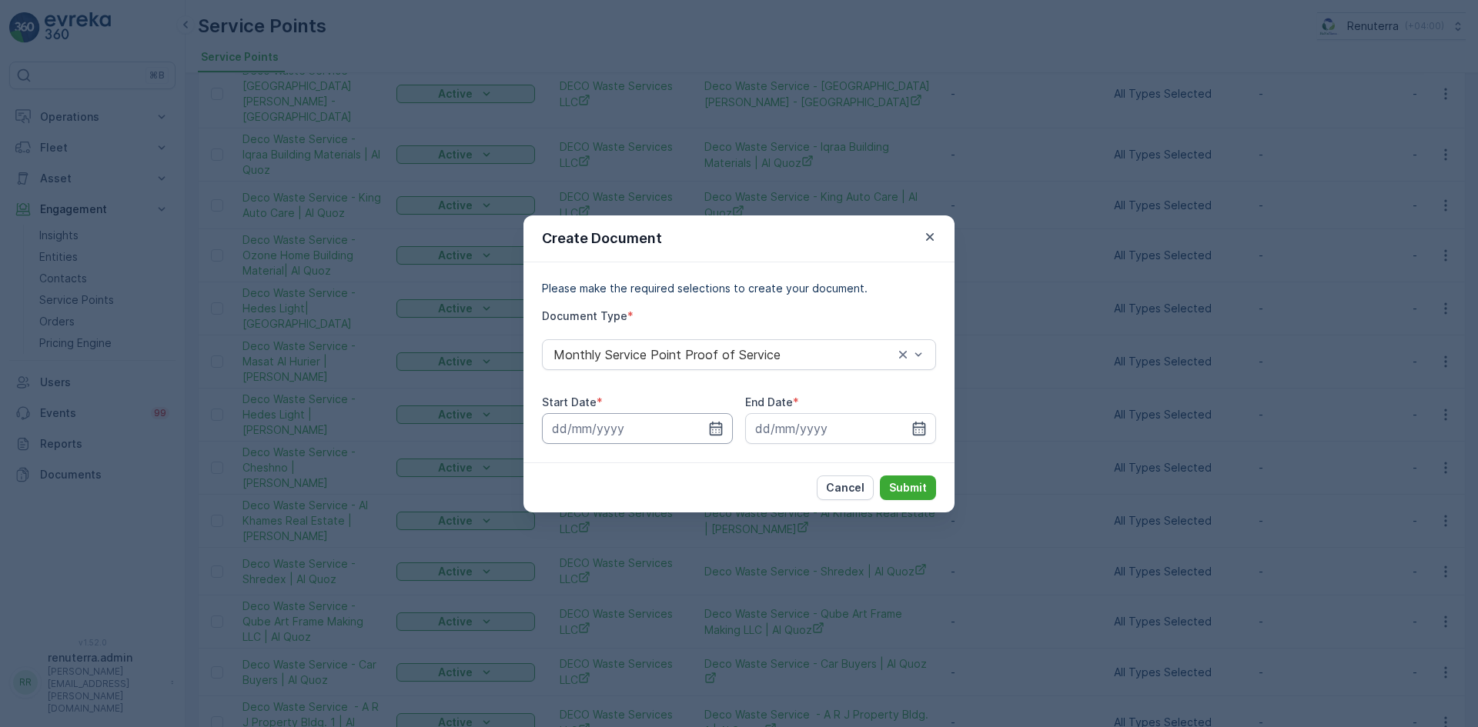
drag, startPoint x: 713, startPoint y: 431, endPoint x: 706, endPoint y: 435, distance: 8.6
click at [713, 431] on icon "button" at bounding box center [715, 428] width 15 height 15
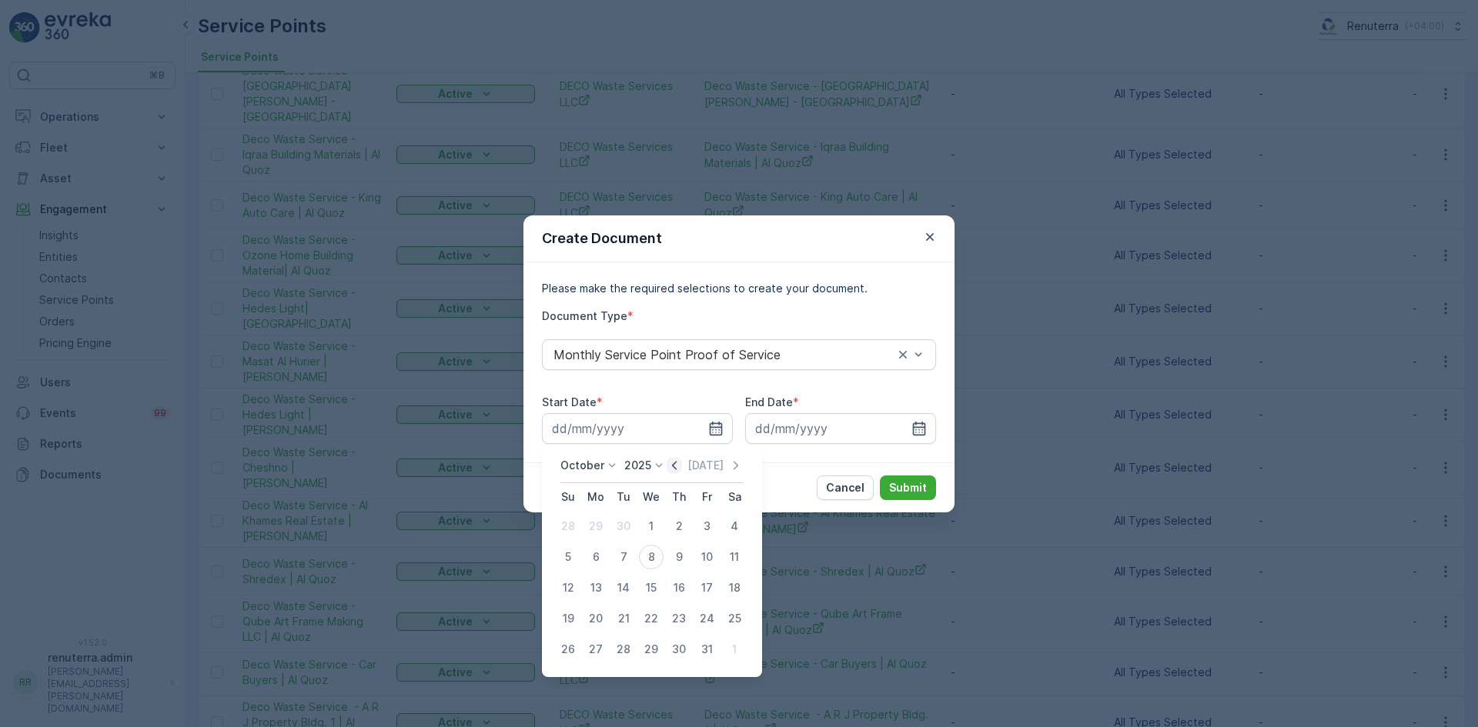
click at [678, 462] on icon "button" at bounding box center [673, 465] width 15 height 15
click at [601, 525] on div "1" at bounding box center [595, 526] width 25 height 25
type input "01.09.2025"
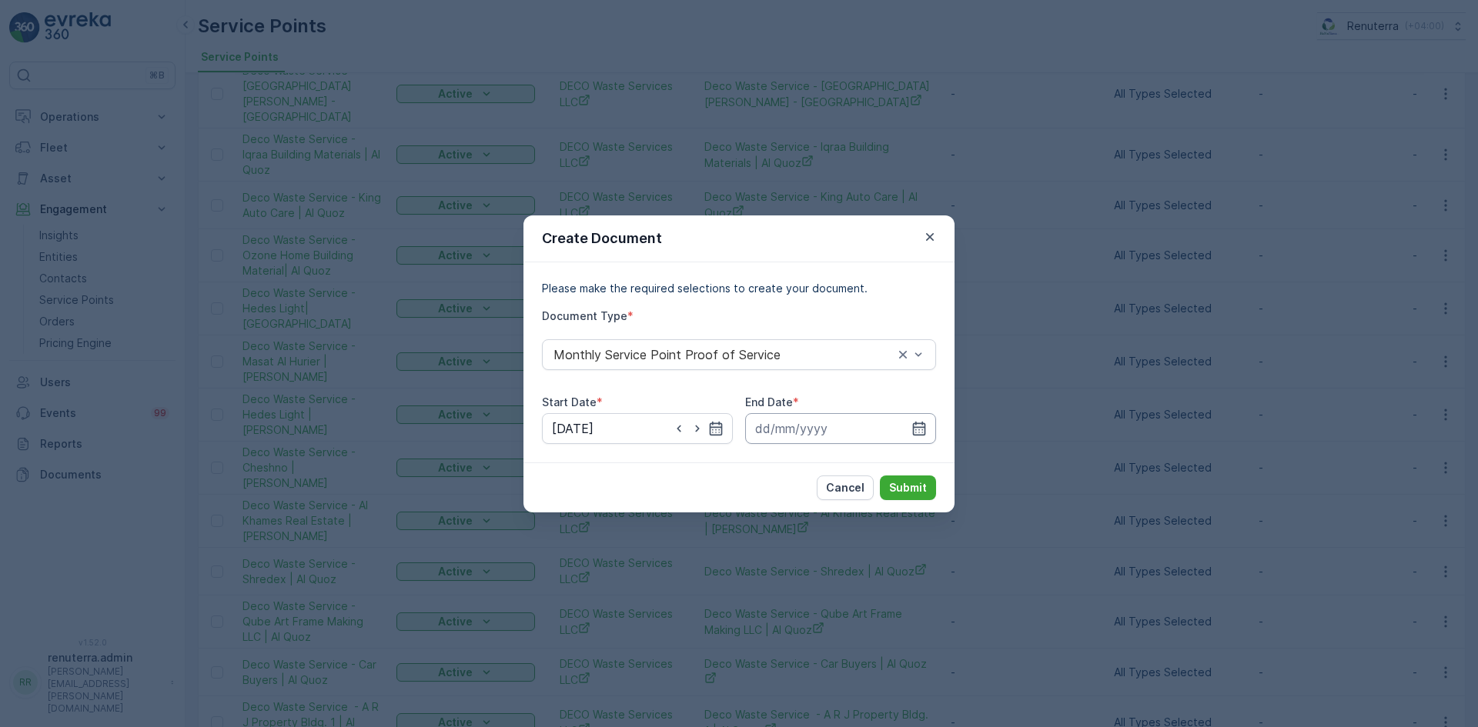
drag, startPoint x: 917, startPoint y: 425, endPoint x: 908, endPoint y: 443, distance: 19.6
click at [917, 426] on icon "button" at bounding box center [918, 428] width 15 height 15
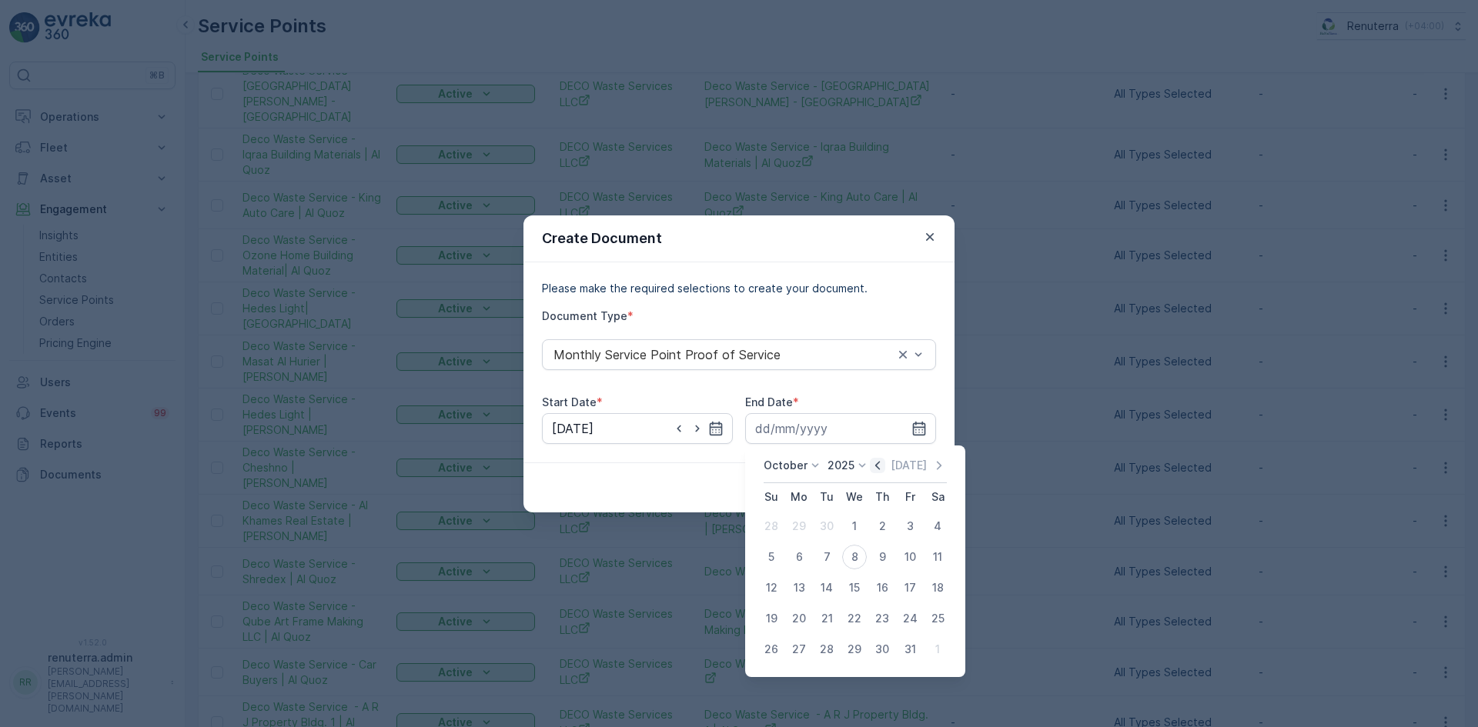
click at [877, 463] on icon "button" at bounding box center [877, 465] width 15 height 15
click at [827, 650] on div "30" at bounding box center [826, 649] width 25 height 25
type input "30.09.2025"
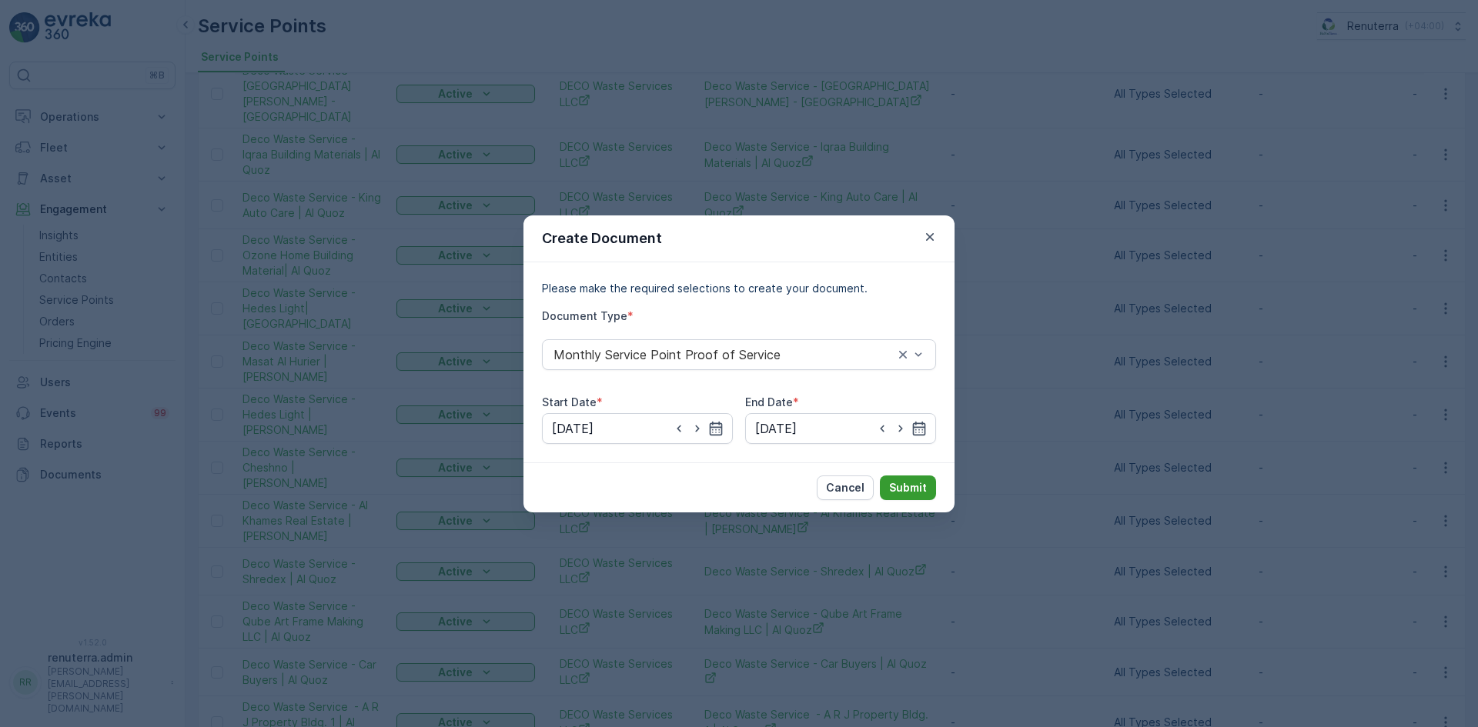
click at [928, 490] on button "Submit" at bounding box center [908, 488] width 56 height 25
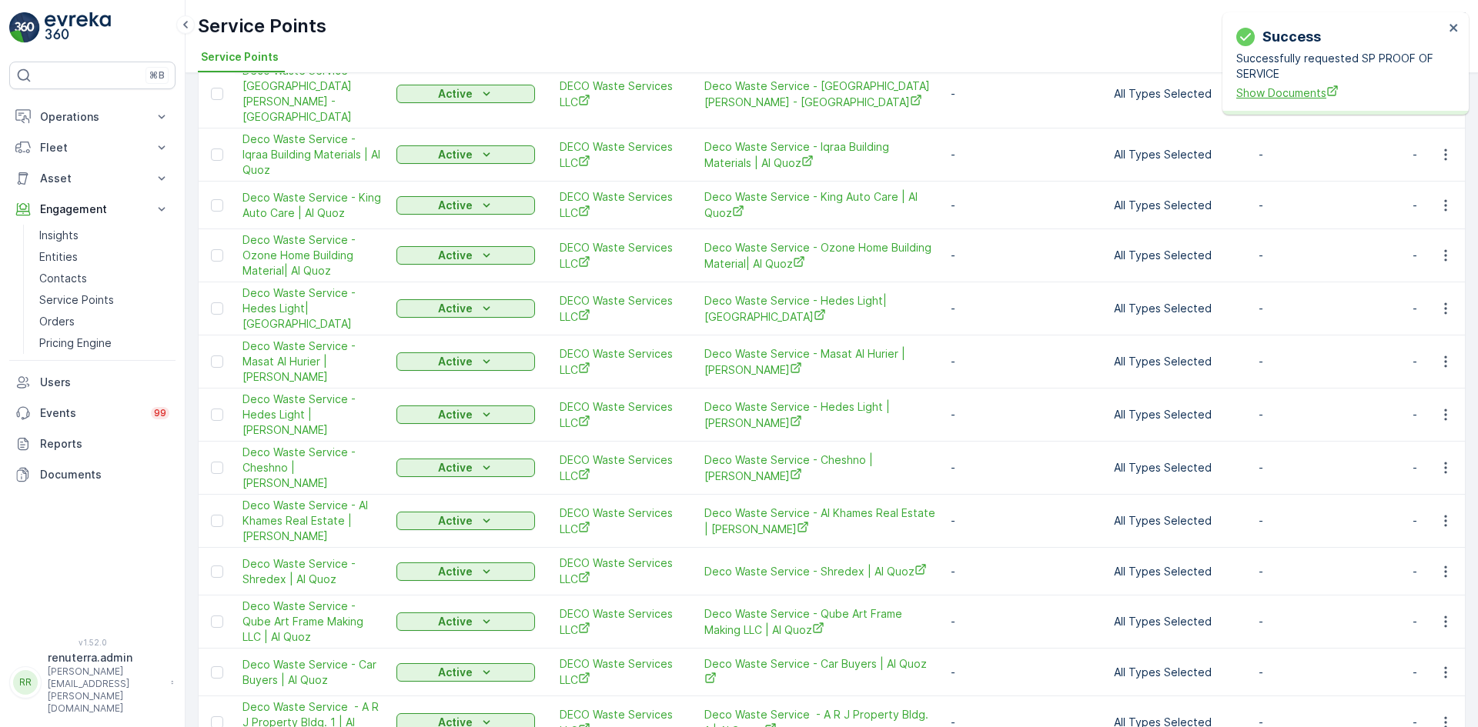
click at [1275, 92] on span "Show Documents" at bounding box center [1340, 93] width 208 height 16
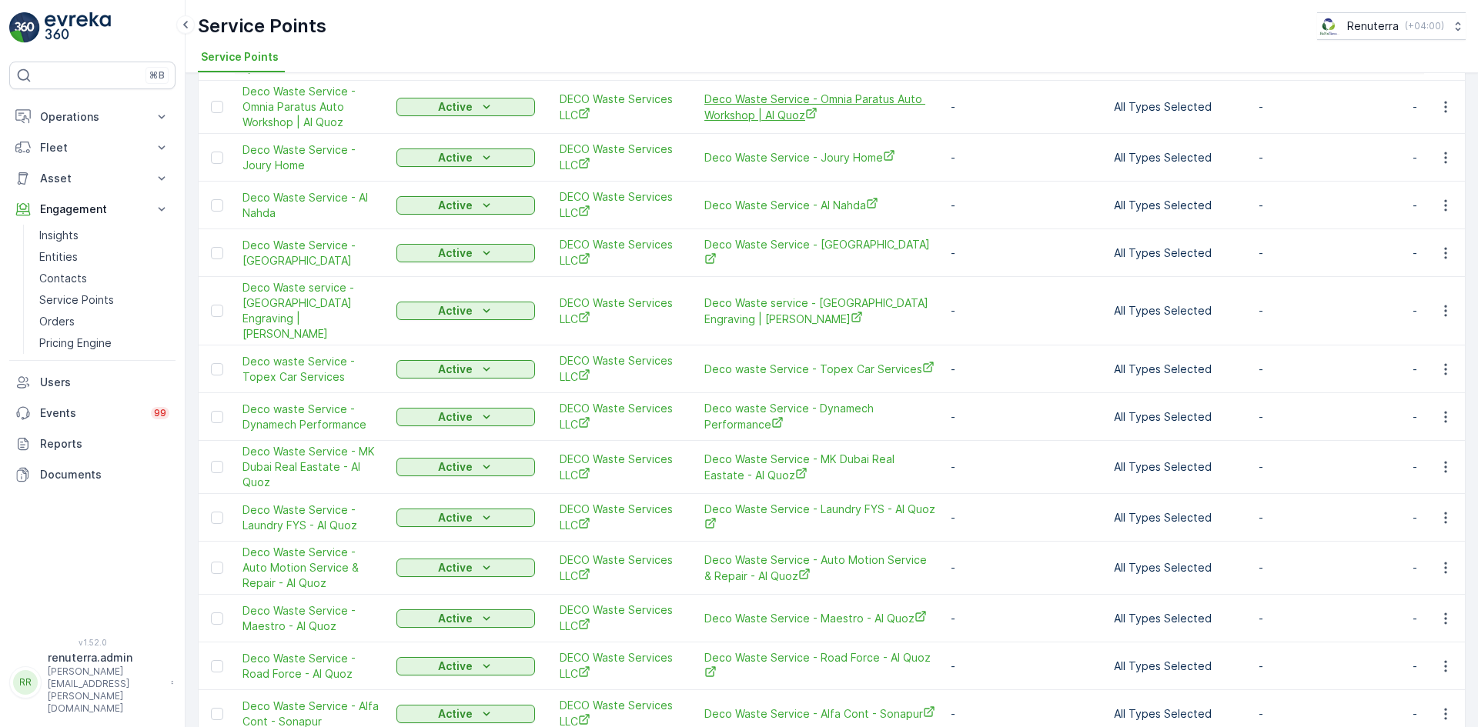
scroll to position [1792, 0]
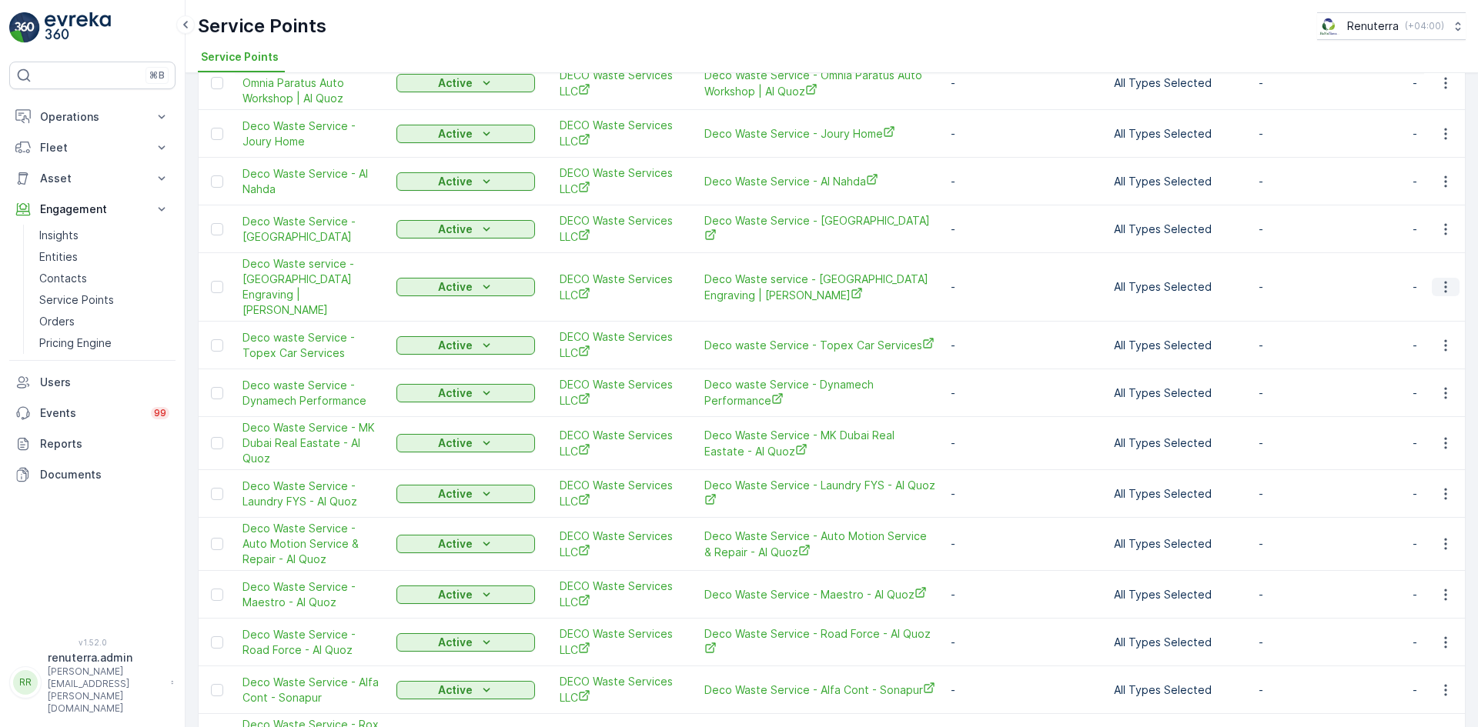
click at [1440, 279] on icon "button" at bounding box center [1445, 286] width 15 height 15
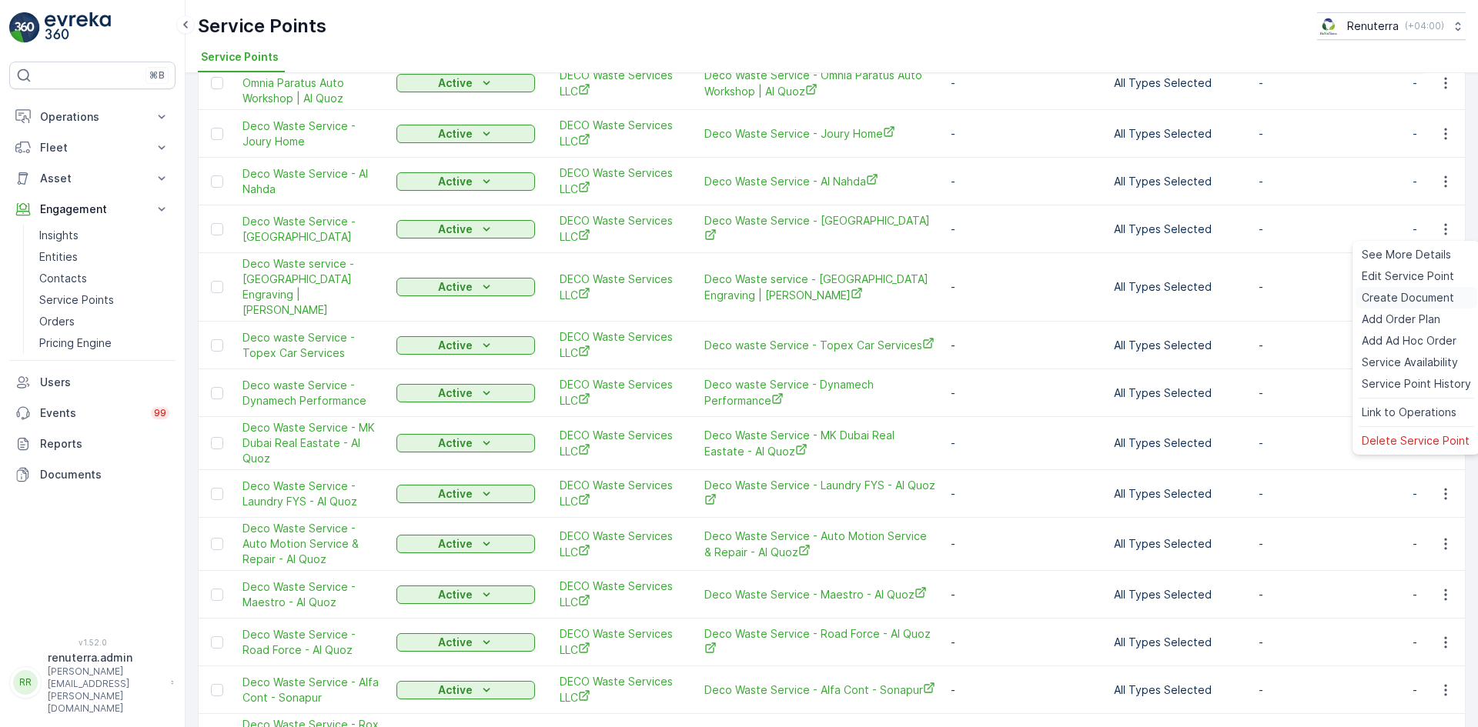
click at [1379, 296] on span "Create Document" at bounding box center [1407, 297] width 92 height 15
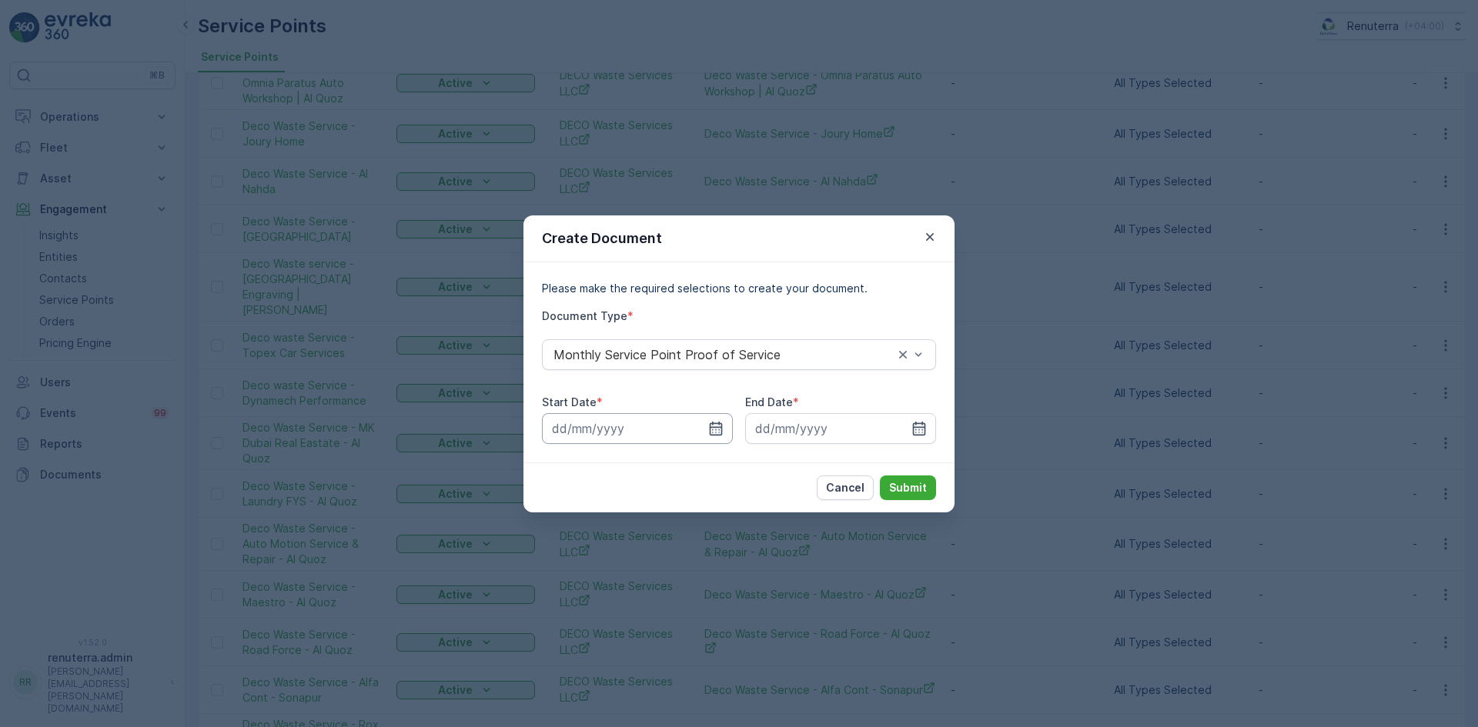
click at [713, 419] on input at bounding box center [637, 428] width 191 height 31
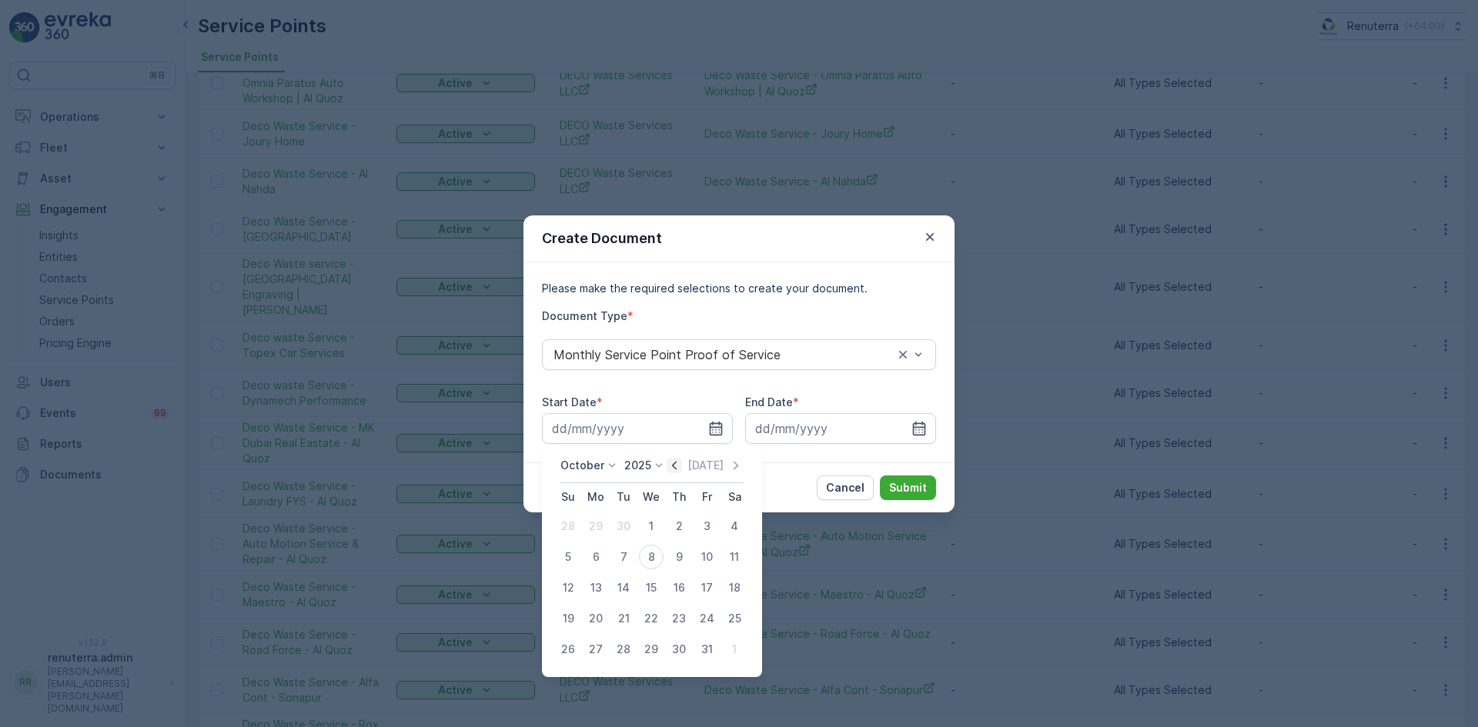
click at [676, 469] on icon "button" at bounding box center [674, 465] width 5 height 8
click at [593, 520] on div "1" at bounding box center [595, 526] width 25 height 25
type input "01.09.2025"
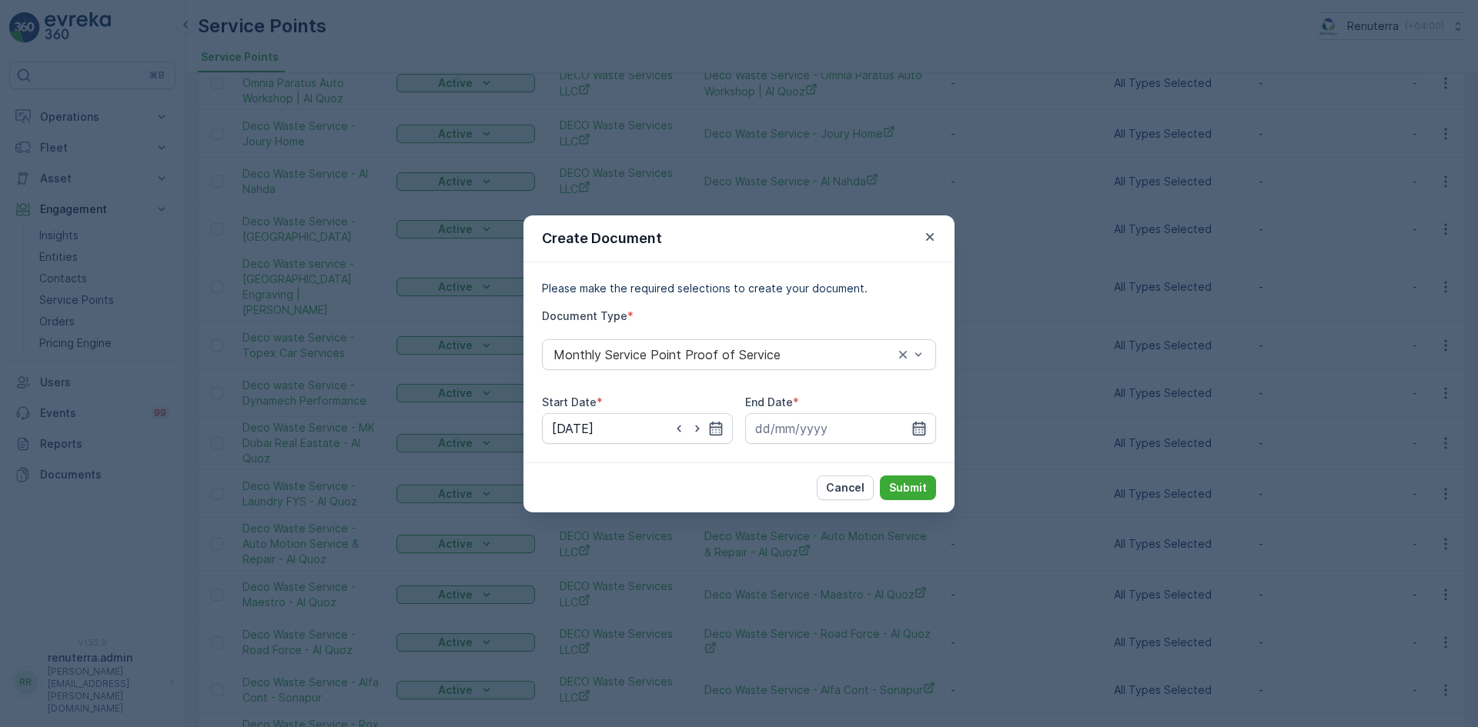
click at [914, 427] on icon "button" at bounding box center [918, 428] width 15 height 15
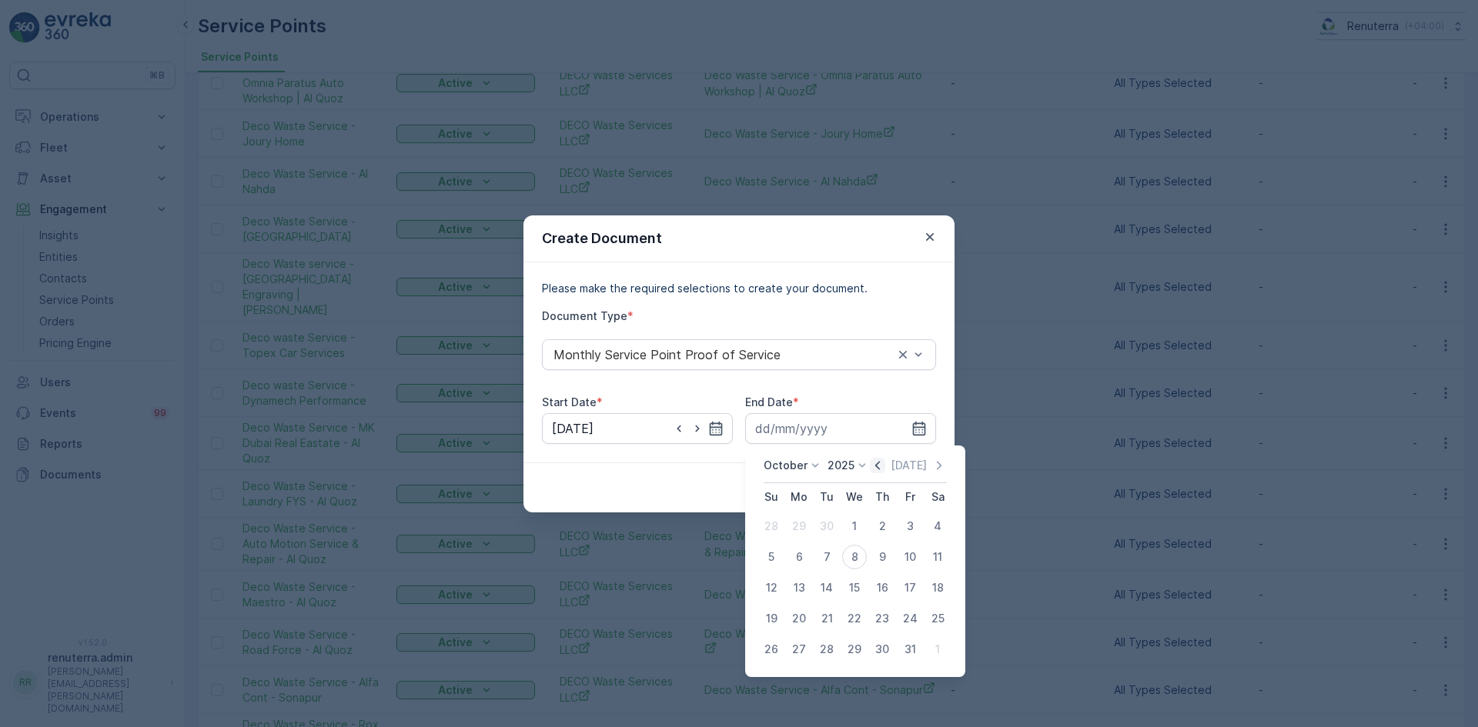
click at [885, 458] on icon "button" at bounding box center [877, 465] width 15 height 15
drag, startPoint x: 824, startPoint y: 646, endPoint x: 857, endPoint y: 596, distance: 60.6
click at [827, 646] on div "30" at bounding box center [826, 649] width 25 height 25
type input "30.09.2025"
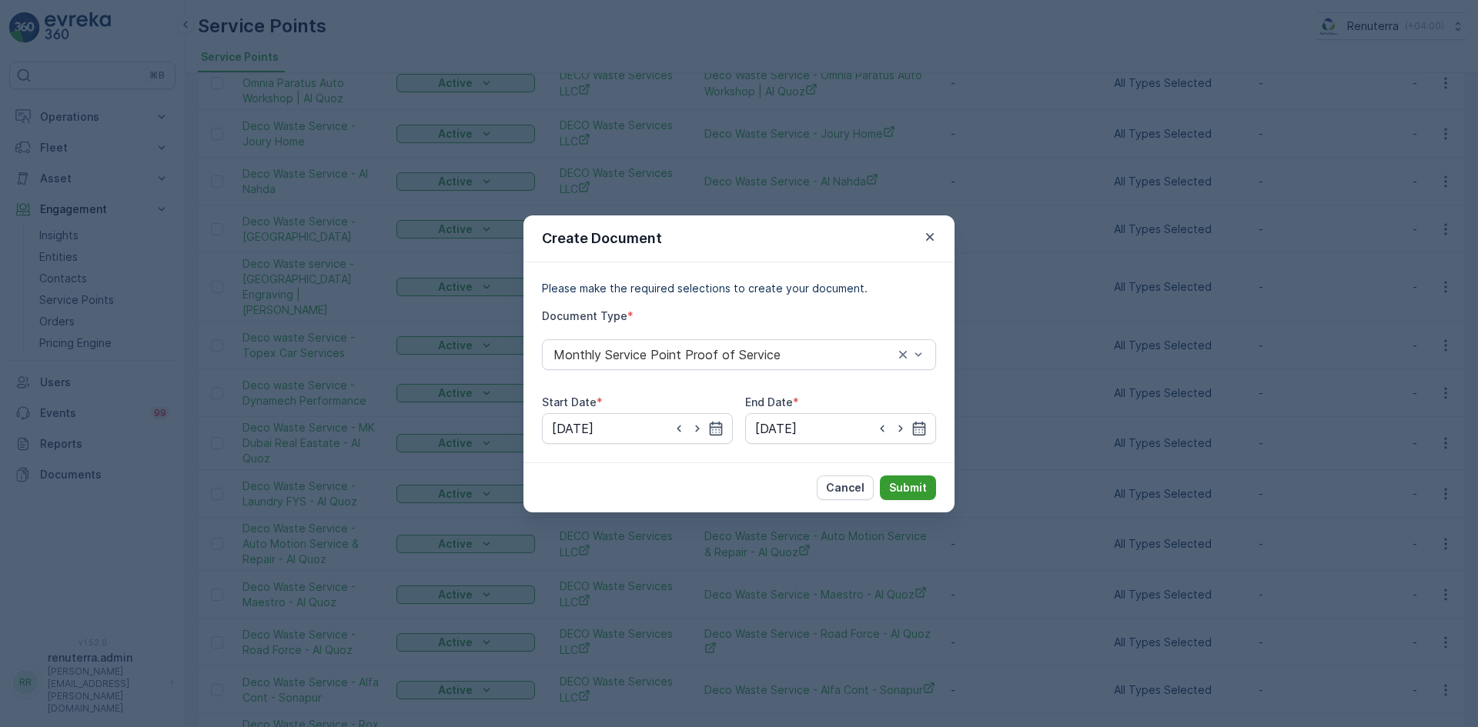
click at [897, 489] on p "Submit" at bounding box center [908, 487] width 38 height 15
click at [907, 498] on button "Submit" at bounding box center [908, 488] width 56 height 25
click at [928, 239] on icon "button" at bounding box center [930, 236] width 8 height 8
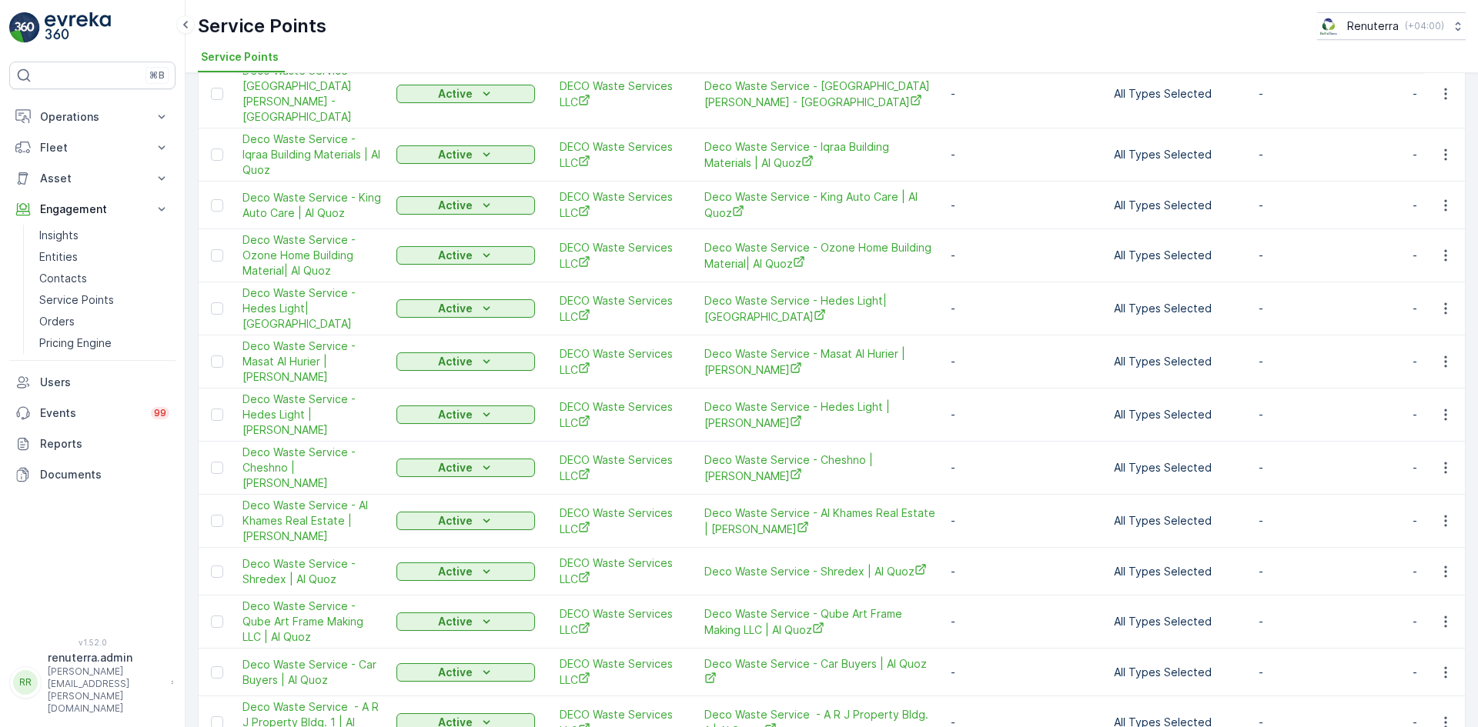
scroll to position [715, 0]
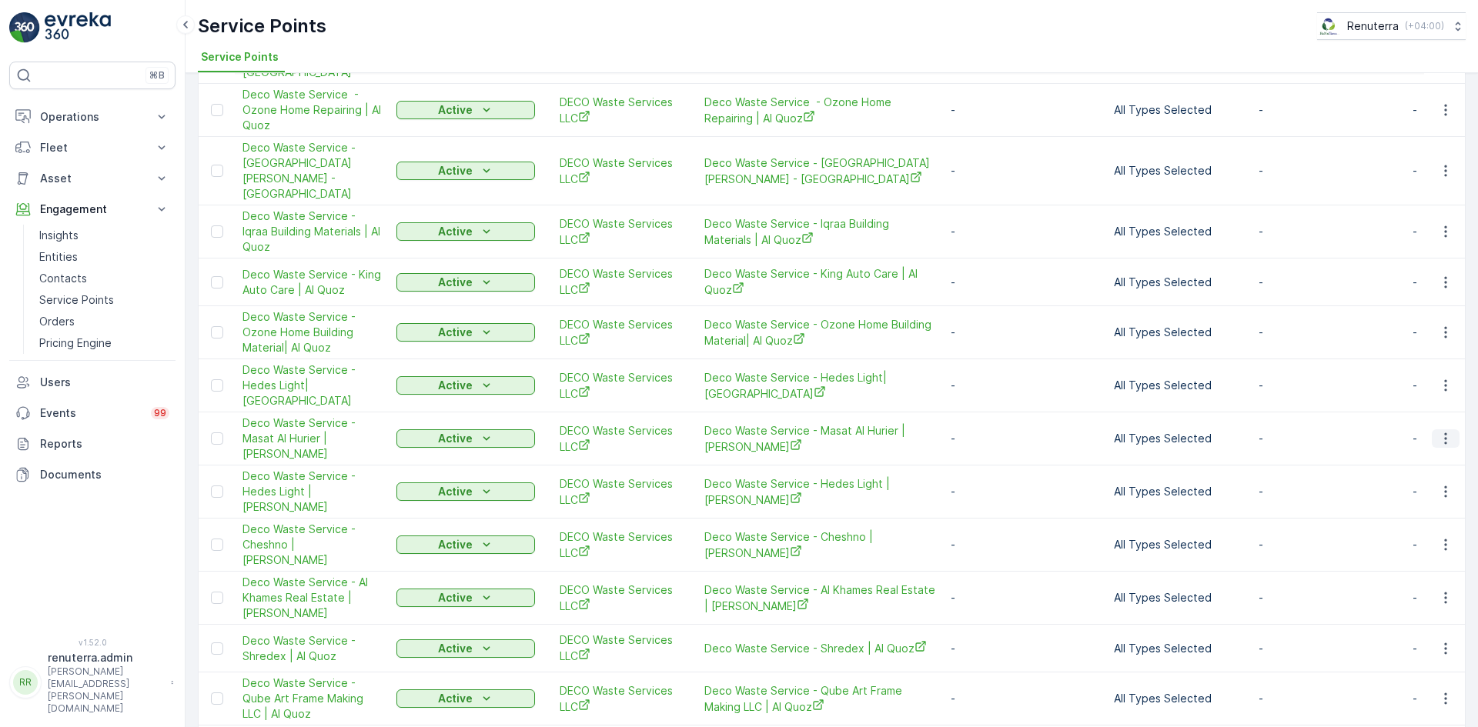
click at [1439, 431] on icon "button" at bounding box center [1445, 438] width 15 height 15
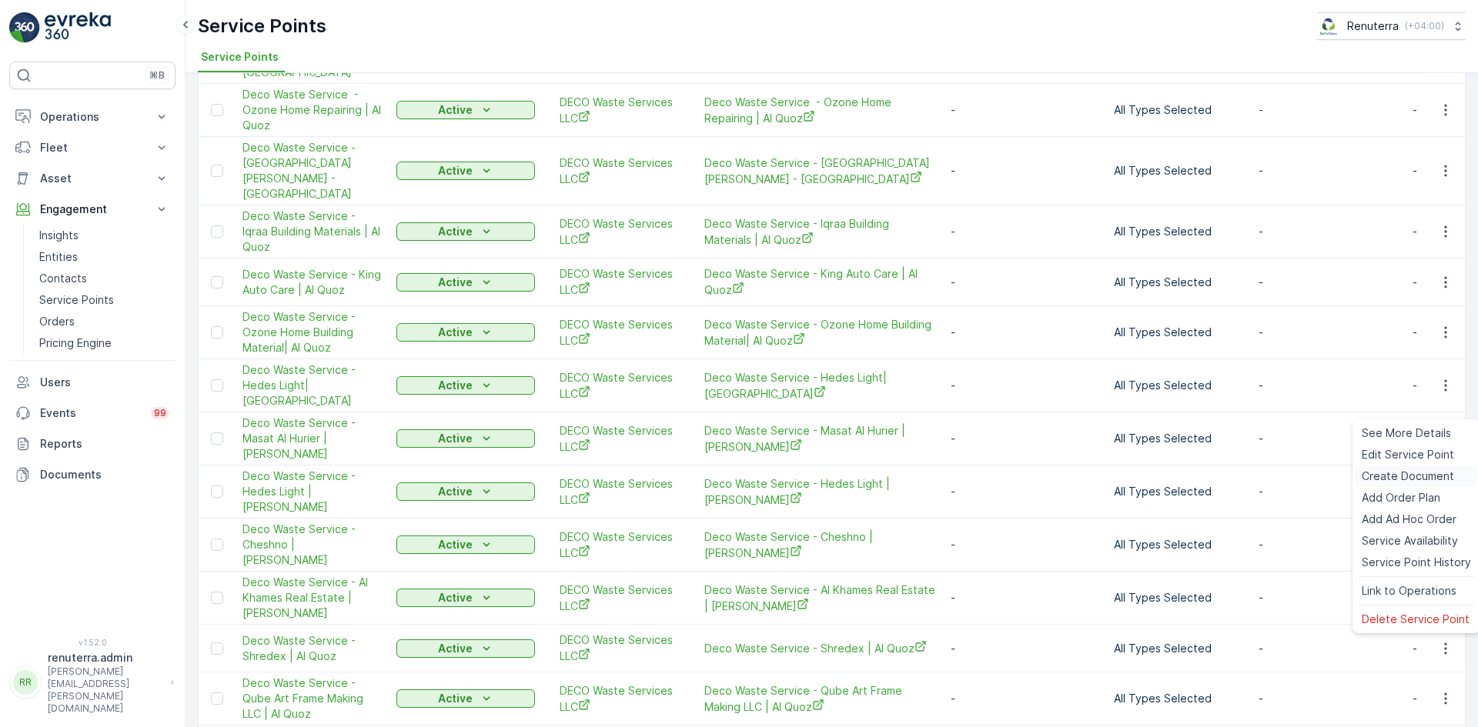
click at [1394, 473] on span "Create Document" at bounding box center [1407, 476] width 92 height 15
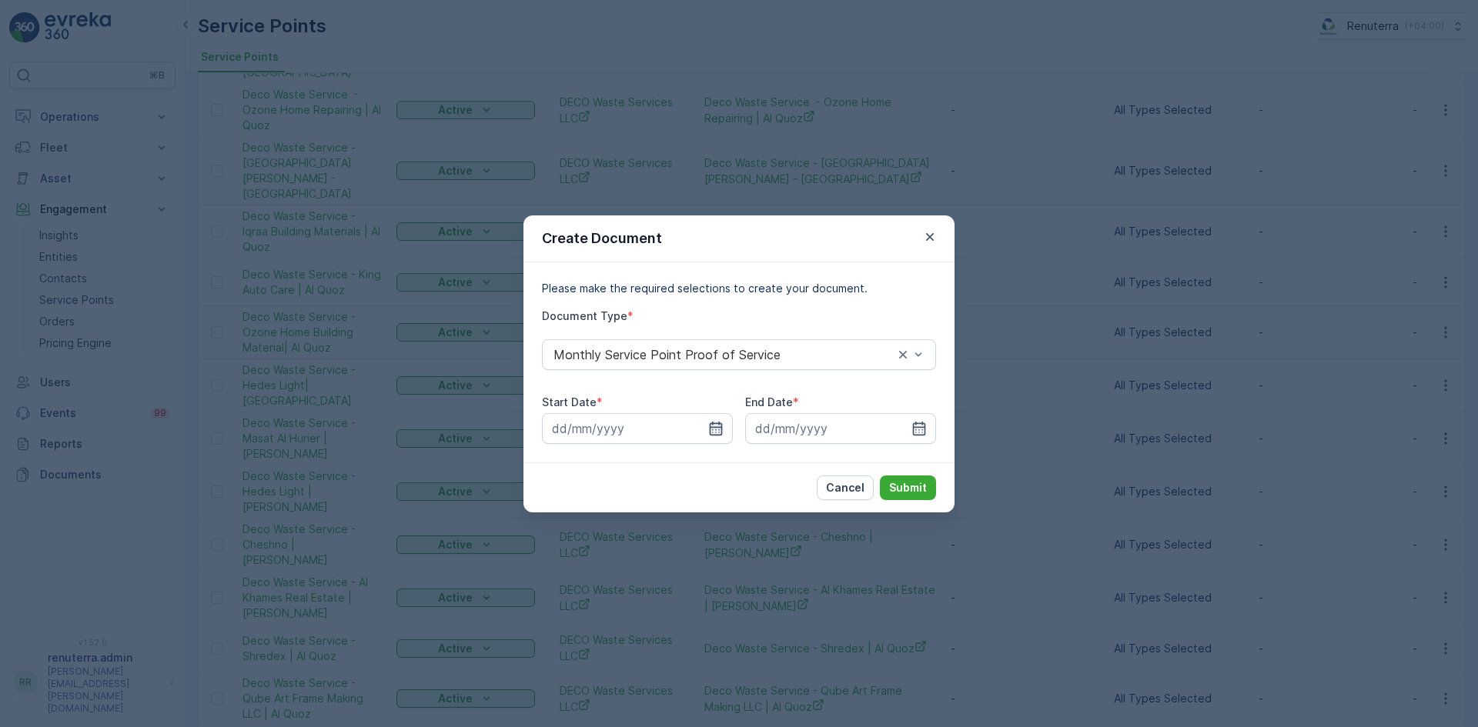
click at [714, 435] on icon "button" at bounding box center [716, 428] width 13 height 14
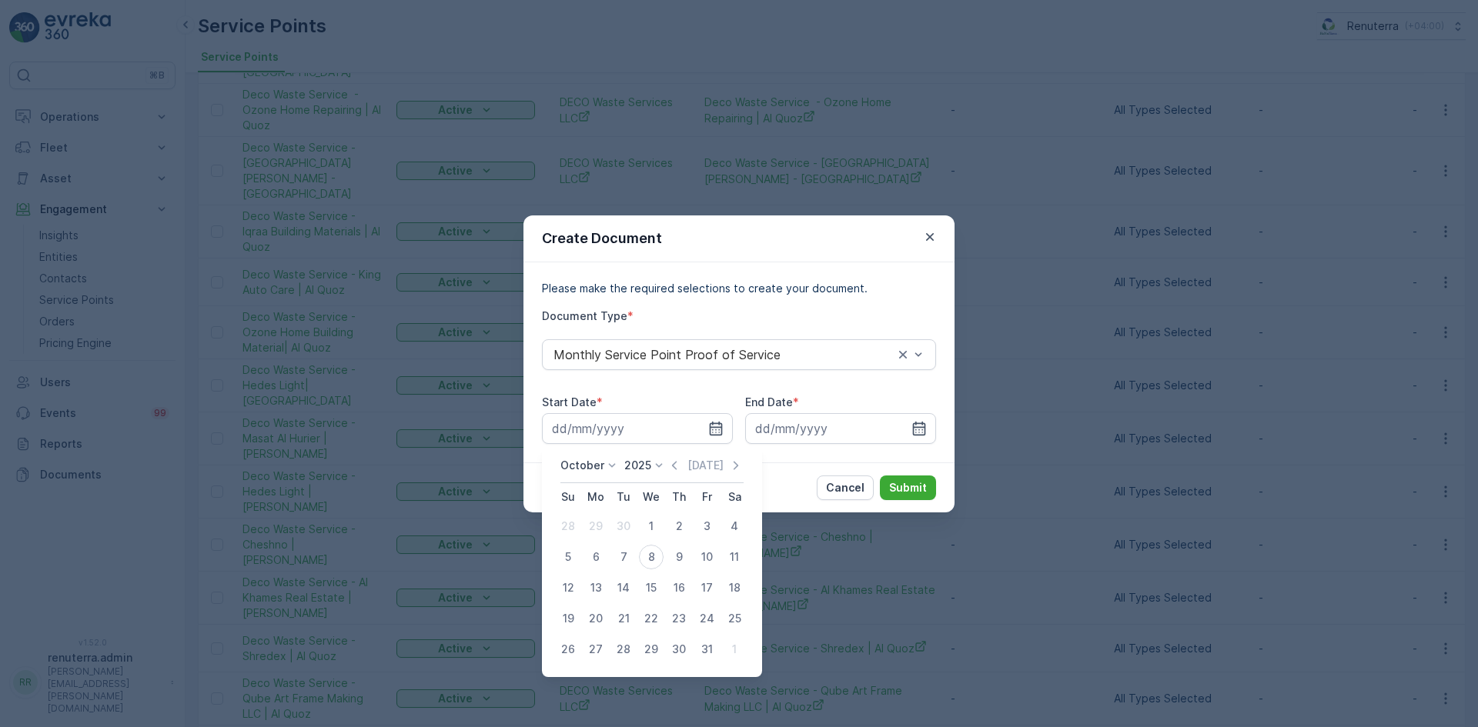
click at [680, 470] on icon "button" at bounding box center [673, 465] width 15 height 15
click at [594, 529] on div "1" at bounding box center [595, 526] width 25 height 25
type input "01.09.2025"
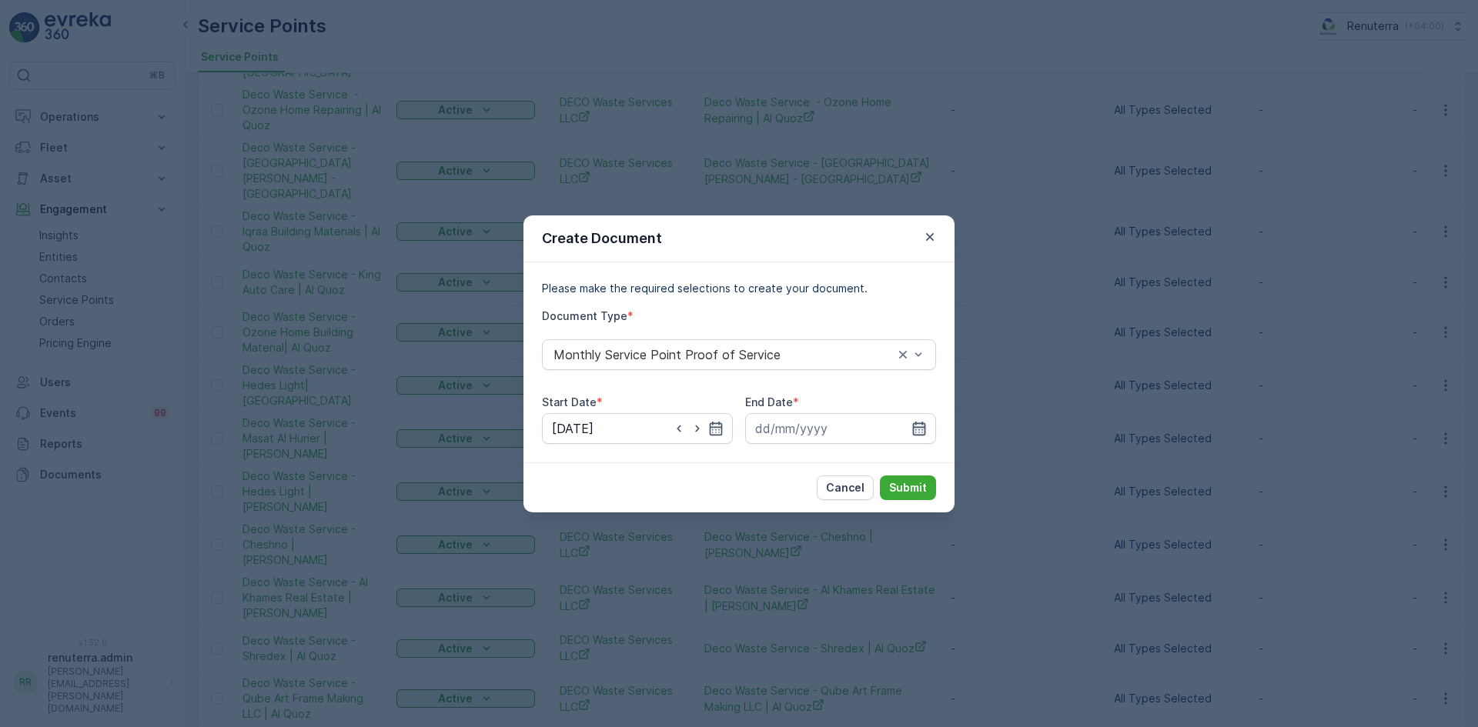
click at [924, 429] on icon "button" at bounding box center [918, 428] width 15 height 15
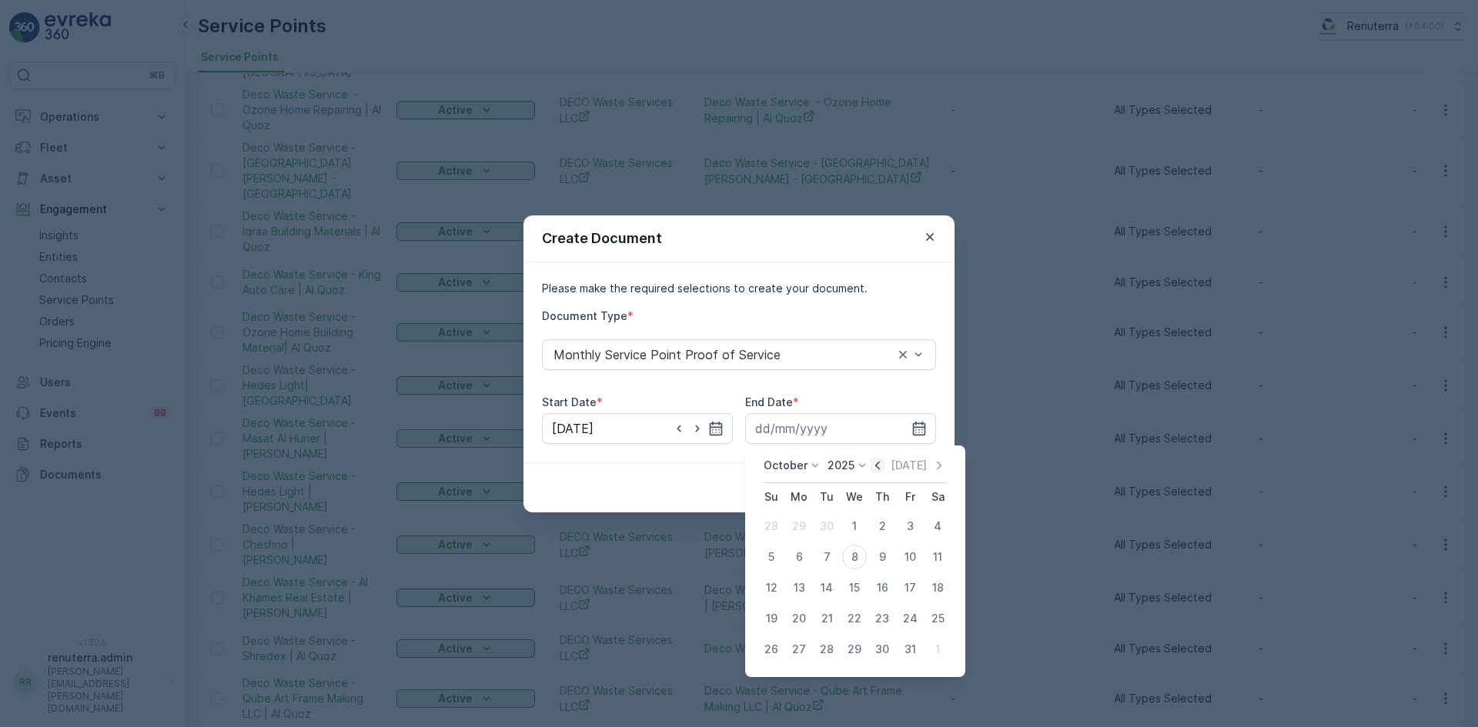
drag, startPoint x: 880, startPoint y: 464, endPoint x: 876, endPoint y: 471, distance: 8.3
click at [880, 465] on icon "button" at bounding box center [877, 465] width 5 height 8
click at [826, 643] on div "30" at bounding box center [826, 649] width 25 height 25
type input "30.09.2025"
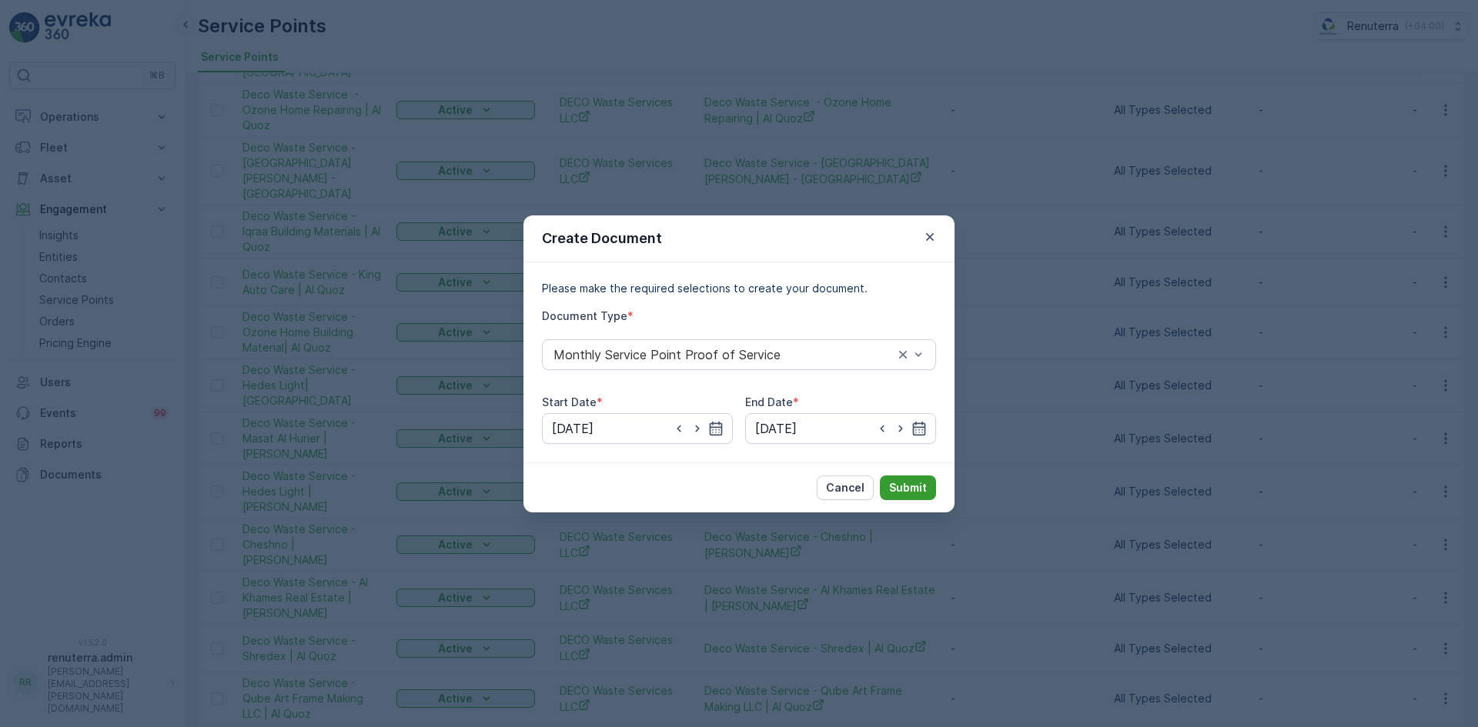
click at [903, 485] on p "Submit" at bounding box center [908, 487] width 38 height 15
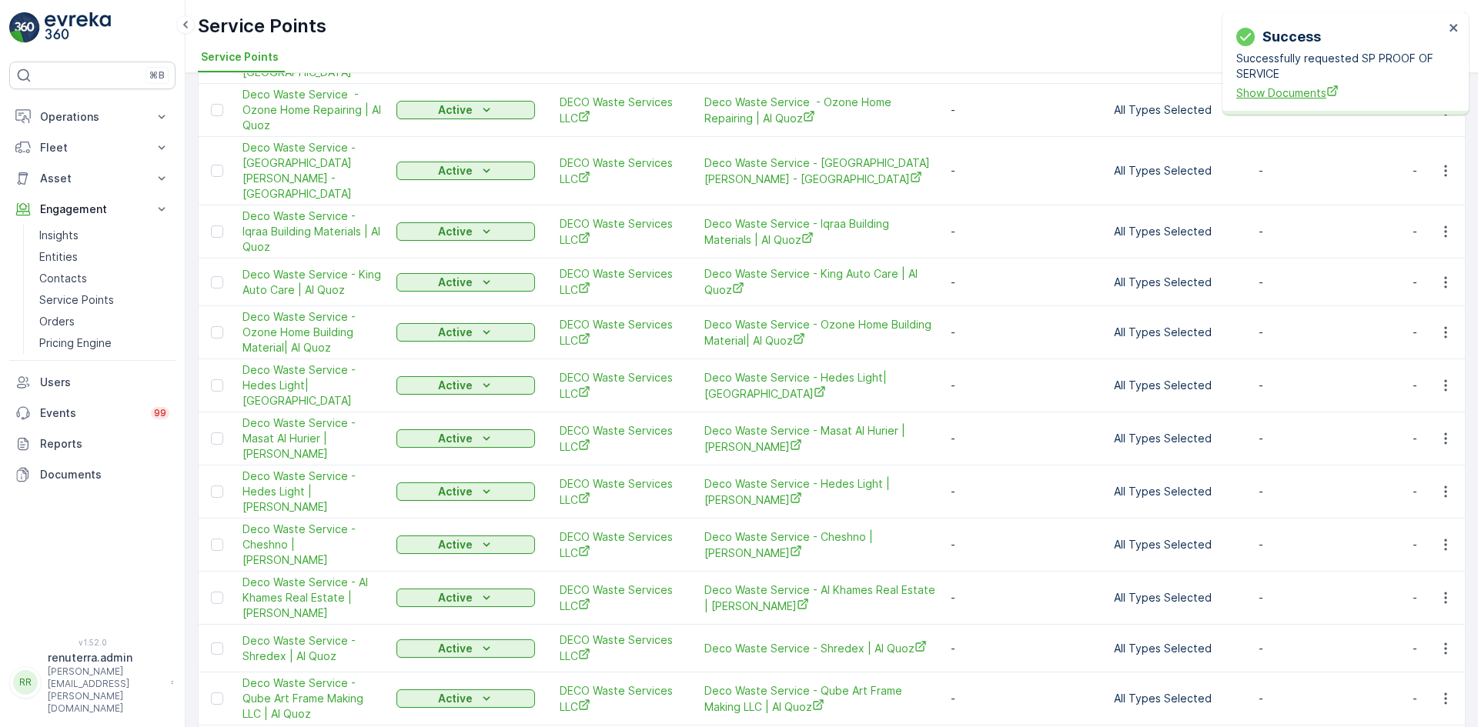
click at [1298, 96] on span "Show Documents" at bounding box center [1340, 93] width 208 height 16
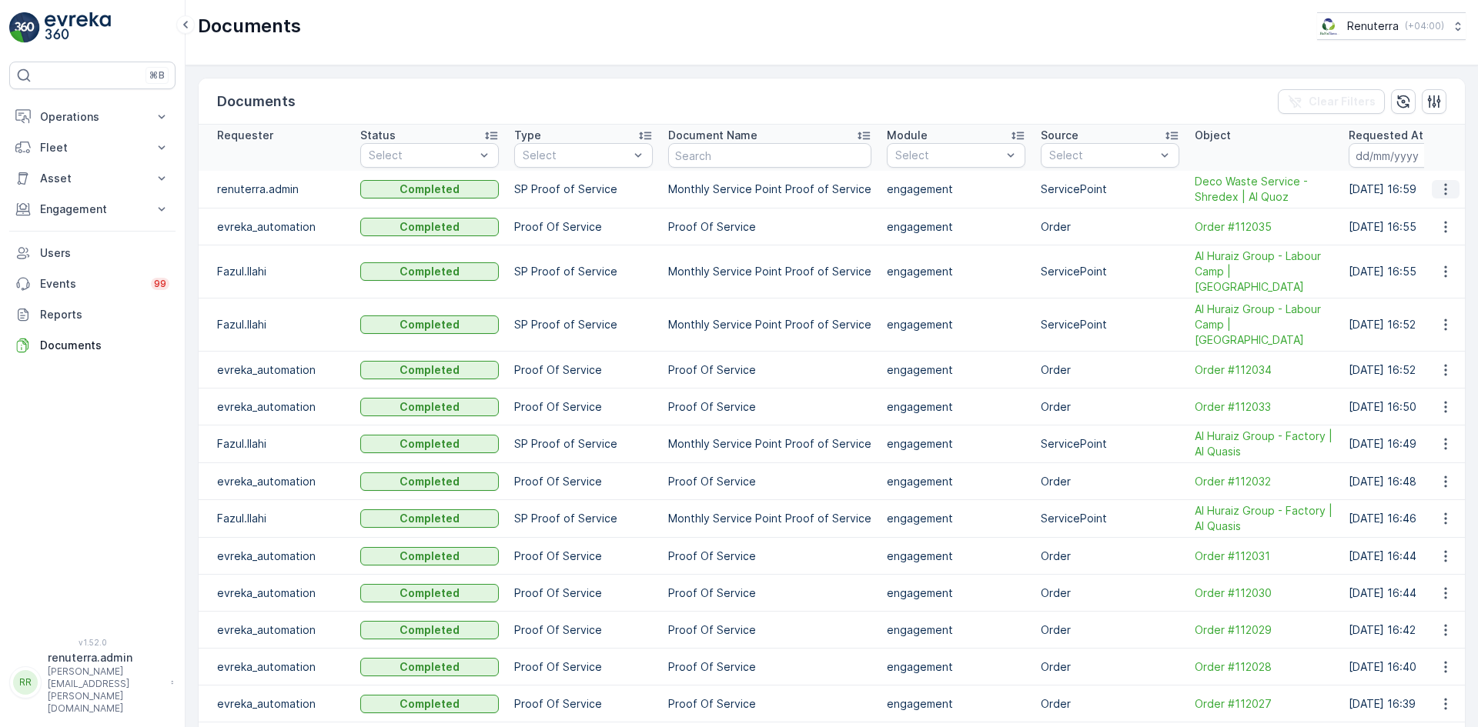
click at [1449, 189] on button "button" at bounding box center [1445, 189] width 28 height 18
click at [1438, 211] on span "See Details" at bounding box center [1440, 212] width 59 height 15
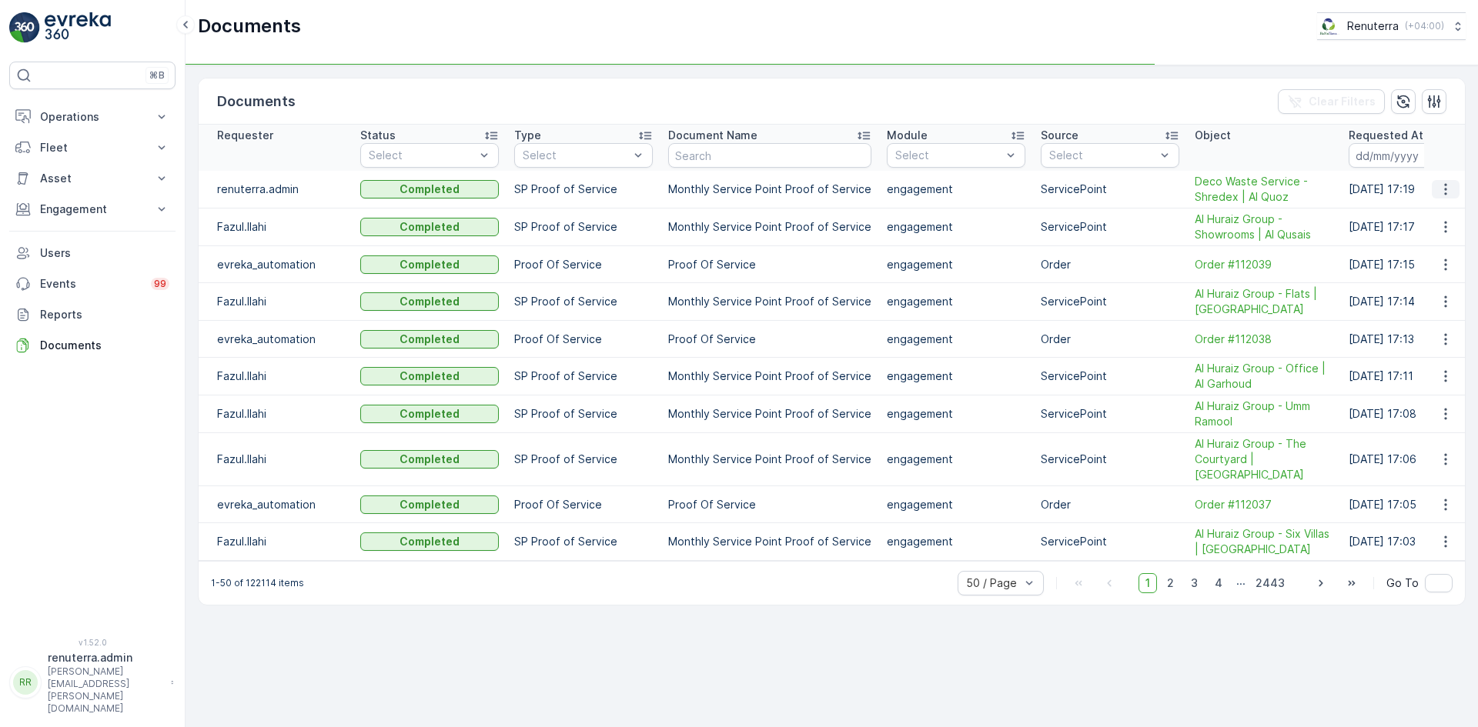
click at [1445, 186] on icon "button" at bounding box center [1445, 189] width 15 height 15
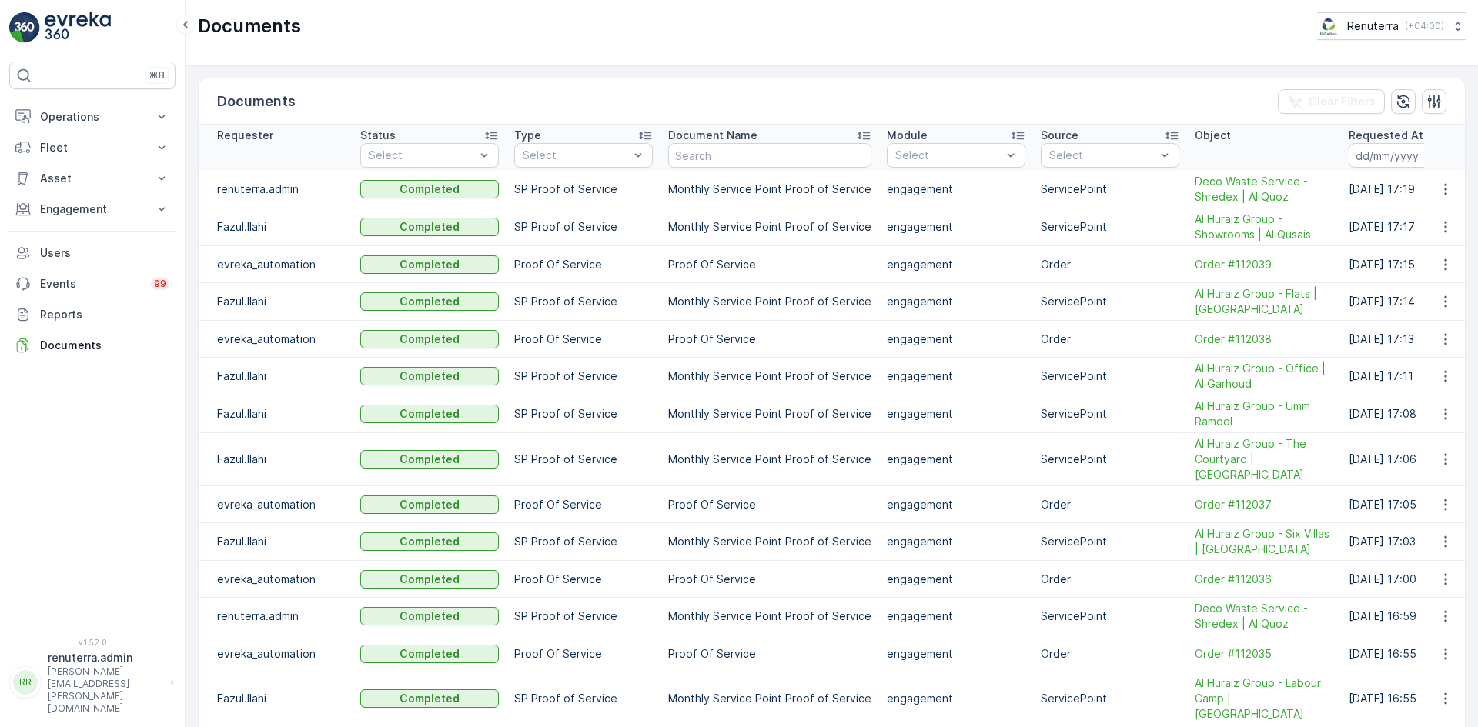
click at [1441, 209] on td at bounding box center [1445, 228] width 42 height 38
click at [1442, 188] on icon "button" at bounding box center [1445, 189] width 15 height 15
click at [1443, 202] on div "See Details" at bounding box center [1441, 213] width 72 height 22
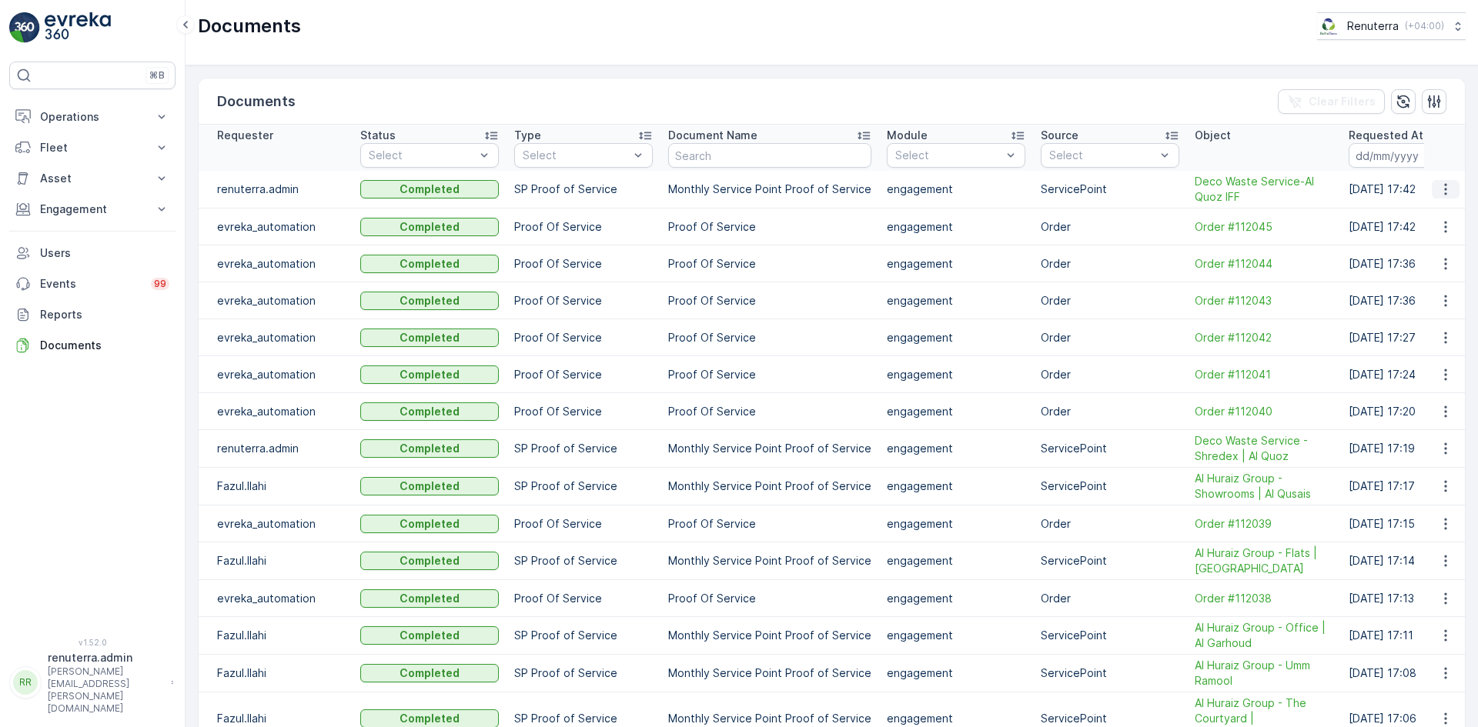
click at [1444, 194] on icon "button" at bounding box center [1445, 190] width 2 height 12
click at [1431, 211] on span "See Details" at bounding box center [1440, 212] width 59 height 15
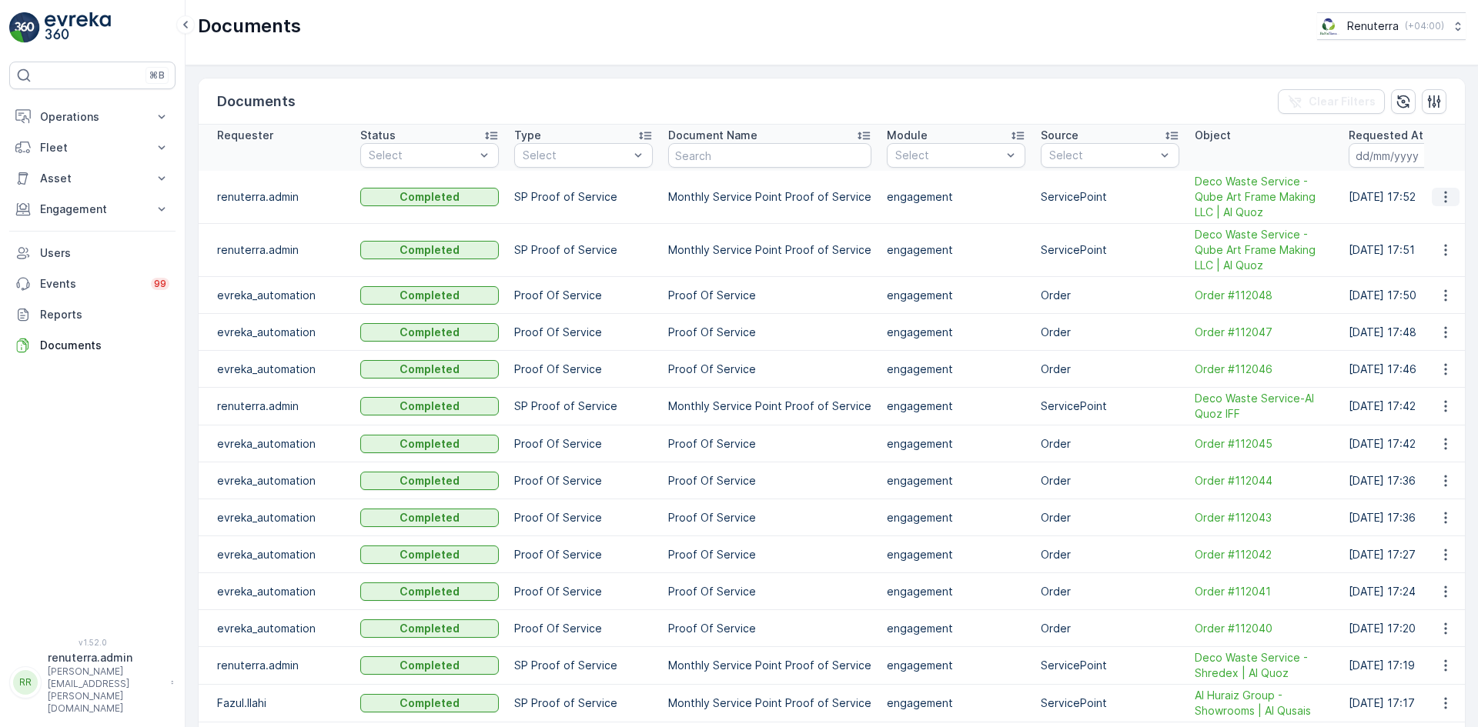
click at [1448, 196] on icon "button" at bounding box center [1445, 196] width 15 height 15
click at [1442, 215] on span "See Details" at bounding box center [1440, 219] width 59 height 15
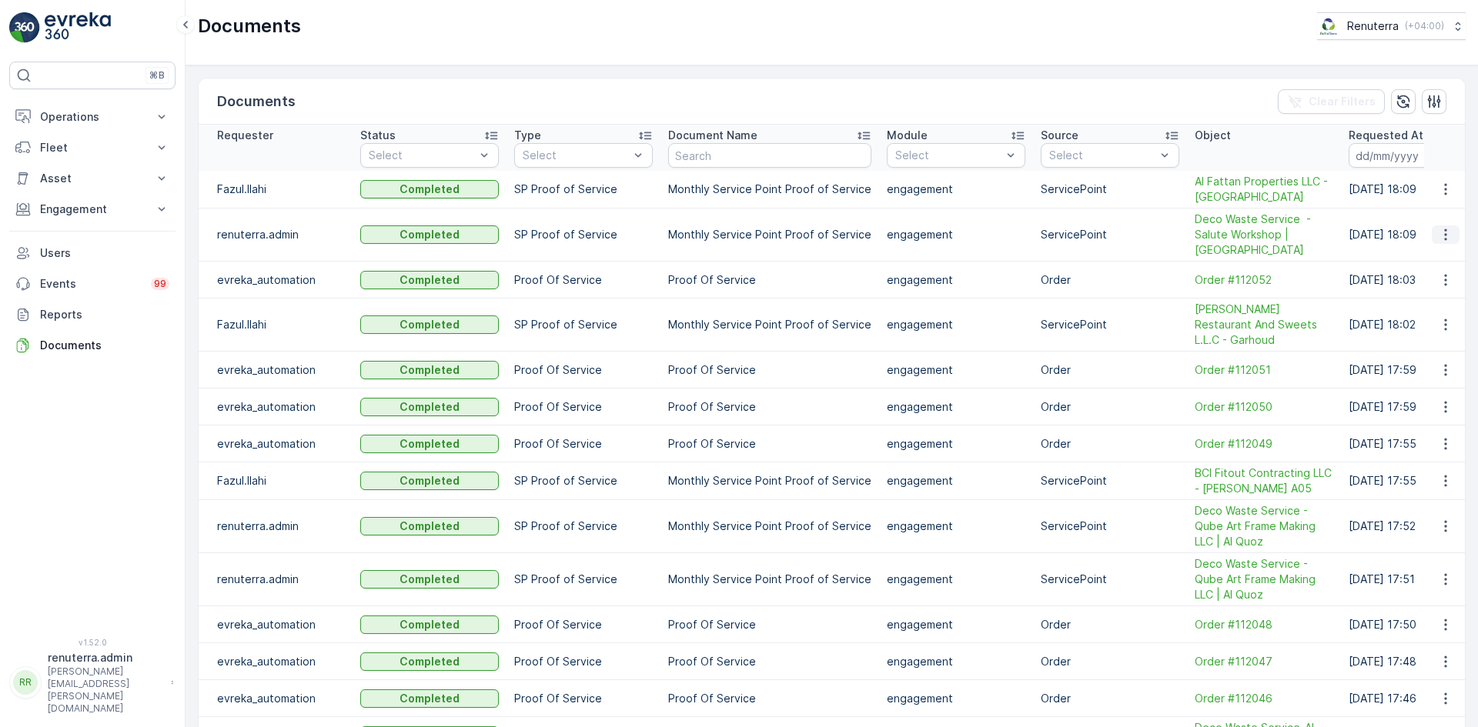
click at [1447, 239] on icon "button" at bounding box center [1445, 234] width 15 height 15
click at [1430, 263] on span "See Details" at bounding box center [1440, 257] width 59 height 15
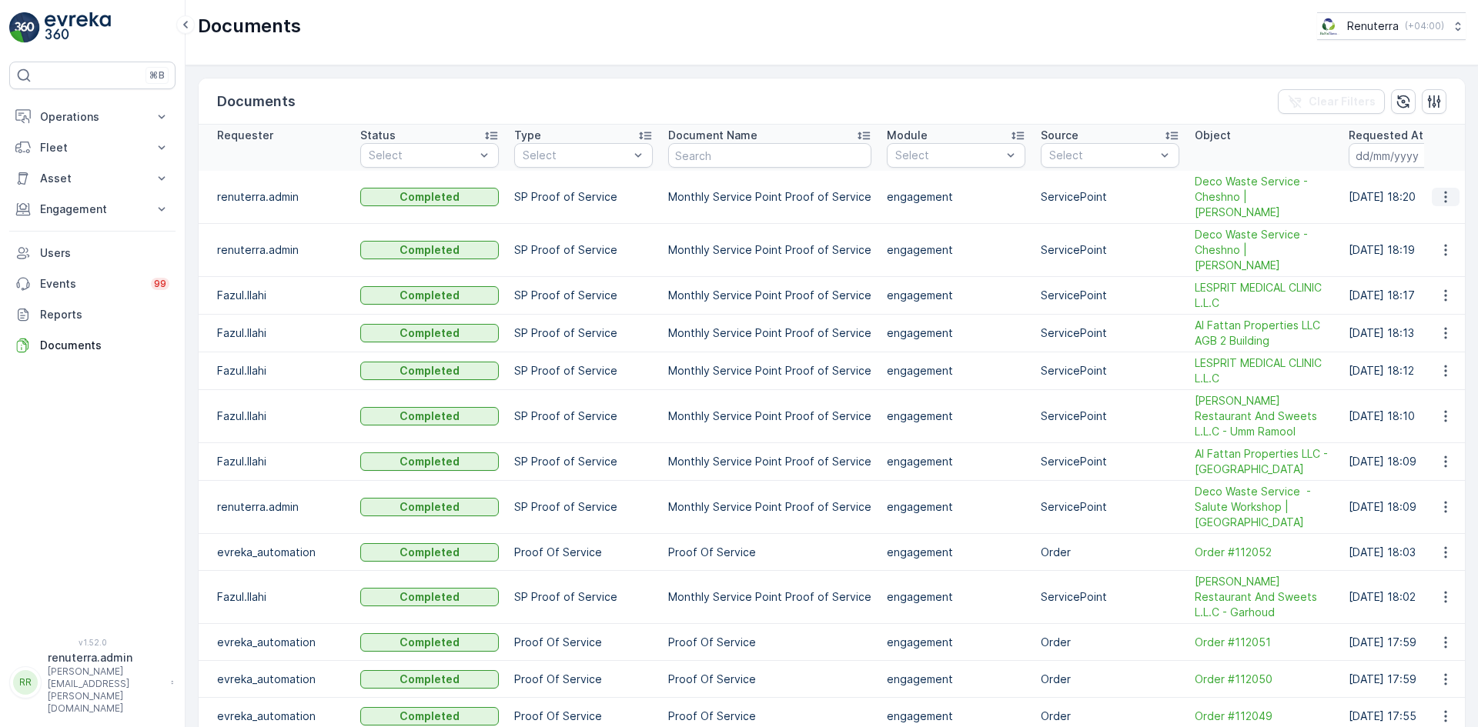
click at [1433, 189] on button "button" at bounding box center [1445, 197] width 28 height 18
click at [1428, 209] on span "See Details" at bounding box center [1440, 212] width 59 height 15
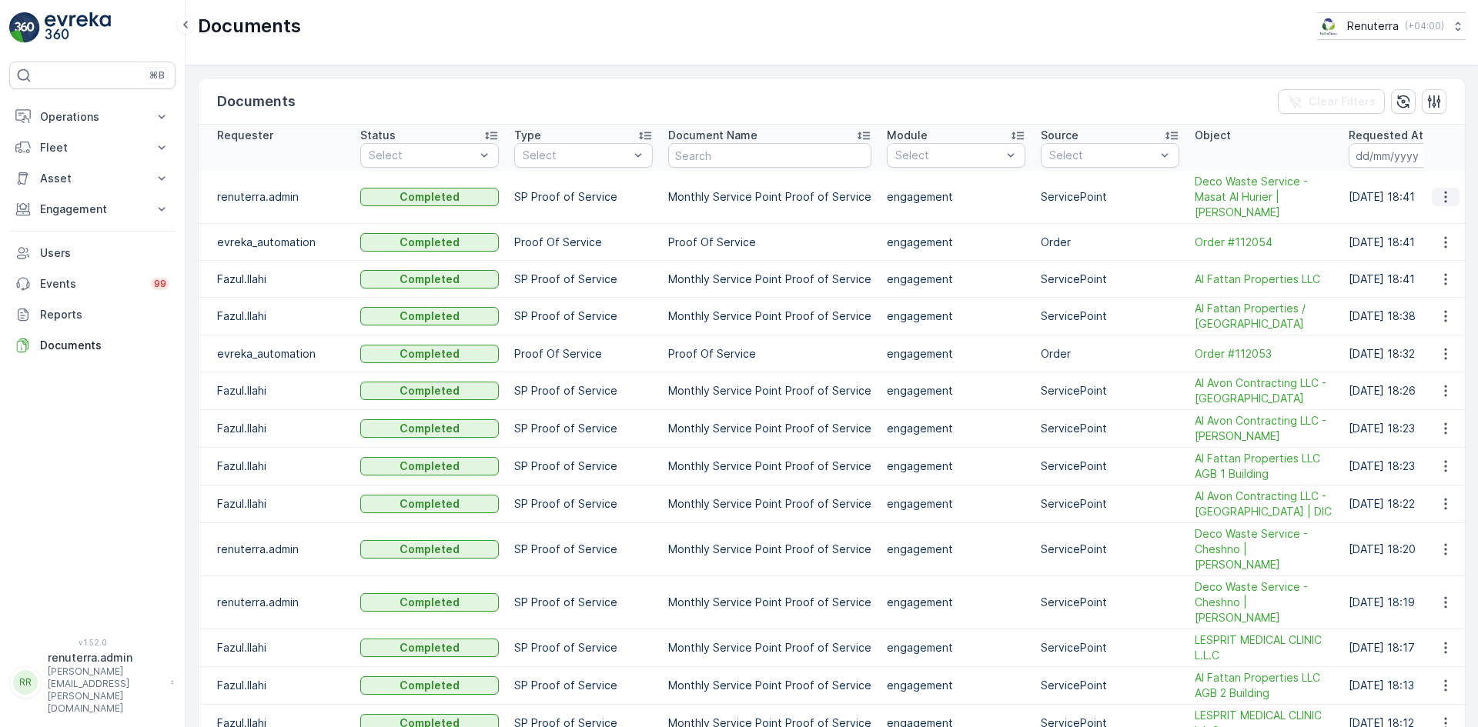
click at [1444, 189] on icon "button" at bounding box center [1445, 196] width 15 height 15
click at [1424, 212] on span "See Details" at bounding box center [1450, 213] width 59 height 15
click at [1438, 193] on icon "button" at bounding box center [1445, 196] width 15 height 15
click at [1429, 217] on span "See Details" at bounding box center [1450, 213] width 59 height 15
